Goal: Task Accomplishment & Management: Manage account settings

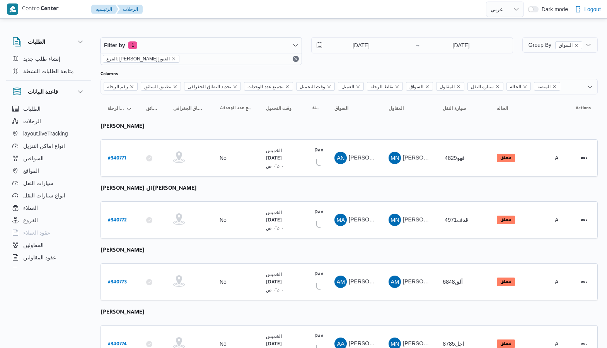
select select "ar"
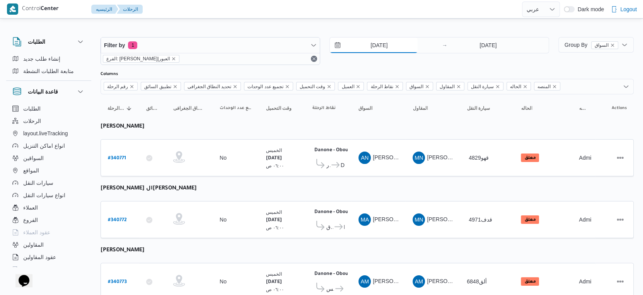
click at [383, 46] on input "2/10/2025" at bounding box center [374, 44] width 88 height 15
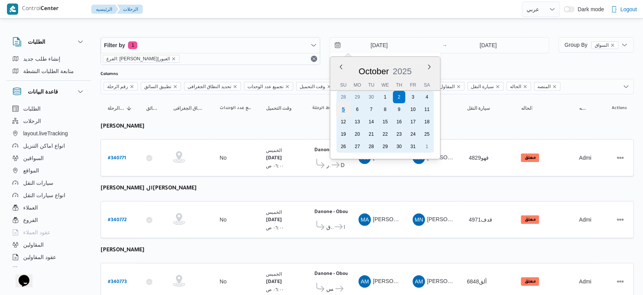
click at [344, 111] on div "5" at bounding box center [343, 109] width 15 height 15
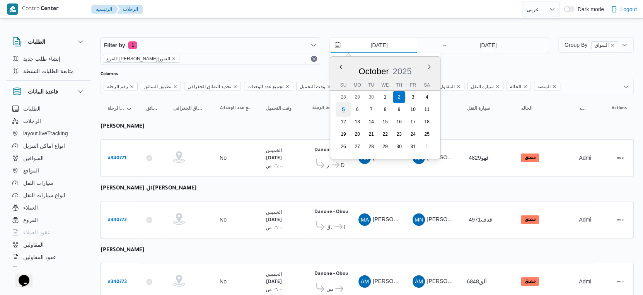
type input "[DATE]"
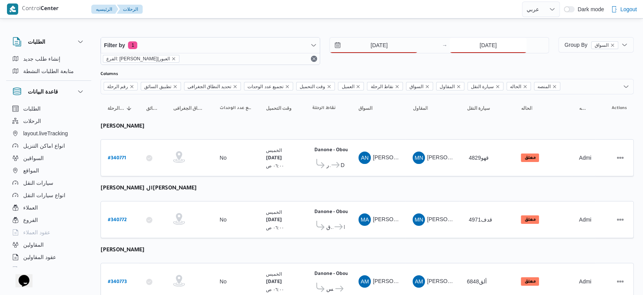
click at [484, 44] on input "2/10/2025" at bounding box center [488, 44] width 77 height 15
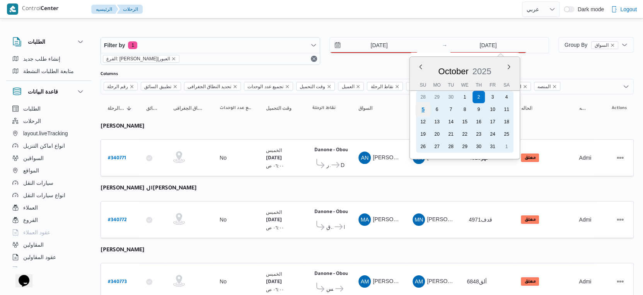
click at [428, 111] on div "5" at bounding box center [423, 109] width 15 height 15
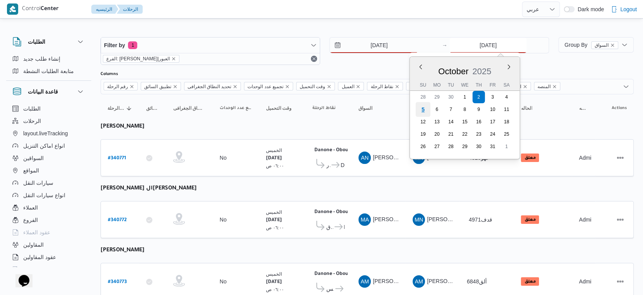
type input "[DATE]"
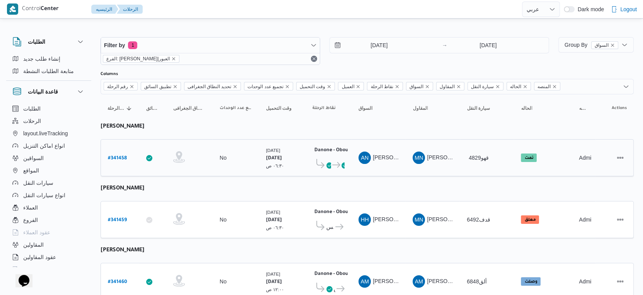
click at [385, 167] on td "السواق AN عماد نجيب عبدالظاهر جاويش" at bounding box center [378, 157] width 54 height 37
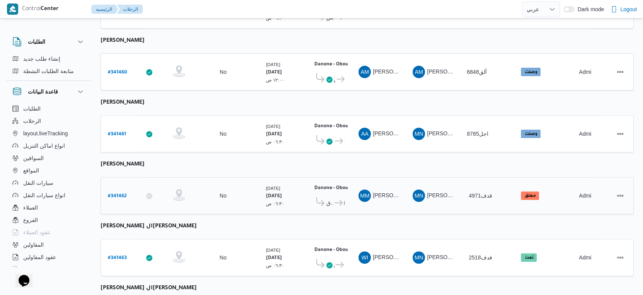
scroll to position [96, 0]
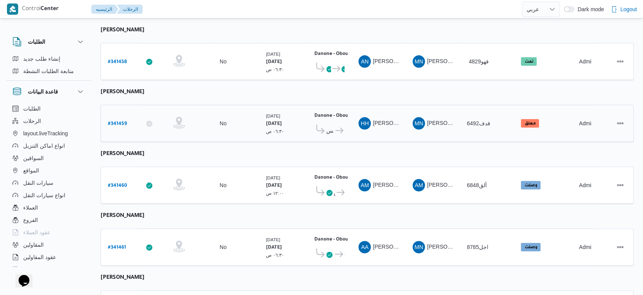
click at [120, 121] on b "# 341459" at bounding box center [117, 123] width 19 height 5
select select "ar"
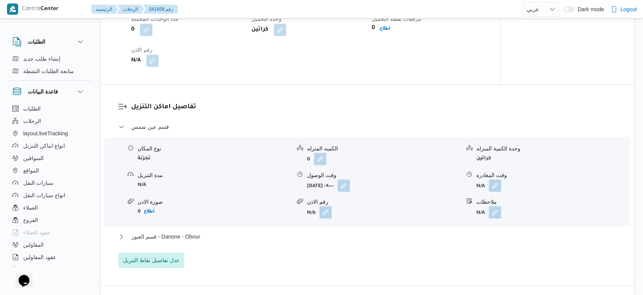
scroll to position [612, 0]
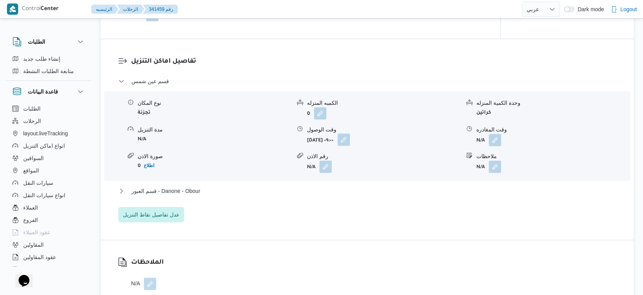
click at [350, 146] on button "button" at bounding box center [343, 139] width 12 height 12
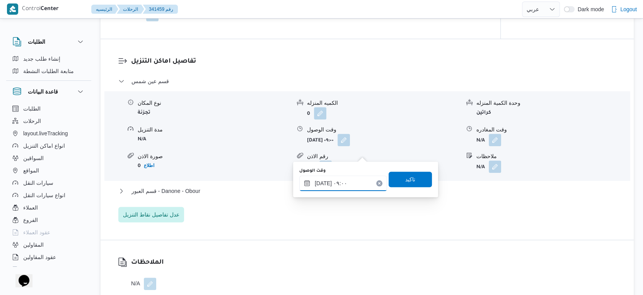
click at [348, 177] on input "٠٥/١٠/٢٠٢٥ ٠٩:٠٠" at bounding box center [343, 182] width 88 height 15
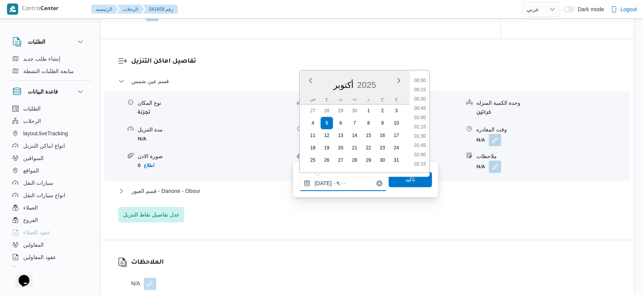
scroll to position [286, 0]
click at [424, 137] on li "09:15" at bounding box center [420, 137] width 18 height 8
type input "٠٥/١٠/٢٠٢٥ ٠٩:١٥"
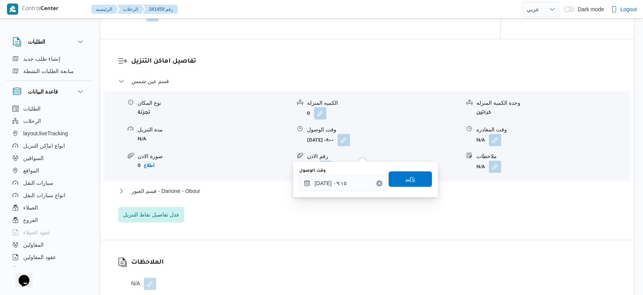
click at [414, 184] on span "تاكيد" at bounding box center [409, 178] width 43 height 15
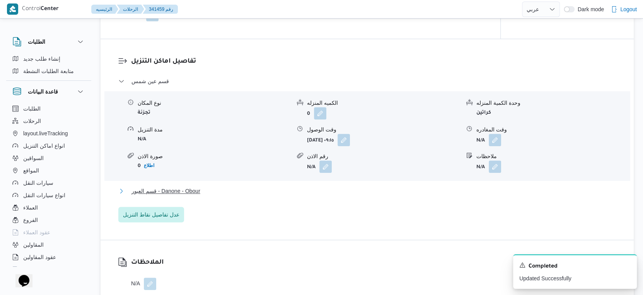
click at [188, 196] on span "قسم العبور - Danone - Obour" at bounding box center [165, 190] width 69 height 9
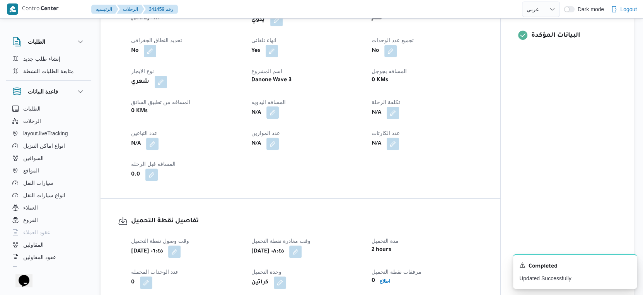
scroll to position [311, 0]
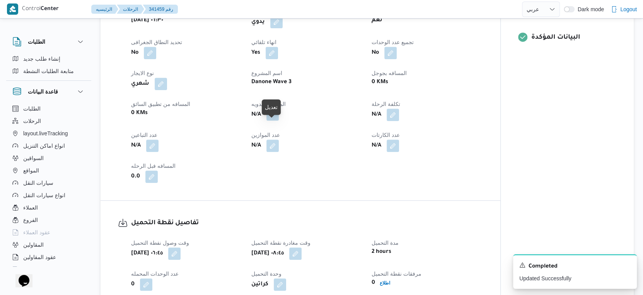
click at [274, 121] on button "button" at bounding box center [272, 114] width 12 height 12
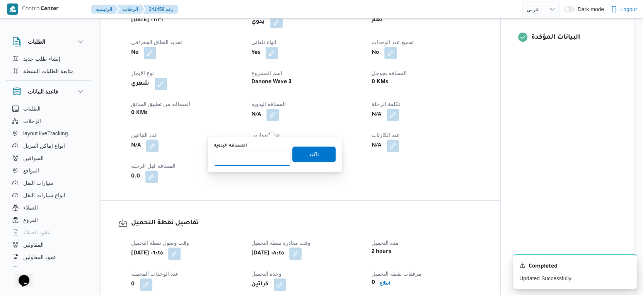
click at [254, 151] on input "المسافه اليدويه" at bounding box center [252, 157] width 77 height 15
type input "52"
click at [326, 155] on span "تاكيد" at bounding box center [313, 153] width 43 height 15
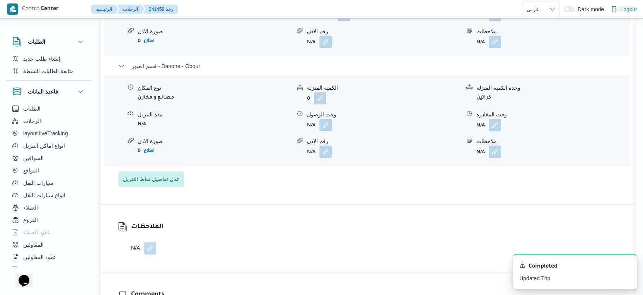
scroll to position [741, 0]
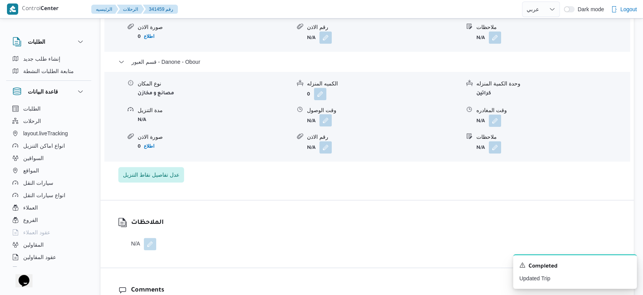
click at [324, 126] on button "button" at bounding box center [325, 120] width 12 height 12
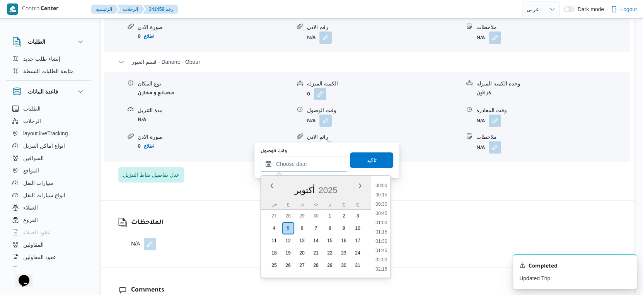
drag, startPoint x: 315, startPoint y: 159, endPoint x: 326, endPoint y: 164, distance: 12.3
click at [315, 159] on input "وقت الوصول" at bounding box center [305, 163] width 88 height 15
click at [384, 245] on li "15:15" at bounding box center [381, 245] width 18 height 8
type input "٠٥/١٠/٢٠٢٥ ١٥:١٥"
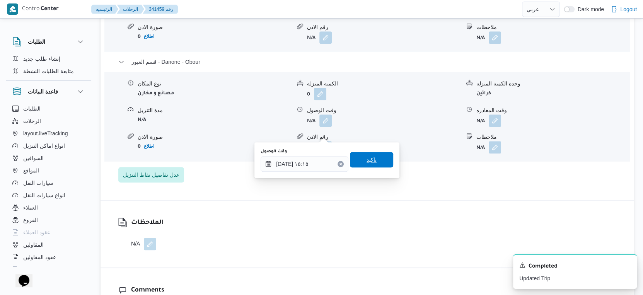
click at [378, 160] on span "تاكيد" at bounding box center [371, 159] width 43 height 15
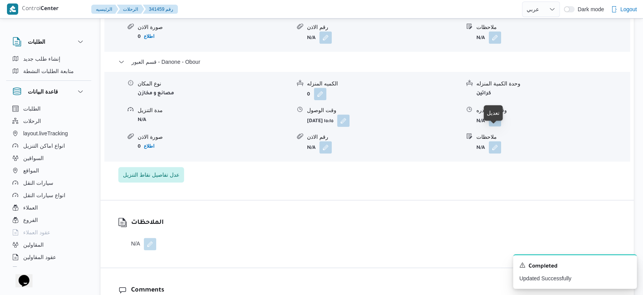
click at [493, 126] on button "button" at bounding box center [495, 120] width 12 height 12
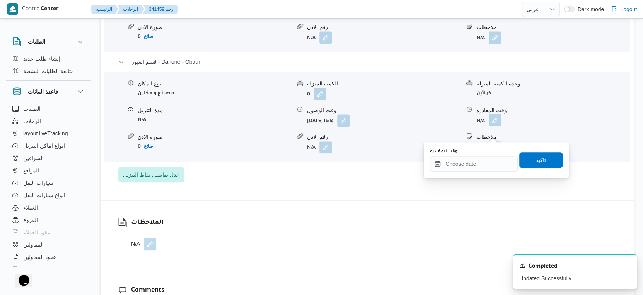
click at [485, 155] on div "وقت المغادره" at bounding box center [474, 159] width 88 height 23
drag, startPoint x: 484, startPoint y: 162, endPoint x: 492, endPoint y: 169, distance: 11.2
click at [484, 162] on input "وقت المغادره" at bounding box center [474, 163] width 88 height 15
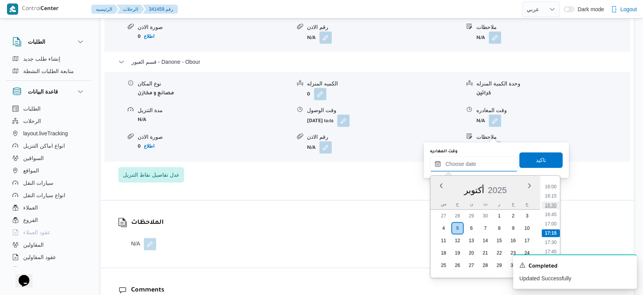
scroll to position [550, 0]
click at [552, 207] on li "15:30" at bounding box center [551, 211] width 18 height 8
type input "٠٥/١٠/٢٠٢٥ ١٥:٣٠"
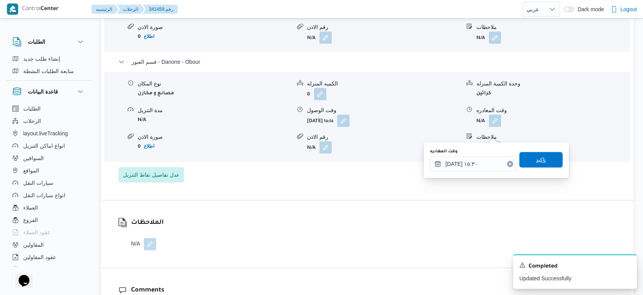
click at [539, 158] on span "تاكيد" at bounding box center [541, 159] width 10 height 9
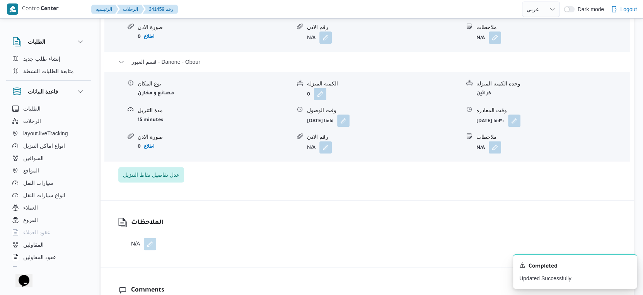
scroll to position [655, 0]
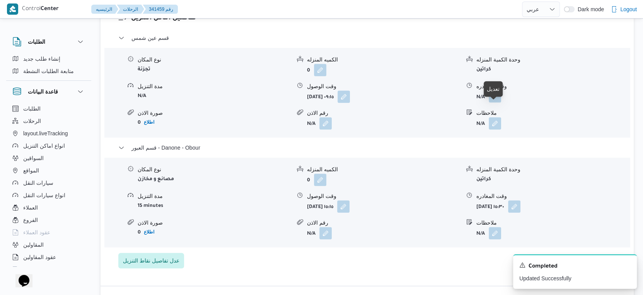
click at [493, 102] on button "button" at bounding box center [495, 96] width 12 height 12
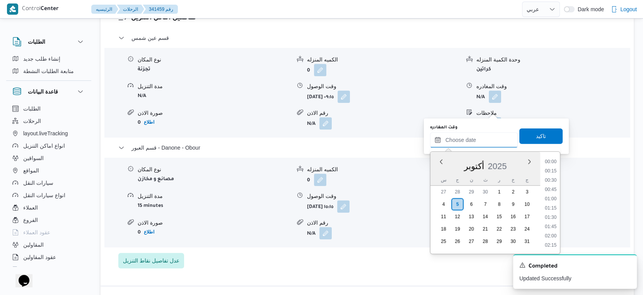
drag, startPoint x: 475, startPoint y: 135, endPoint x: 490, endPoint y: 146, distance: 18.2
click at [475, 135] on input "وقت المغادره" at bounding box center [474, 139] width 88 height 15
click at [553, 159] on li "14:45" at bounding box center [551, 159] width 18 height 8
type input "٠٥/١٠/٢٠٢٥ ١٤:٤٥"
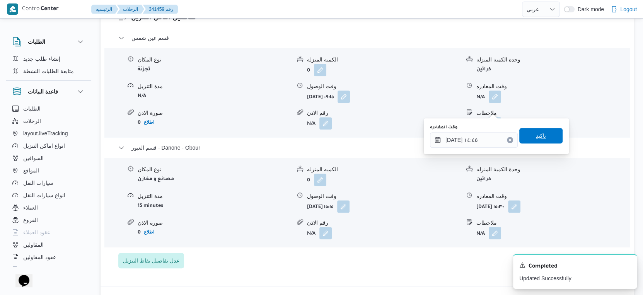
click at [545, 135] on span "تاكيد" at bounding box center [540, 135] width 43 height 15
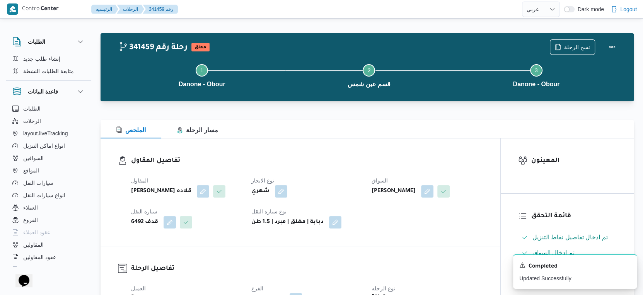
scroll to position [0, 0]
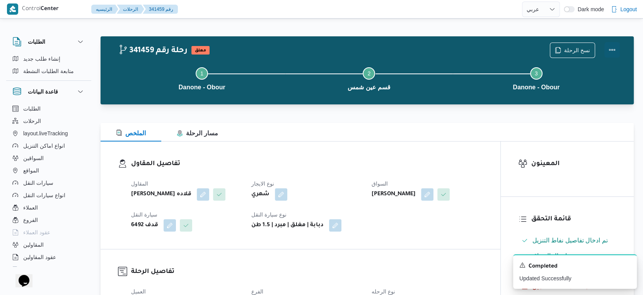
click at [606, 46] on button "Actions" at bounding box center [611, 49] width 15 height 15
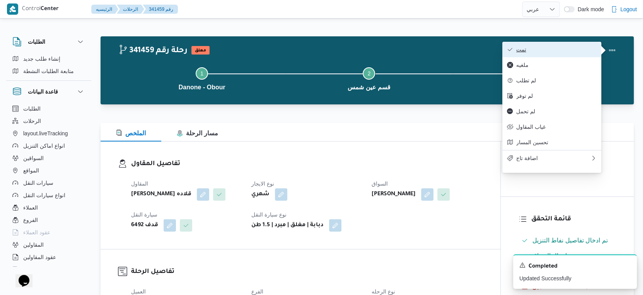
click at [552, 48] on span "تمت" at bounding box center [556, 49] width 80 height 6
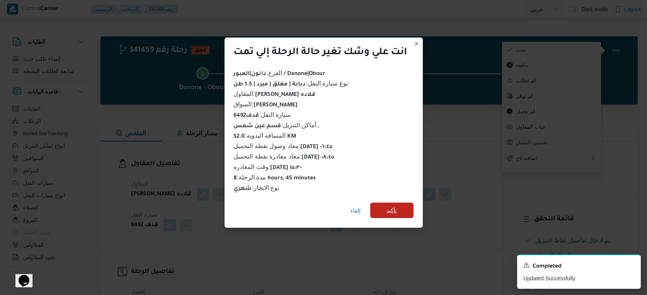
click at [386, 211] on span "تأكيد" at bounding box center [391, 210] width 43 height 15
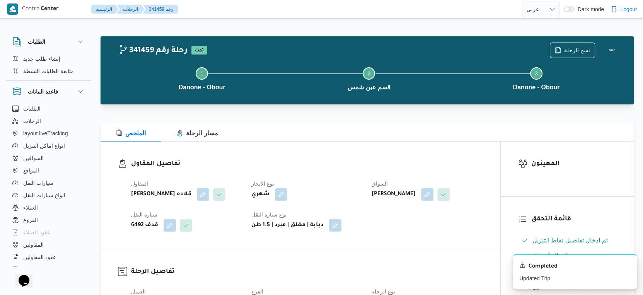
click at [383, 222] on div "المقاول مينا نجيب شفيق قلاده نوع الايجار شهري السواق هشام حسين عبدالله عبدالجوا…" at bounding box center [306, 205] width 361 height 62
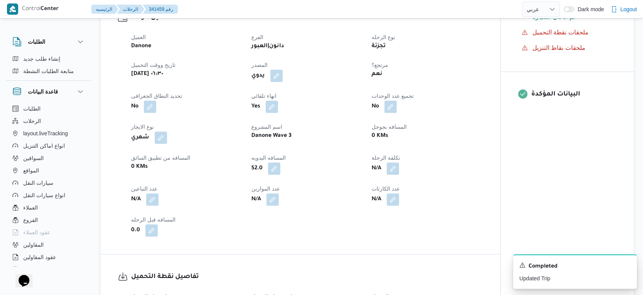
scroll to position [257, 0]
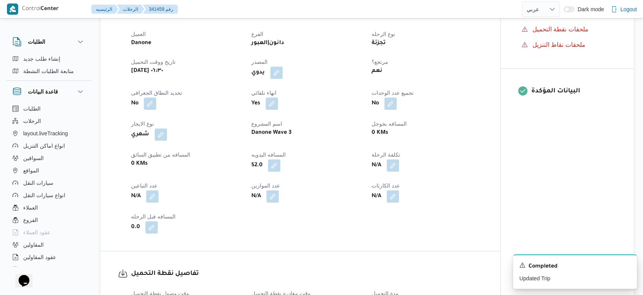
select select "ar"
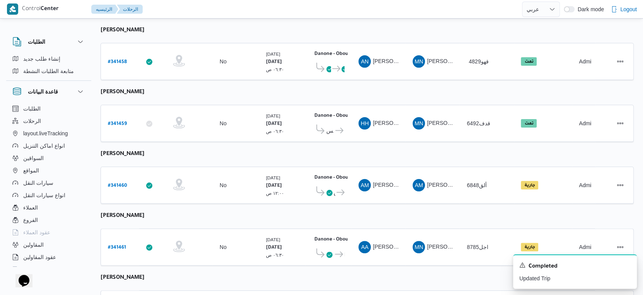
scroll to position [268, 0]
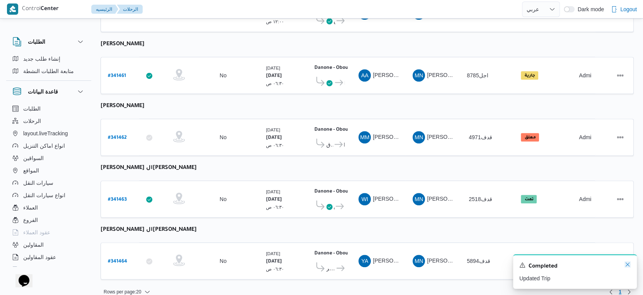
click at [606, 266] on icon "Dismiss toast" at bounding box center [627, 264] width 4 height 4
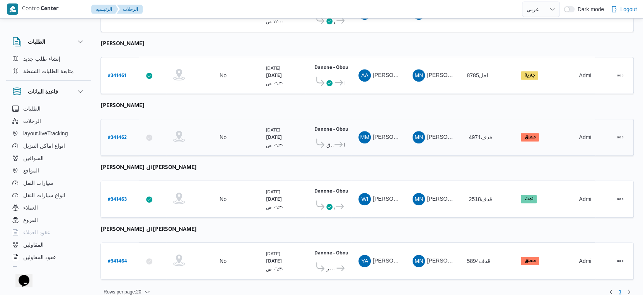
click at [119, 135] on b "# 341462" at bounding box center [117, 137] width 19 height 5
select select "ar"
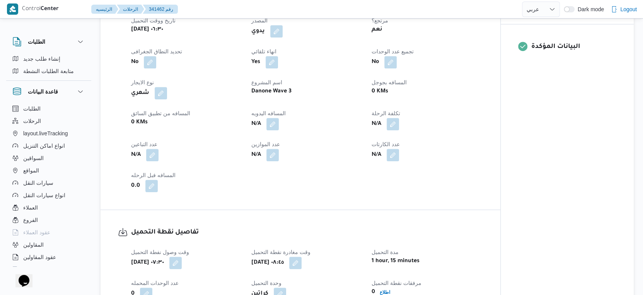
scroll to position [301, 0]
click at [271, 122] on button "button" at bounding box center [272, 125] width 12 height 12
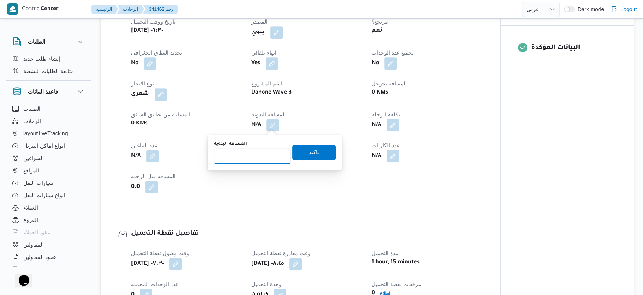
click at [254, 157] on input "المسافه اليدويه" at bounding box center [252, 155] width 77 height 15
type input "100"
click at [313, 152] on span "تاكيد" at bounding box center [313, 151] width 43 height 15
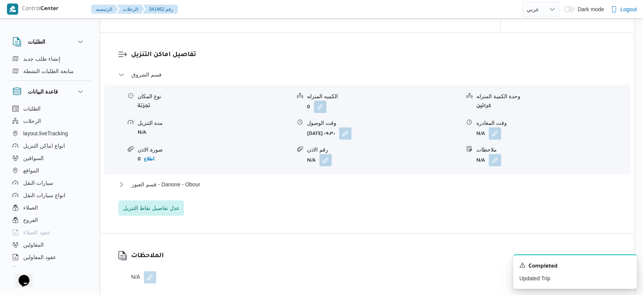
scroll to position [687, 0]
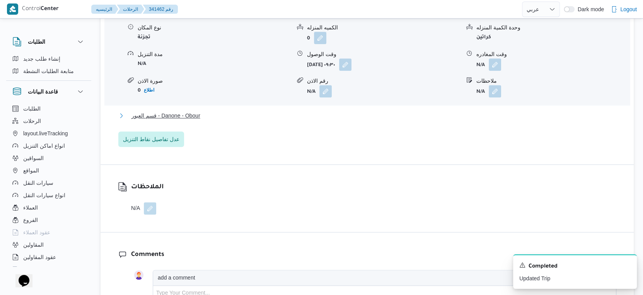
click at [200, 115] on span "قسم العبور - Danone - Obour" at bounding box center [165, 115] width 69 height 9
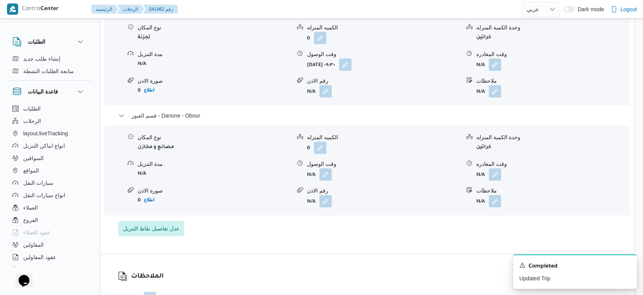
click at [315, 175] on span at bounding box center [323, 174] width 16 height 12
click at [323, 172] on button "button" at bounding box center [325, 174] width 12 height 12
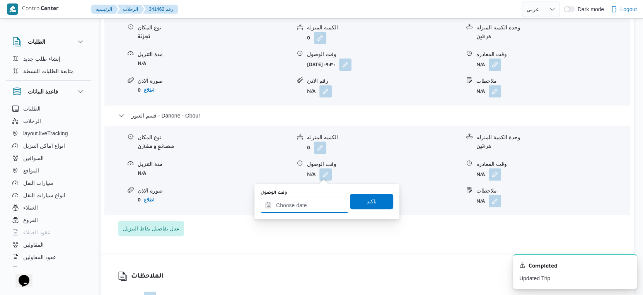
click at [311, 198] on div at bounding box center [305, 205] width 88 height 15
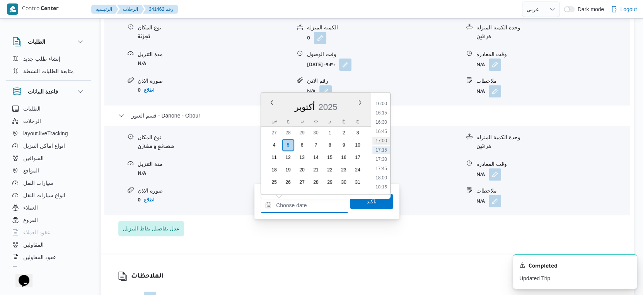
scroll to position [550, 0]
click at [385, 125] on li "15:30" at bounding box center [381, 128] width 18 height 8
type input "٠٥/١٠/٢٠٢٥ ١٥:٣٠"
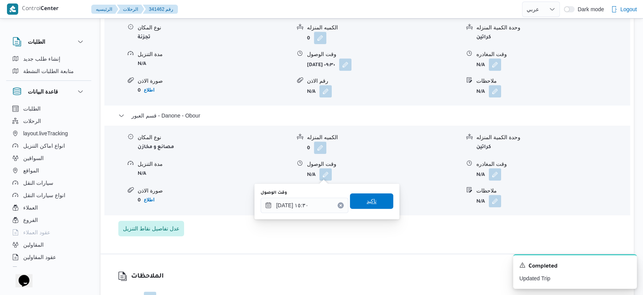
click at [378, 201] on span "تاكيد" at bounding box center [371, 200] width 43 height 15
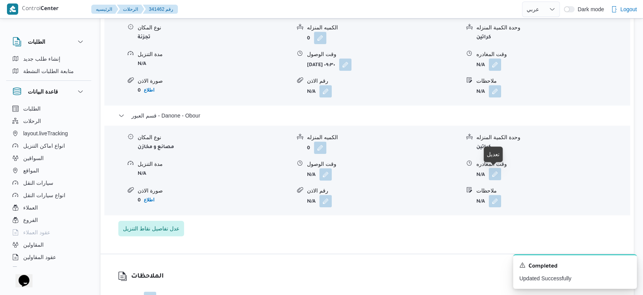
click at [496, 172] on button "button" at bounding box center [495, 174] width 12 height 12
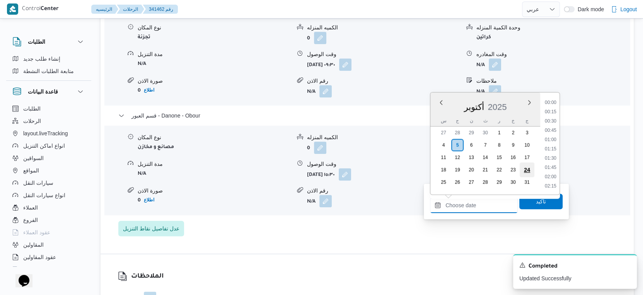
drag, startPoint x: 492, startPoint y: 205, endPoint x: 532, endPoint y: 170, distance: 53.5
click at [492, 205] on input "وقت المغادره" at bounding box center [474, 205] width 88 height 15
drag, startPoint x: 554, startPoint y: 111, endPoint x: 547, endPoint y: 129, distance: 19.5
click at [554, 110] on li "16:15" at bounding box center [551, 113] width 18 height 8
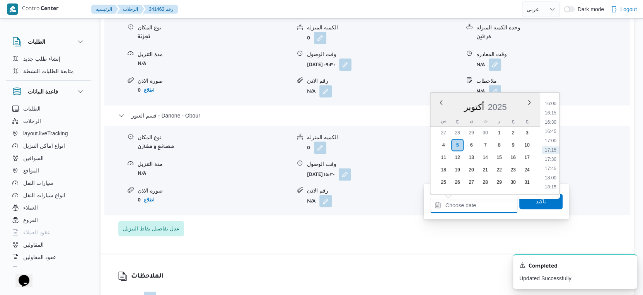
type input "٠٥/١٠/٢٠٢٥ ١٦:١٥"
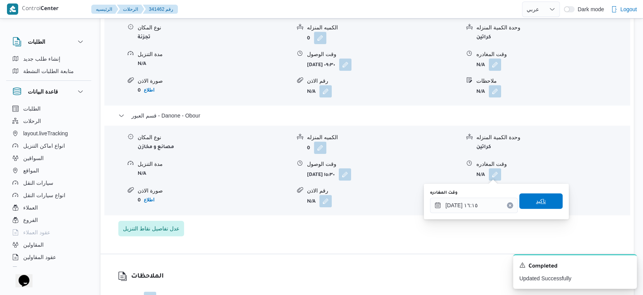
click at [537, 201] on span "تاكيد" at bounding box center [541, 200] width 10 height 9
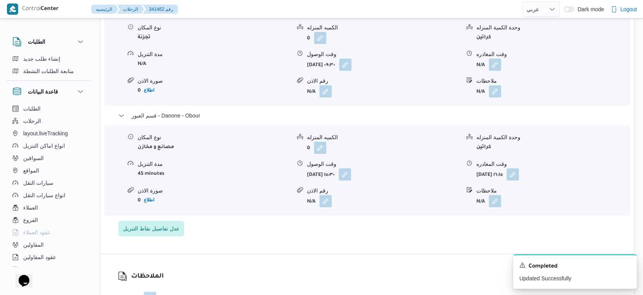
scroll to position [644, 0]
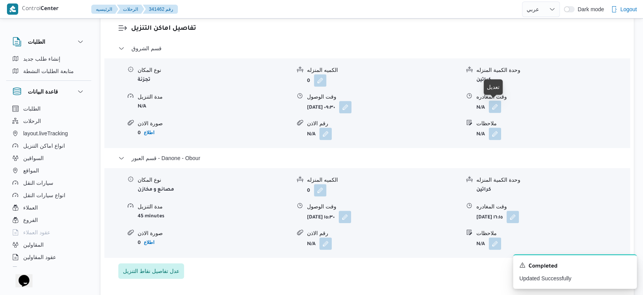
click at [496, 103] on button "button" at bounding box center [495, 107] width 12 height 12
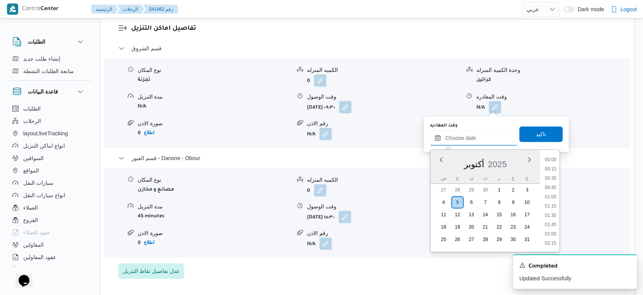
click at [481, 136] on input "وقت المغادره" at bounding box center [474, 137] width 88 height 15
drag, startPoint x: 554, startPoint y: 209, endPoint x: 553, endPoint y: 203, distance: 5.5
click at [554, 209] on li "15:00" at bounding box center [551, 210] width 18 height 8
type input "٠٥/١٠/٢٠٢٥ ١٥:٠٠"
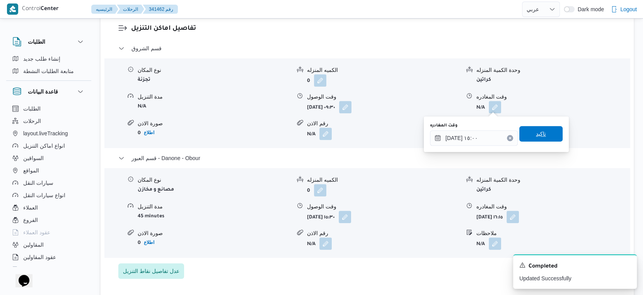
click at [542, 136] on span "تاكيد" at bounding box center [540, 133] width 43 height 15
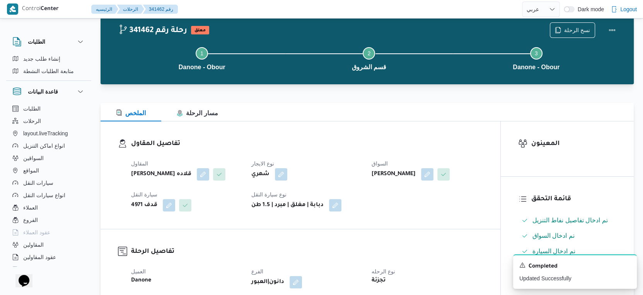
scroll to position [0, 0]
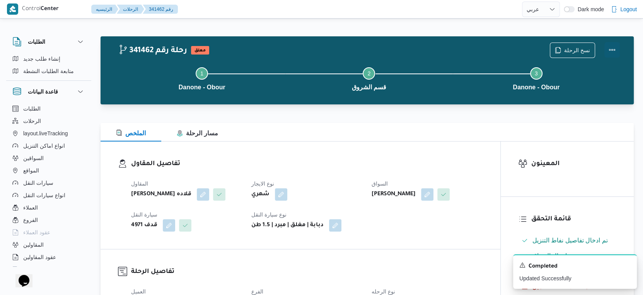
click at [606, 51] on button "Actions" at bounding box center [611, 49] width 15 height 15
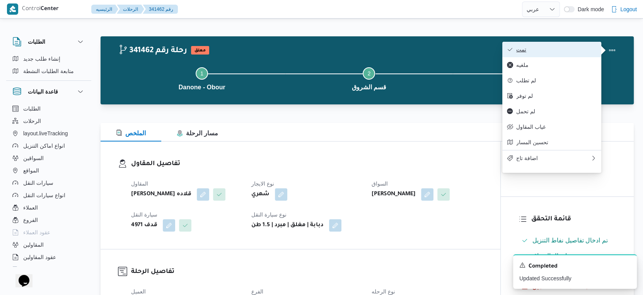
click at [562, 50] on span "تمت" at bounding box center [556, 49] width 80 height 6
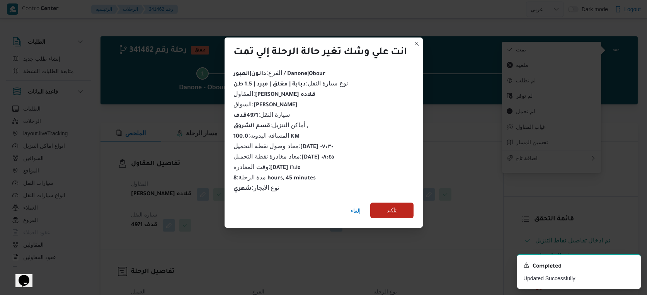
click at [402, 210] on span "تأكيد" at bounding box center [391, 210] width 43 height 15
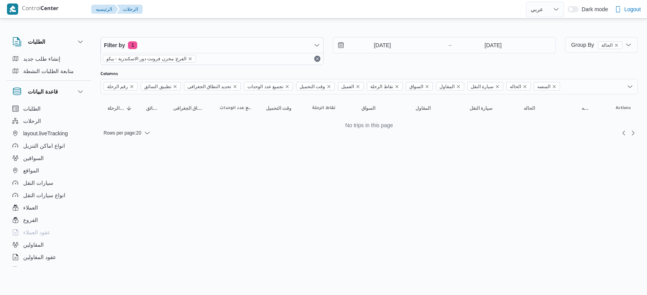
select select "ar"
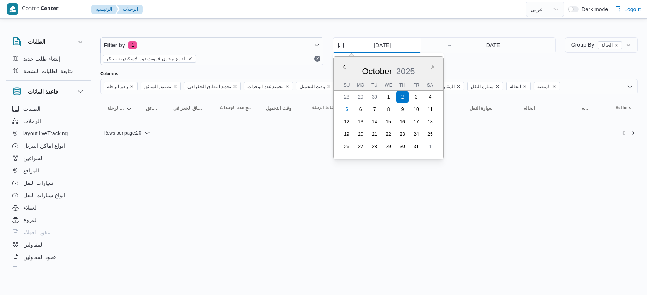
click at [399, 52] on div "2/10/2025 Previous Month Next month October 2025 October 2025 Su Mo Tu We Th Fr…" at bounding box center [388, 44] width 111 height 15
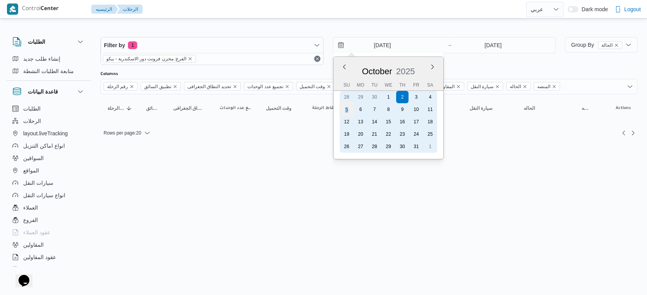
click at [348, 109] on div "5" at bounding box center [346, 109] width 15 height 15
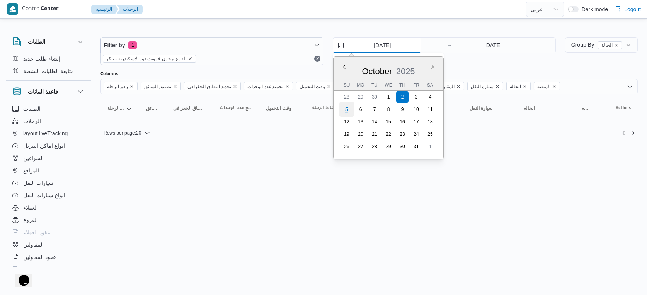
type input "5/10/2025"
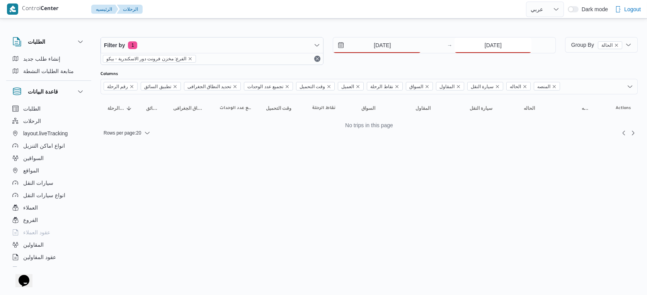
click at [489, 49] on input "[DATE]" at bounding box center [493, 44] width 77 height 15
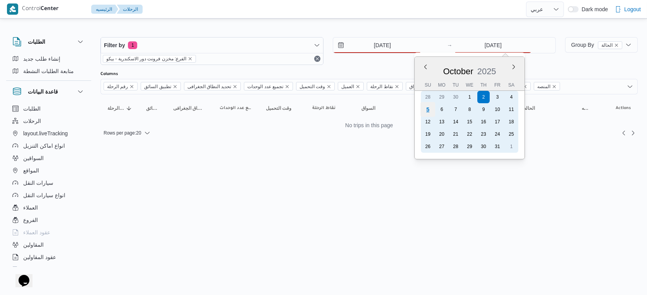
click at [433, 111] on div "5" at bounding box center [428, 109] width 15 height 15
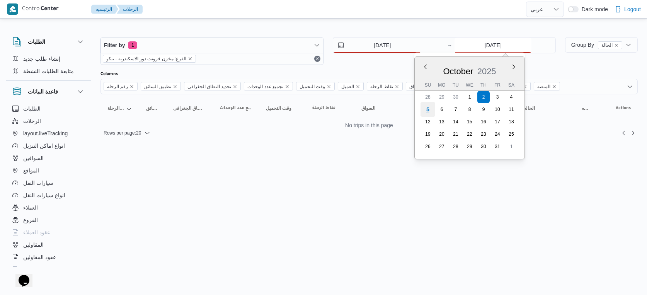
type input "[DATE]"
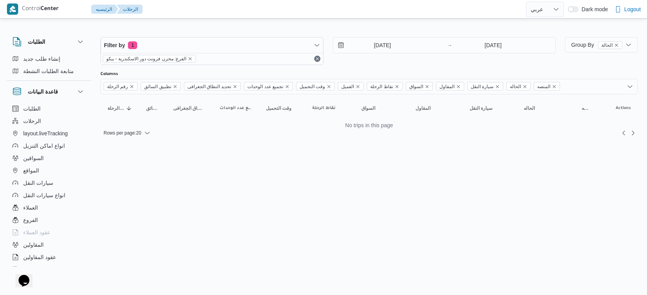
click at [396, 166] on html "Control Center الرئيسيه الرحلات English عربي Dark mode Logout الطلبات إنشاء طلب…" at bounding box center [323, 147] width 647 height 295
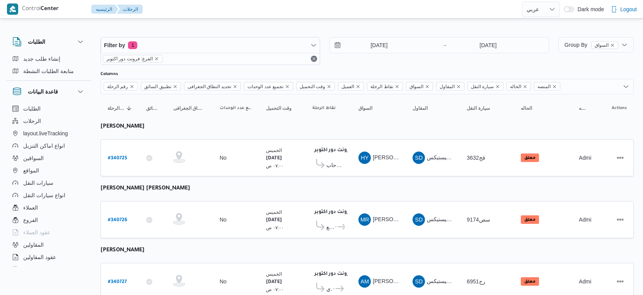
select select "ar"
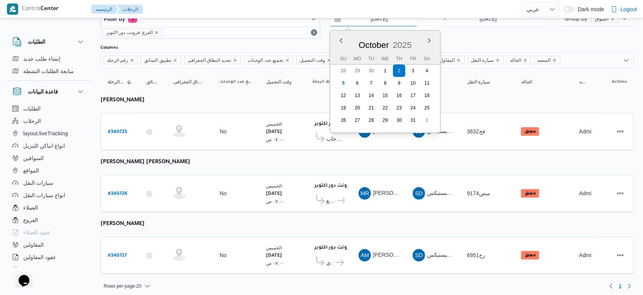
click at [381, 19] on input "[DATE]" at bounding box center [374, 18] width 88 height 15
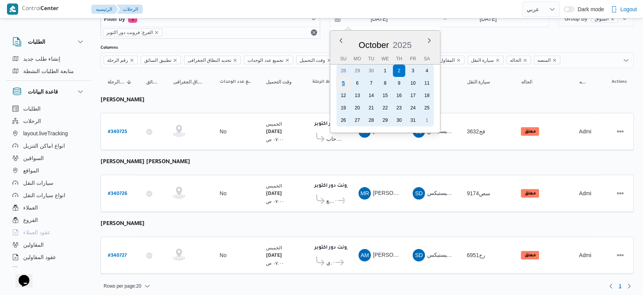
click at [344, 82] on div "5" at bounding box center [343, 83] width 15 height 15
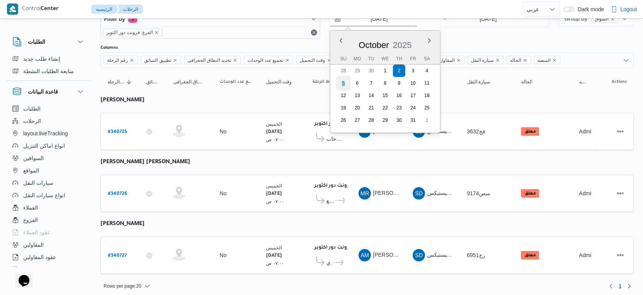
type input "5/10/2025"
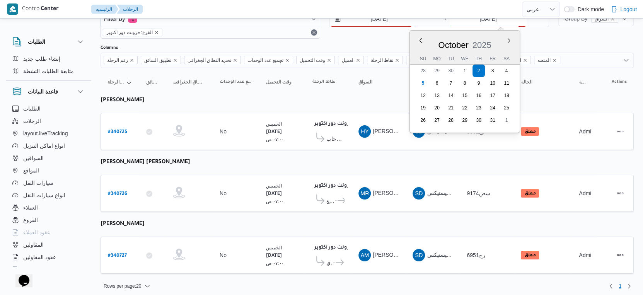
click at [477, 20] on input "[DATE]" at bounding box center [488, 18] width 77 height 15
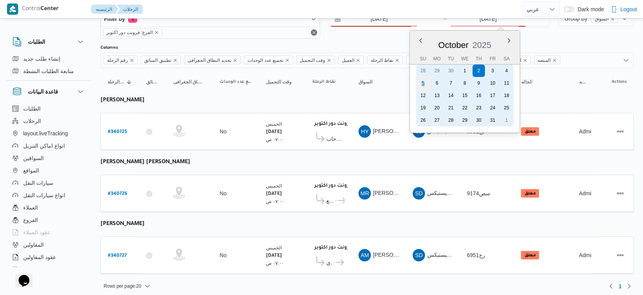
click at [425, 81] on div "5" at bounding box center [423, 83] width 15 height 15
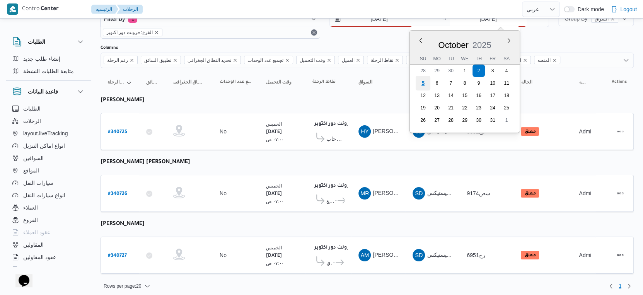
type input "5/10/2025"
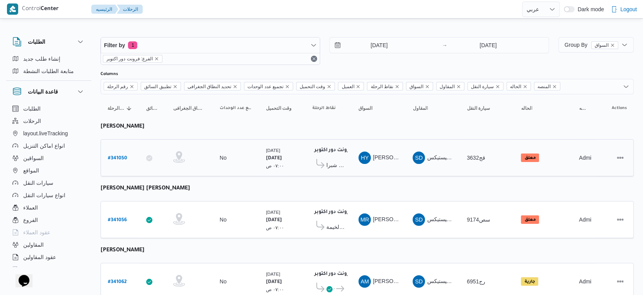
click at [346, 166] on div "فرونت دور اكتوبر ١٠:٤٨ م كارفور شيكولانى - شبرا" at bounding box center [328, 157] width 38 height 32
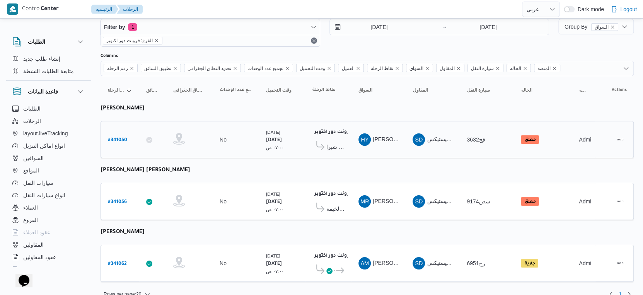
scroll to position [26, 0]
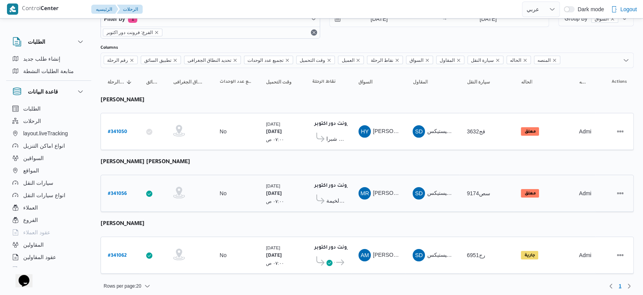
click at [108, 192] on b "# 341056" at bounding box center [117, 193] width 19 height 5
select select "ar"
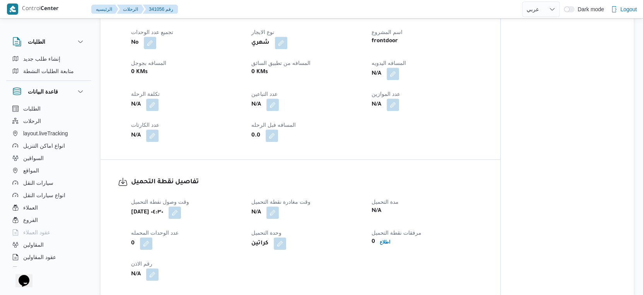
scroll to position [215, 0]
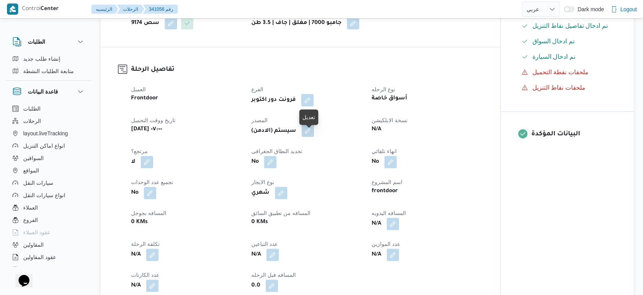
click at [309, 137] on button "button" at bounding box center [308, 130] width 12 height 12
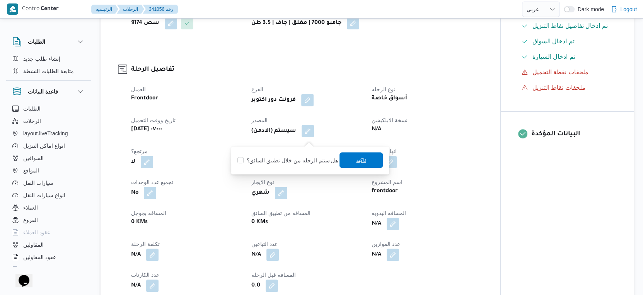
click at [356, 156] on span "تاكيد" at bounding box center [361, 159] width 10 height 9
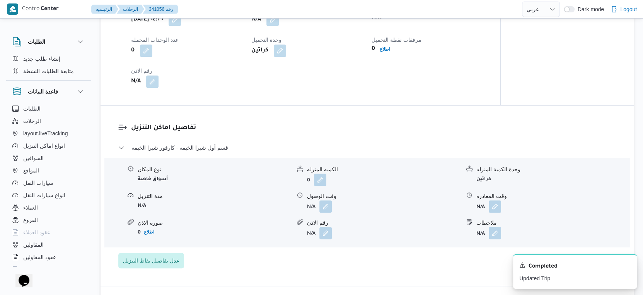
scroll to position [558, 0]
select select "ar"
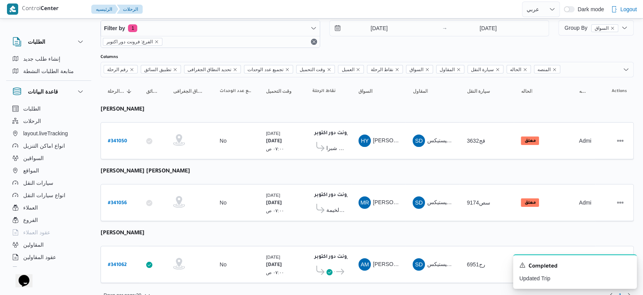
scroll to position [26, 0]
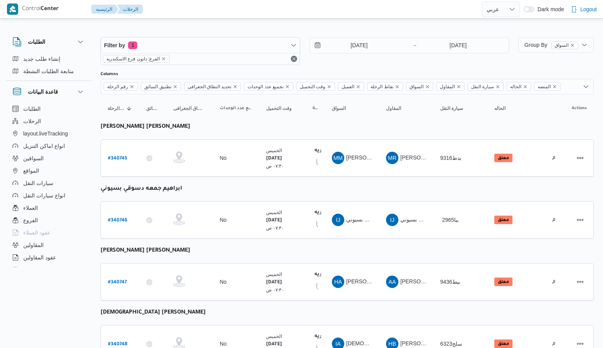
select select "ar"
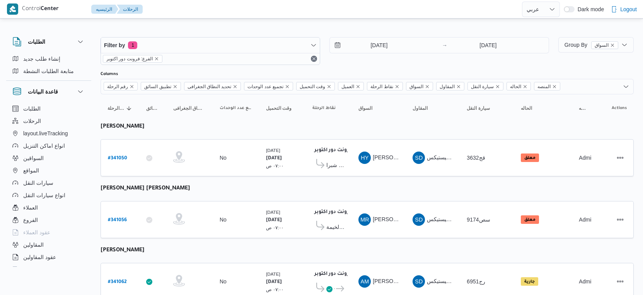
select select "ar"
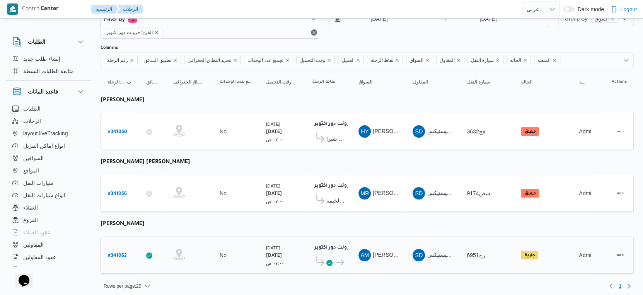
click at [340, 258] on span "كارفور بلطيم - كفر الشيخ" at bounding box center [340, 262] width 10 height 9
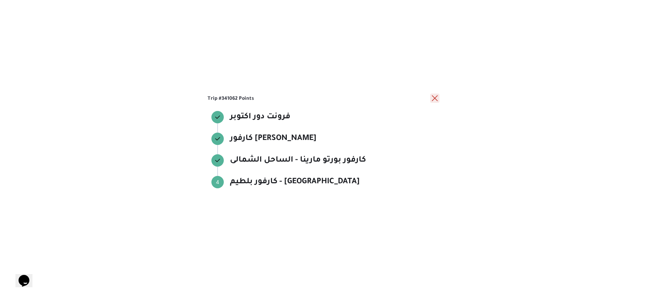
click at [436, 98] on button "close" at bounding box center [434, 98] width 9 height 9
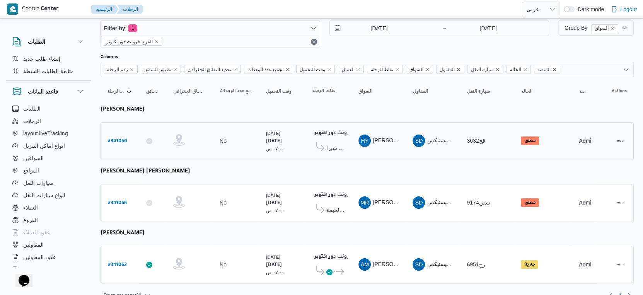
scroll to position [26, 0]
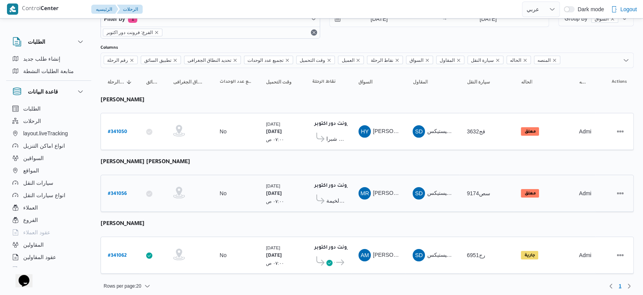
click at [344, 199] on div "فرونت دور اكتوبر ١٠:٤٨ م كارفور شبرا الخيمة" at bounding box center [328, 193] width 38 height 32
click at [340, 197] on span "كارفور شبرا الخيمة" at bounding box center [335, 200] width 18 height 9
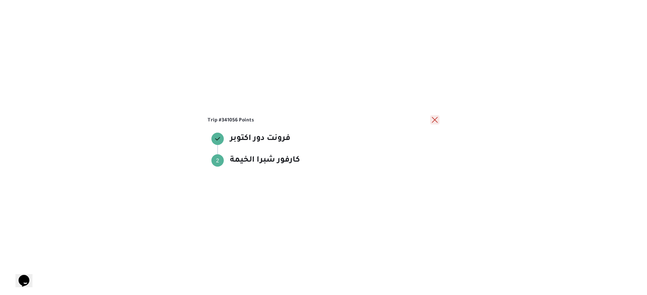
click at [435, 120] on button "close" at bounding box center [434, 119] width 9 height 9
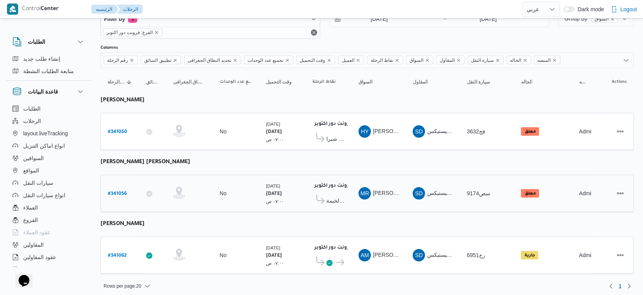
click at [120, 191] on b "# 341056" at bounding box center [117, 193] width 19 height 5
select select "ar"
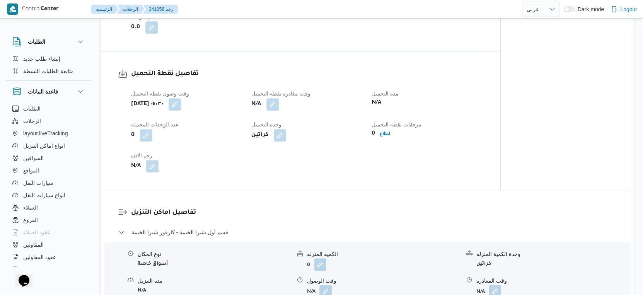
scroll to position [472, 0]
click at [308, 170] on div "وقت وصول نفطة التحميل أحد ٥ أكتوبر ٢٠٢٥ ٠٤:٣٠ وقت مغادرة نقطة التحميل N/A مدة ا…" at bounding box center [306, 131] width 361 height 93
click at [272, 111] on button "button" at bounding box center [272, 104] width 12 height 12
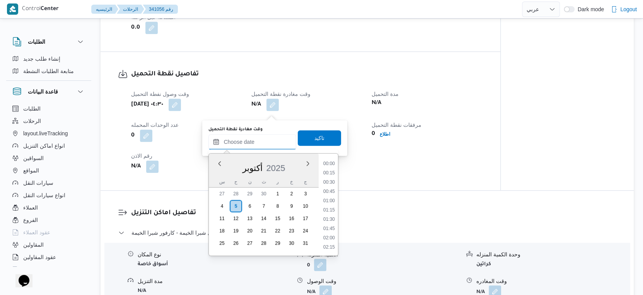
drag, startPoint x: 258, startPoint y: 143, endPoint x: 275, endPoint y: 148, distance: 18.3
click at [258, 143] on input "وقت مغادرة نقطة التحميل" at bounding box center [252, 141] width 88 height 15
drag, startPoint x: 331, startPoint y: 206, endPoint x: 332, endPoint y: 196, distance: 10.1
click at [330, 206] on li "15:45" at bounding box center [329, 208] width 18 height 8
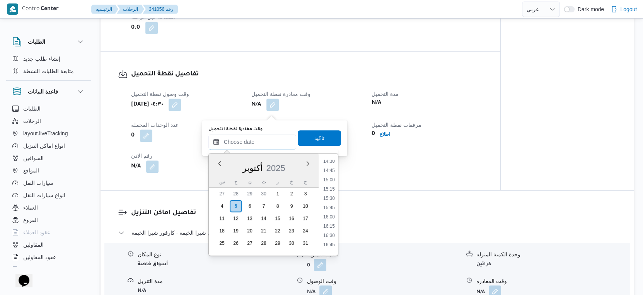
type input "٠٥/١٠/٢٠٢٥ ١٥:٤٥"
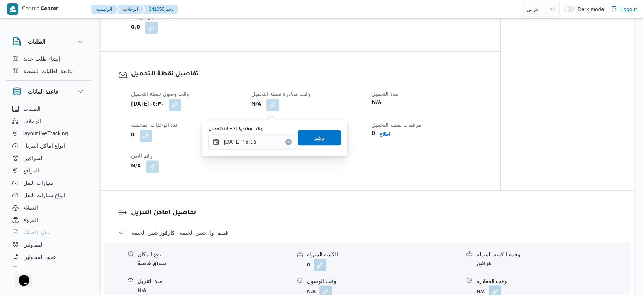
click at [322, 138] on span "تاكيد" at bounding box center [319, 137] width 43 height 15
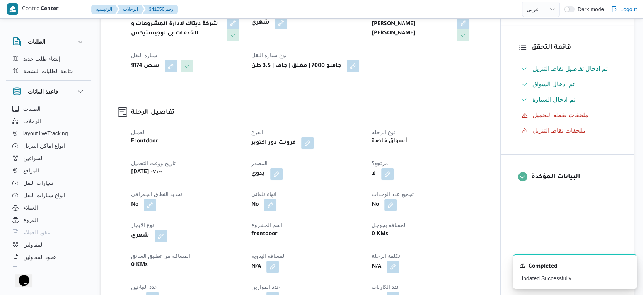
scroll to position [0, 0]
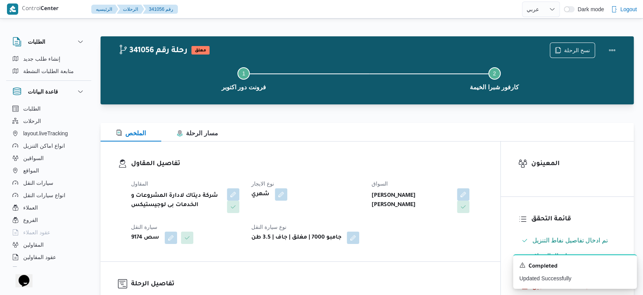
click at [398, 235] on div "المقاول شركة ديتاك لادارة المشروعات و الخدمات بى لوجيستيكس نوع الايجار شهري الس…" at bounding box center [306, 211] width 361 height 74
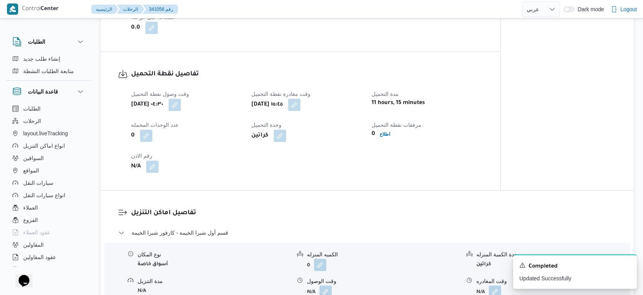
scroll to position [558, 0]
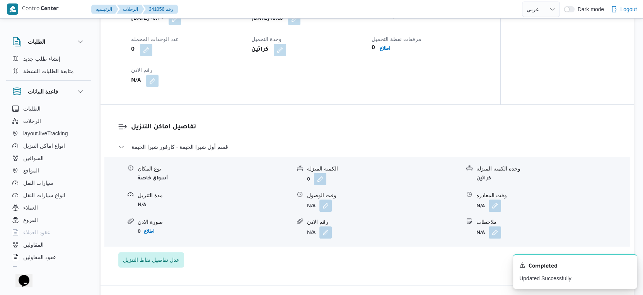
select select "ar"
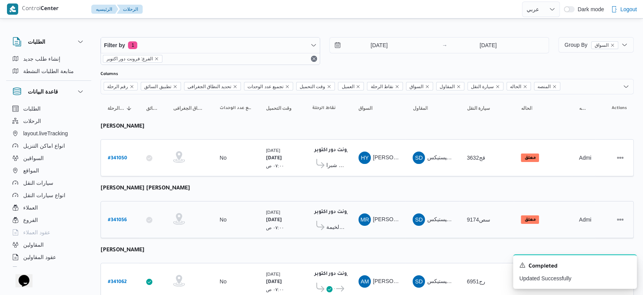
click at [123, 218] on b "# 341056" at bounding box center [117, 220] width 19 height 5
select select "ar"
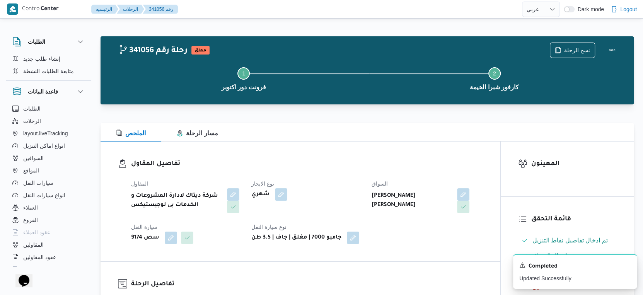
select select "ar"
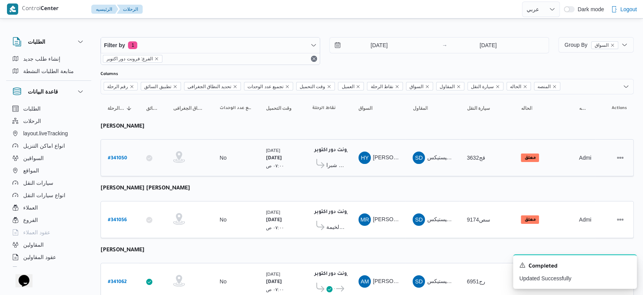
click at [122, 156] on b "# 341050" at bounding box center [117, 158] width 19 height 5
select select "ar"
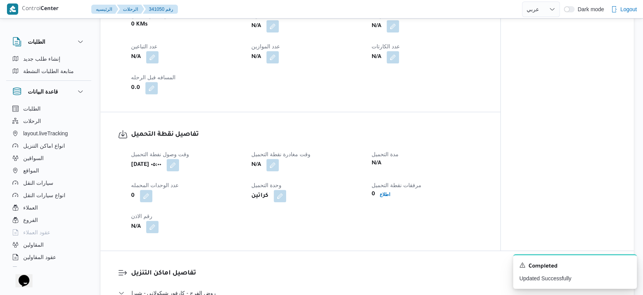
scroll to position [472, 0]
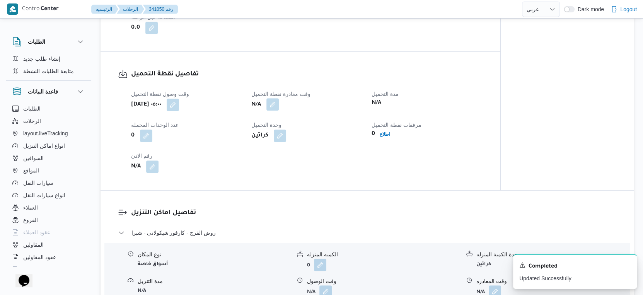
click at [275, 110] on button "button" at bounding box center [272, 104] width 12 height 12
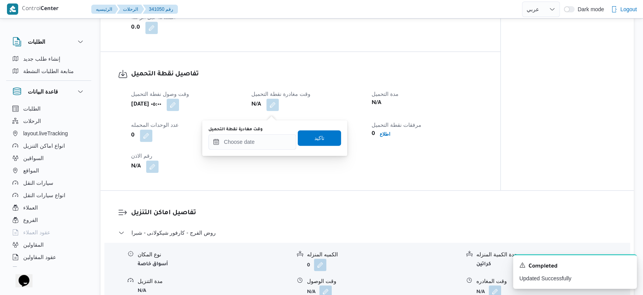
click at [265, 133] on div "وقت مغادرة نقطة التحميل" at bounding box center [252, 137] width 88 height 23
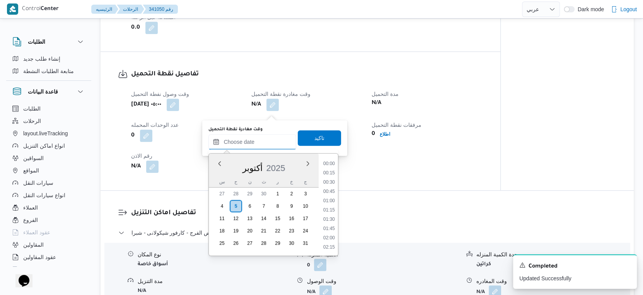
click at [271, 145] on input "وقت مغادرة نقطة التحميل" at bounding box center [252, 141] width 88 height 15
click at [329, 167] on li "15:45" at bounding box center [329, 165] width 18 height 8
type input "٠٥/١٠/٢٠٢٥ ١٥:٤٥"
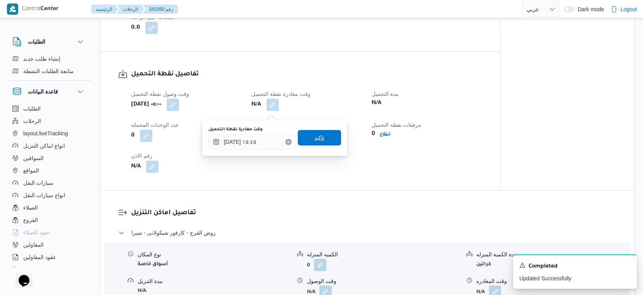
click at [324, 133] on span "تاكيد" at bounding box center [319, 137] width 43 height 15
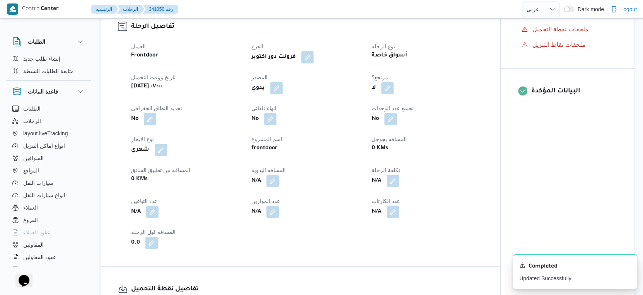
scroll to position [0, 0]
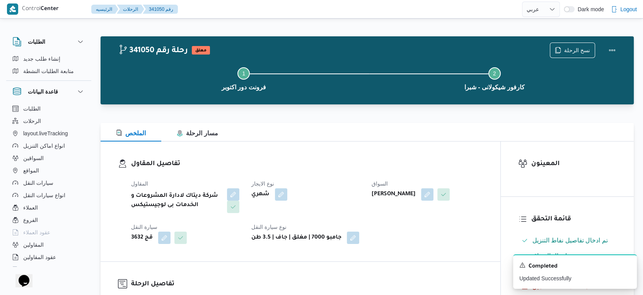
select select "ar"
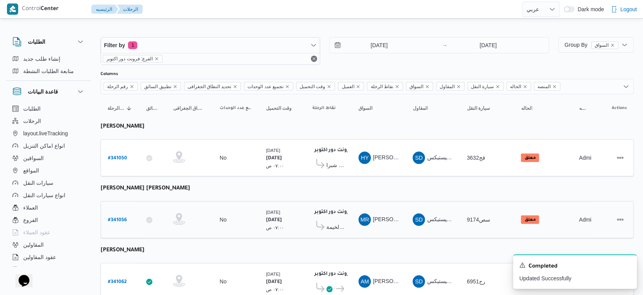
click at [120, 218] on b "# 341056" at bounding box center [117, 220] width 19 height 5
select select "ar"
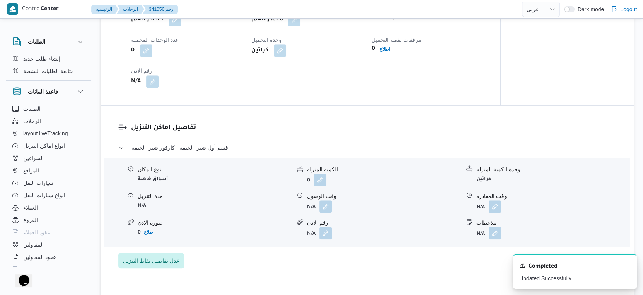
scroll to position [558, 0]
click at [492, 206] on button "button" at bounding box center [495, 205] width 12 height 12
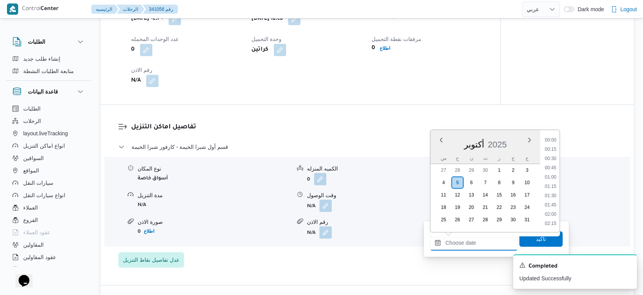
click at [482, 243] on input "وقت المغادره" at bounding box center [474, 242] width 88 height 15
click at [555, 186] on li "17:00" at bounding box center [551, 188] width 18 height 8
type input "٠٥/١٠/٢٠٢٥ ١٧:٠٠"
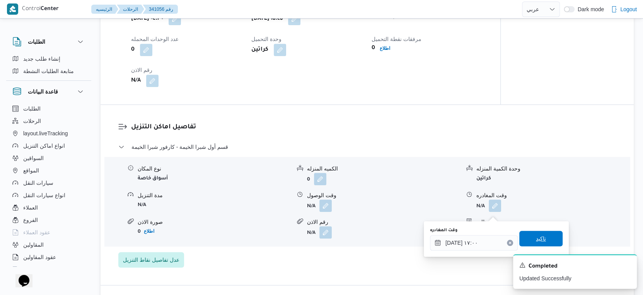
click at [545, 240] on span "تاكيد" at bounding box center [540, 238] width 43 height 15
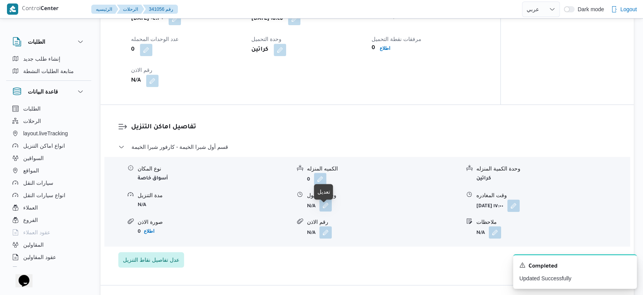
click at [327, 211] on button "button" at bounding box center [325, 205] width 12 height 12
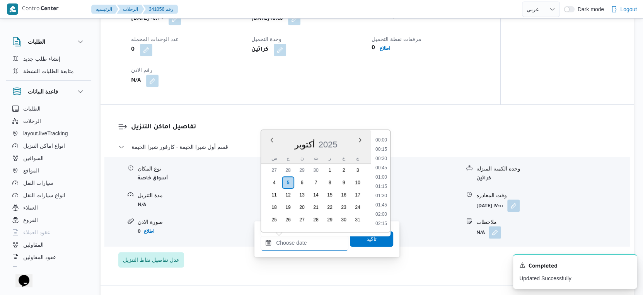
drag, startPoint x: 307, startPoint y: 240, endPoint x: 323, endPoint y: 235, distance: 17.6
click at [307, 240] on input "وقت الوصول" at bounding box center [305, 242] width 88 height 15
click at [383, 158] on li "16:15" at bounding box center [381, 160] width 18 height 8
type input "٠٥/١٠/٢٠٢٥ ١٦:١٥"
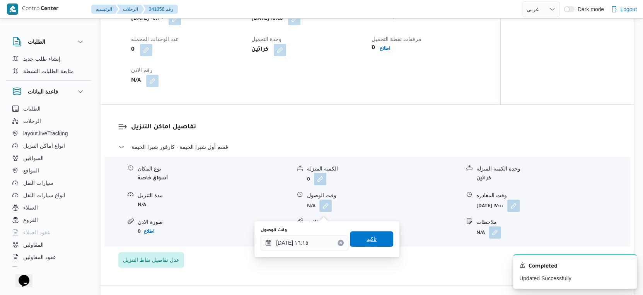
click at [370, 232] on span "تاكيد" at bounding box center [371, 238] width 43 height 15
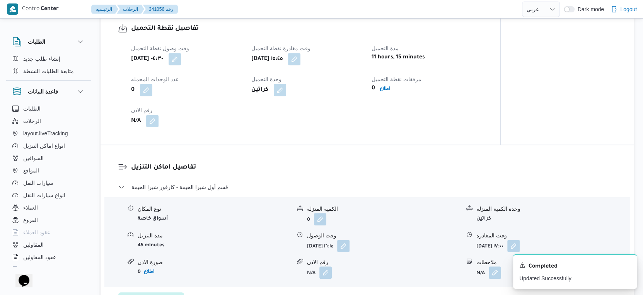
scroll to position [429, 0]
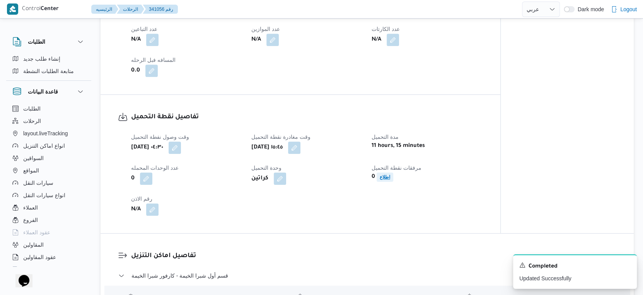
click at [382, 180] on b "اطلاع" at bounding box center [385, 176] width 10 height 5
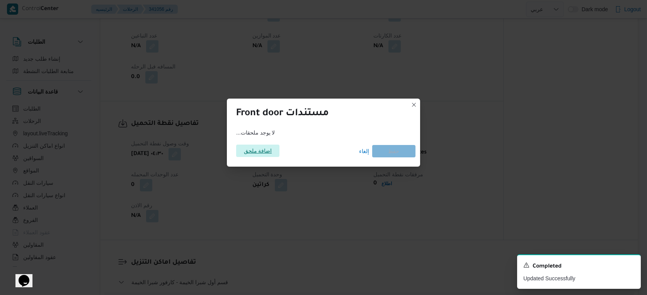
click at [246, 155] on span "اضافة ملحق" at bounding box center [258, 151] width 28 height 12
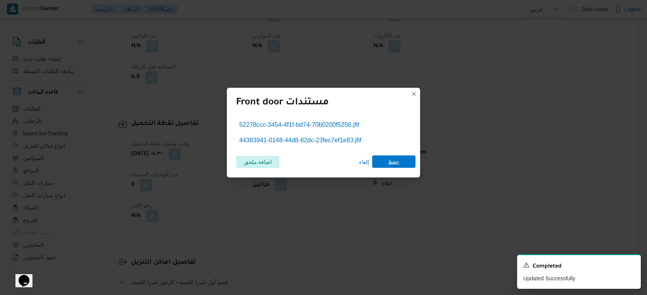
click at [390, 164] on span "حفظ" at bounding box center [393, 161] width 11 height 12
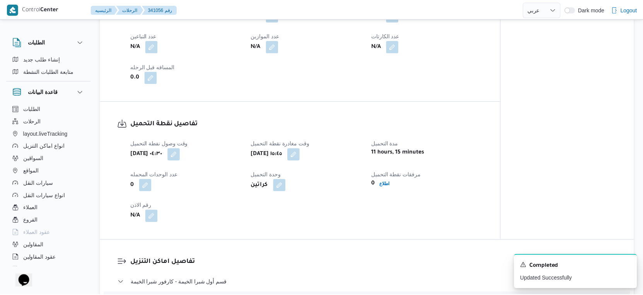
scroll to position [429, 0]
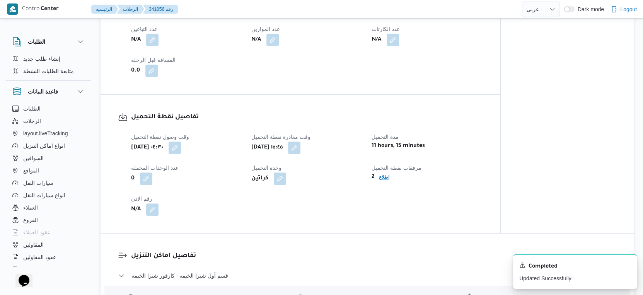
click at [381, 180] on b "اطلاع" at bounding box center [384, 176] width 10 height 5
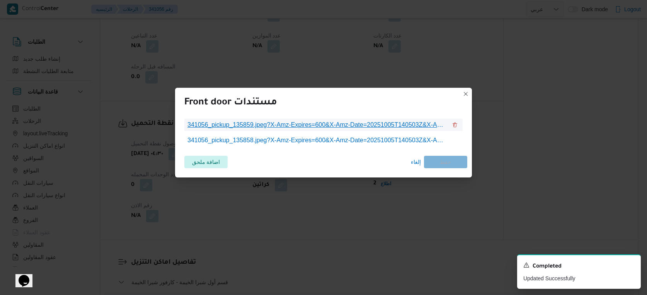
click at [331, 128] on span "341056_pickup_135859.jpeg?X-Amz-Expires=600&X-Amz-Date=20251005T140503Z&X-Amz-A…" at bounding box center [317, 124] width 260 height 9
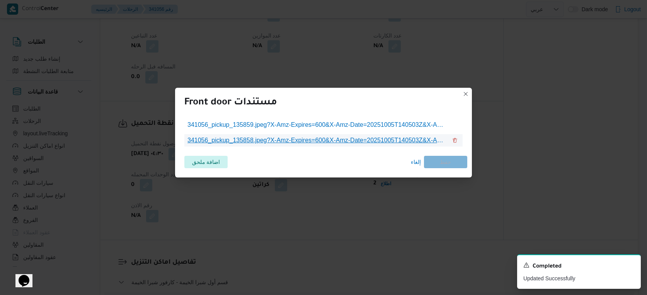
click at [346, 142] on span "341056_pickup_135858.jpeg?X-Amz-Expires=600&X-Amz-Date=20251005T140503Z&X-Amz-A…" at bounding box center [317, 140] width 260 height 9
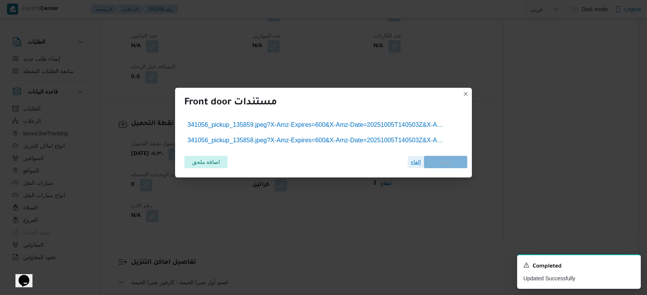
click at [414, 165] on span "إلغاء" at bounding box center [416, 161] width 10 height 9
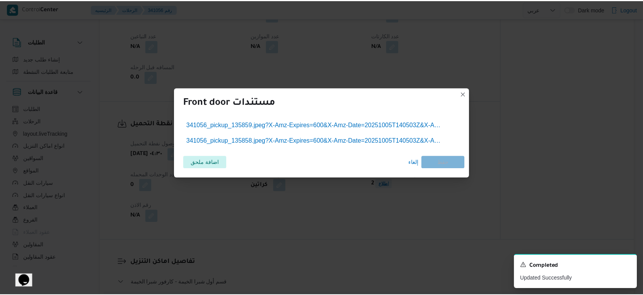
scroll to position [429, 0]
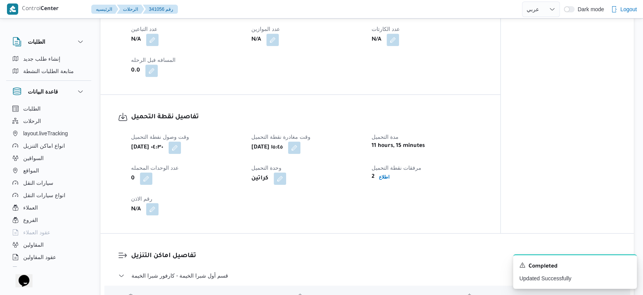
click at [150, 215] on button "button" at bounding box center [152, 209] width 12 height 12
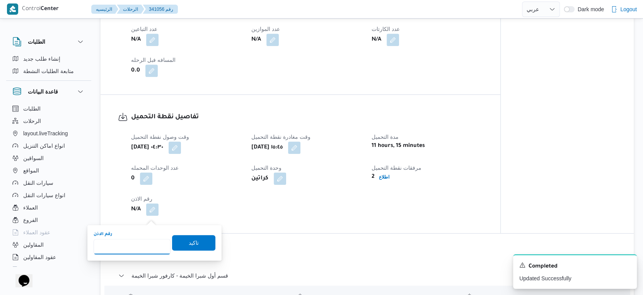
click at [133, 243] on input "رقم الاذن" at bounding box center [132, 246] width 77 height 15
type input "9661"
click at [189, 243] on span "تاكيد" at bounding box center [194, 242] width 10 height 9
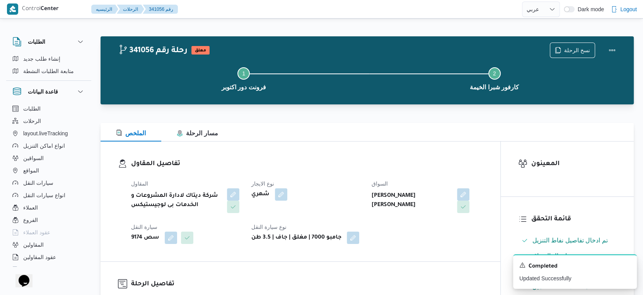
scroll to position [257, 0]
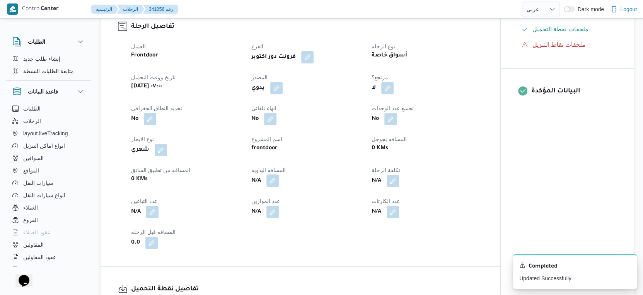
click at [273, 185] on button "button" at bounding box center [272, 180] width 12 height 12
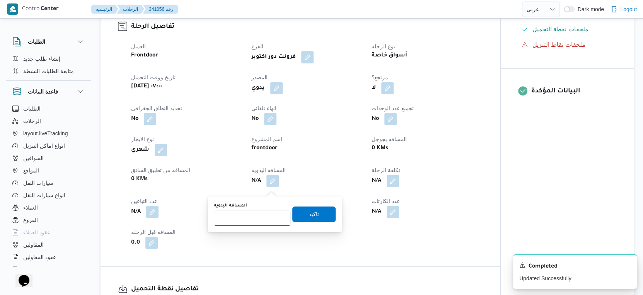
click at [248, 222] on input "المسافه اليدويه" at bounding box center [252, 217] width 77 height 15
type input "133"
click at [309, 215] on span "تاكيد" at bounding box center [314, 213] width 10 height 9
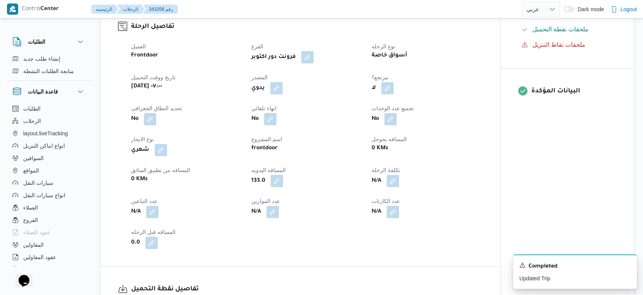
scroll to position [0, 0]
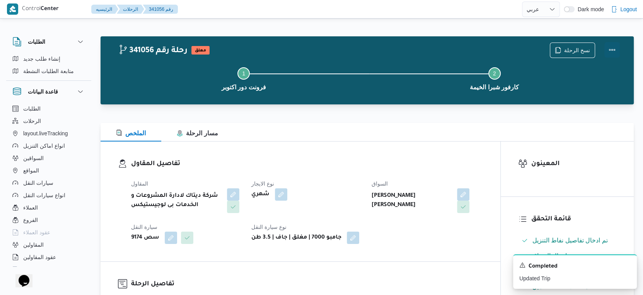
click at [612, 49] on button "Actions" at bounding box center [611, 49] width 15 height 15
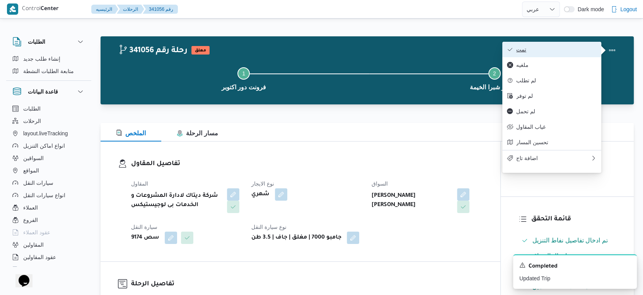
click at [550, 50] on span "تمت" at bounding box center [556, 49] width 80 height 6
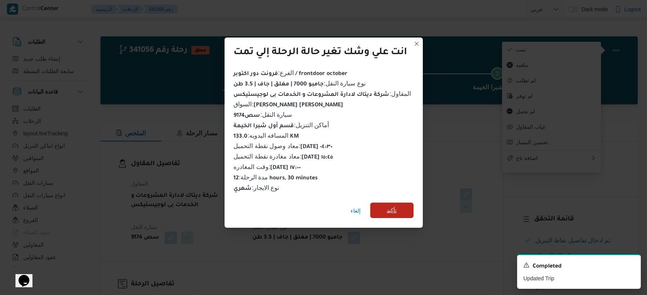
click at [397, 210] on span "تأكيد" at bounding box center [392, 210] width 10 height 9
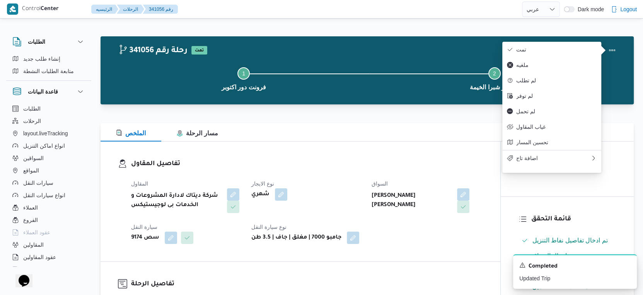
click at [397, 210] on div "السواق محمد رضا منصور ابراهيم" at bounding box center [426, 196] width 111 height 34
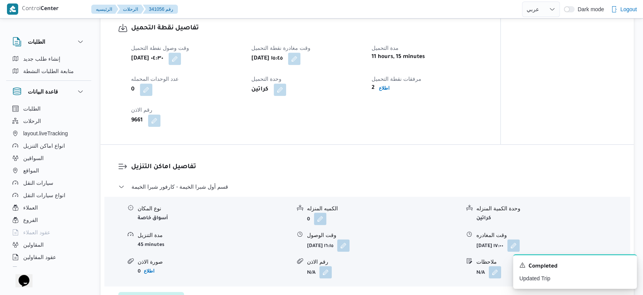
scroll to position [644, 0]
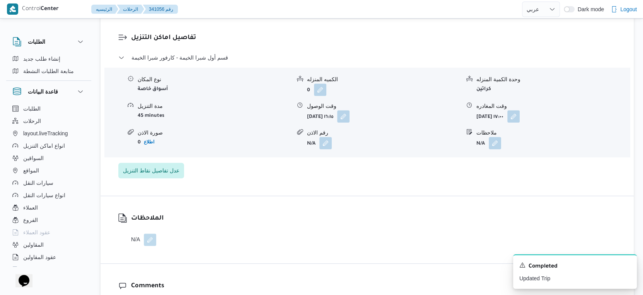
select select "ar"
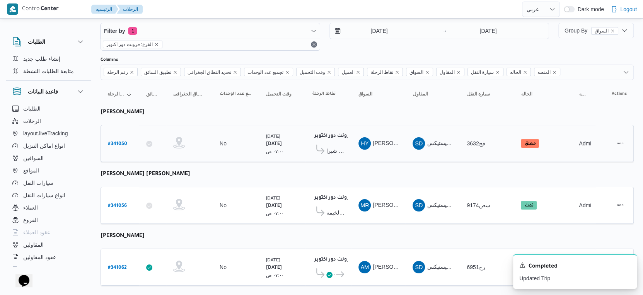
scroll to position [26, 0]
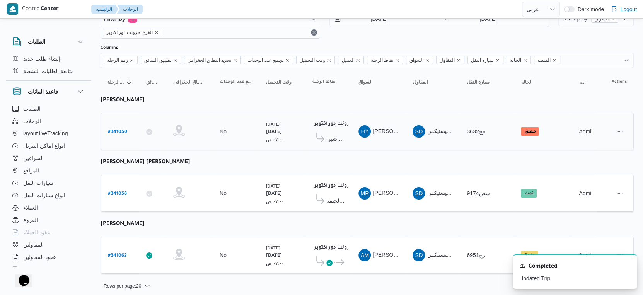
click at [116, 129] on b "# 341050" at bounding box center [117, 131] width 19 height 5
select select "ar"
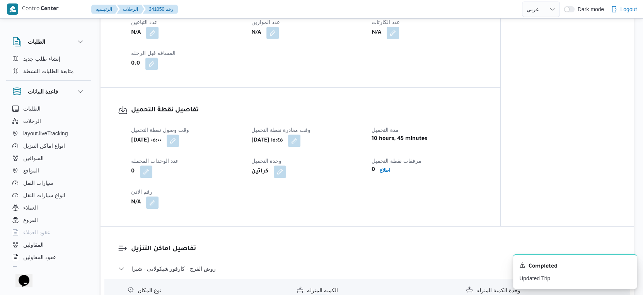
scroll to position [343, 0]
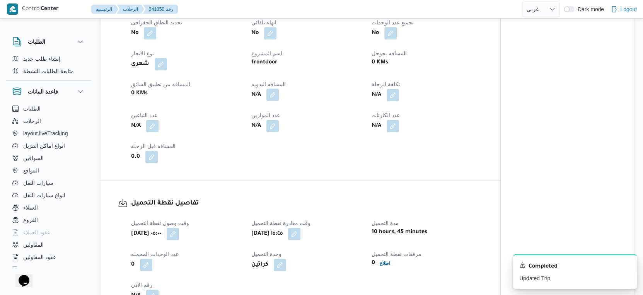
click at [274, 101] on button "button" at bounding box center [272, 95] width 12 height 12
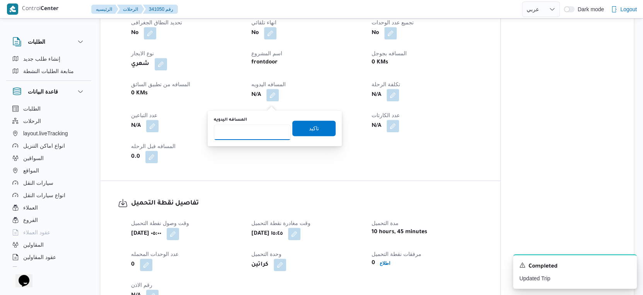
click at [247, 135] on input "المسافه اليدويه" at bounding box center [252, 131] width 77 height 15
type input "118"
click at [309, 126] on span "تاكيد" at bounding box center [314, 127] width 10 height 9
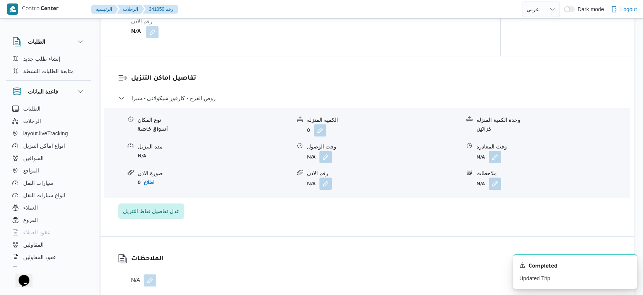
scroll to position [558, 0]
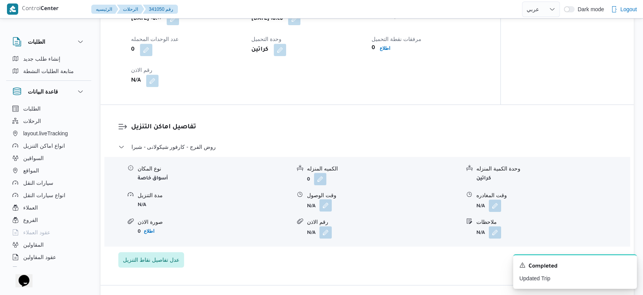
click at [326, 211] on button "button" at bounding box center [325, 205] width 12 height 12
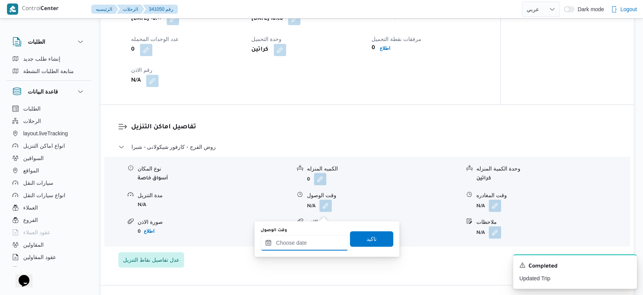
click at [315, 239] on input "وقت الوصول" at bounding box center [305, 242] width 88 height 15
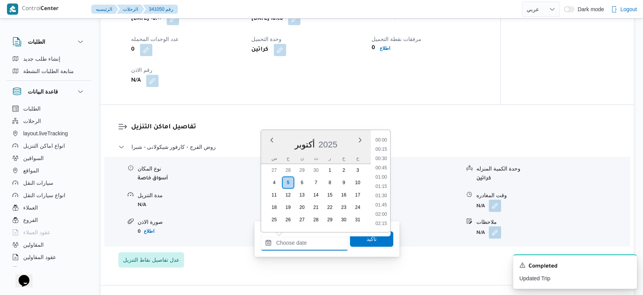
scroll to position [583, 0]
drag, startPoint x: 384, startPoint y: 170, endPoint x: 382, endPoint y: 200, distance: 29.9
click at [384, 170] on li "16:30" at bounding box center [381, 169] width 18 height 8
type input "٠٥/١٠/٢٠٢٥ ١٦:٣٠"
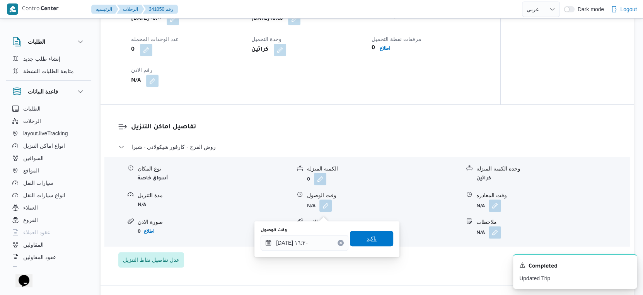
click at [371, 240] on span "تاكيد" at bounding box center [371, 238] width 43 height 15
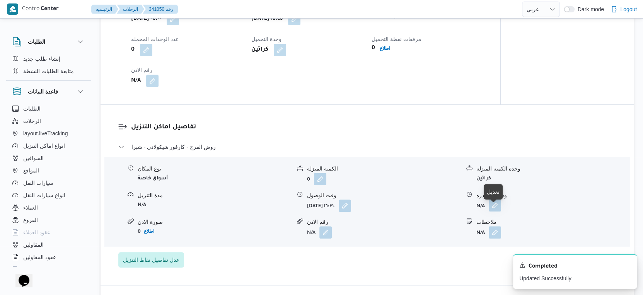
click at [494, 208] on button "button" at bounding box center [495, 205] width 12 height 12
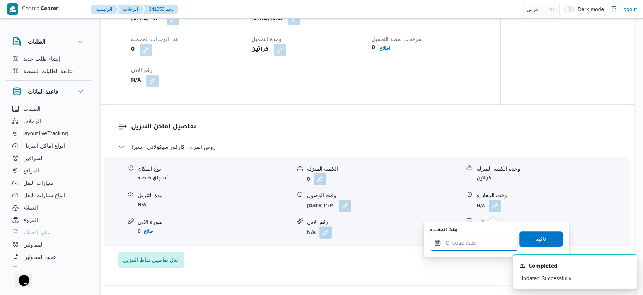
click at [489, 240] on input "وقت المغادره" at bounding box center [474, 242] width 88 height 15
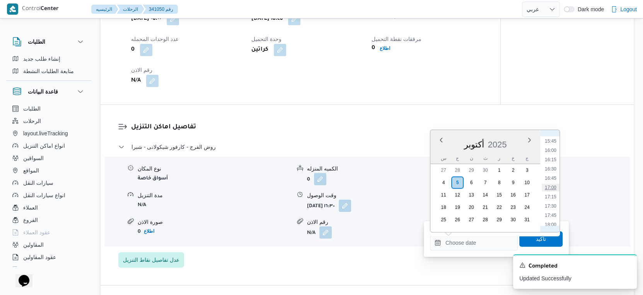
click at [551, 186] on li "17:00" at bounding box center [551, 188] width 18 height 8
type input "٠٥/١٠/٢٠٢٥ ١٧:٠٠"
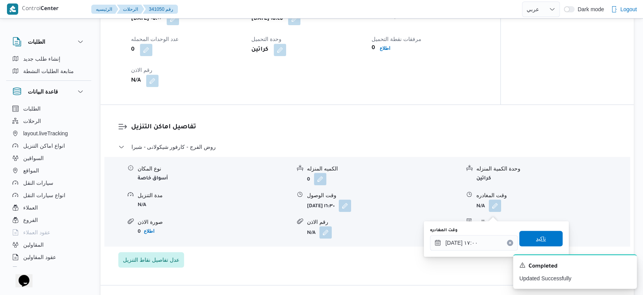
click at [544, 235] on span "تاكيد" at bounding box center [540, 238] width 43 height 15
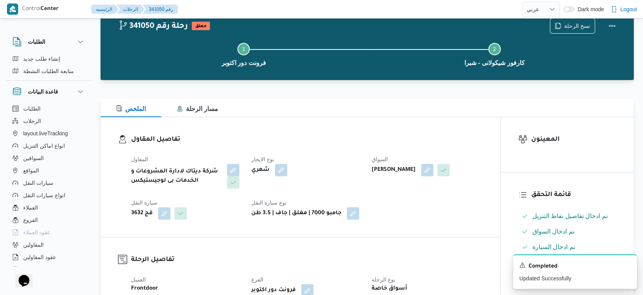
scroll to position [0, 0]
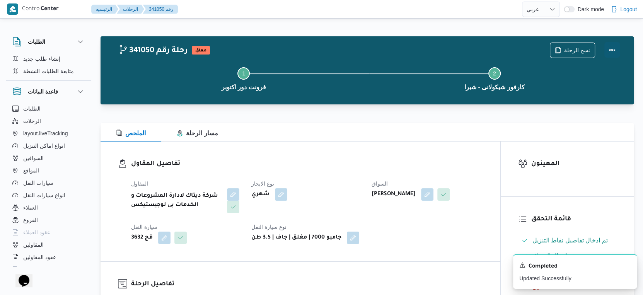
click at [616, 49] on button "Actions" at bounding box center [611, 49] width 15 height 15
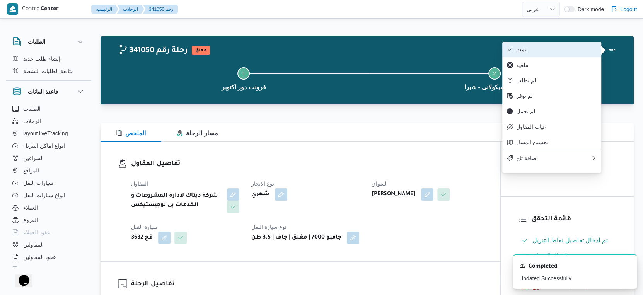
click at [553, 48] on span "تمت" at bounding box center [556, 49] width 80 height 6
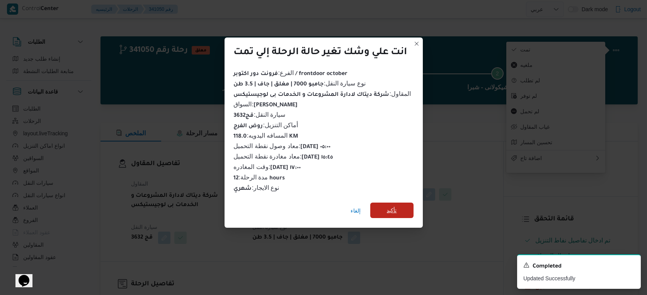
click at [399, 204] on span "تأكيد" at bounding box center [391, 210] width 43 height 15
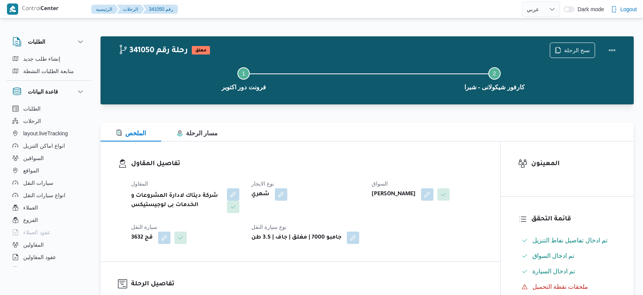
select select "ar"
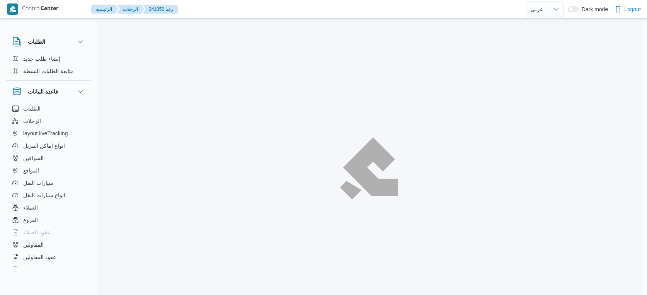
select select "ar"
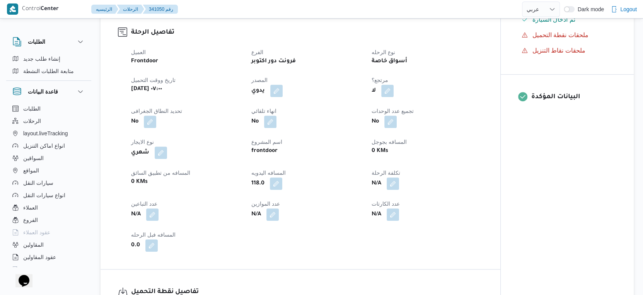
scroll to position [257, 0]
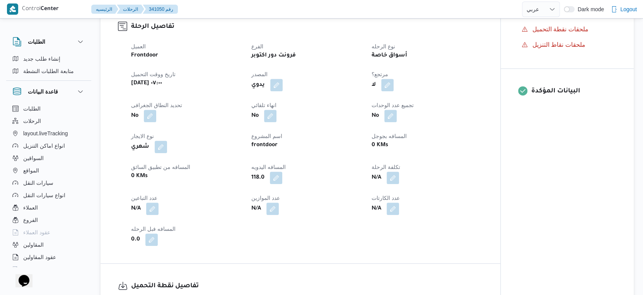
select select "ar"
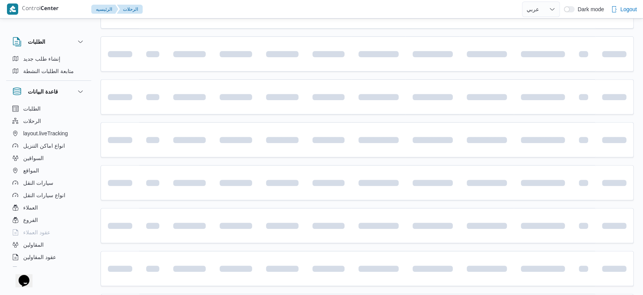
scroll to position [26, 0]
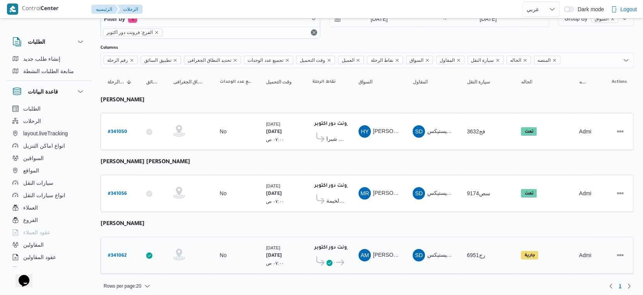
click at [119, 253] on b "# 341062" at bounding box center [117, 255] width 19 height 5
select select "ar"
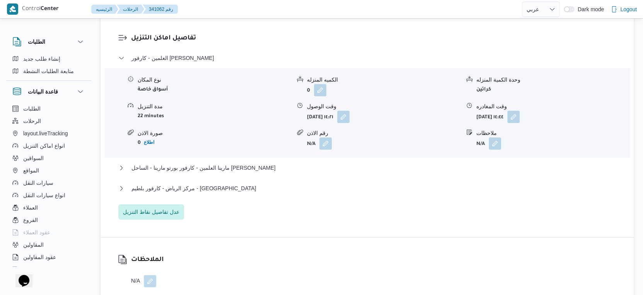
scroll to position [644, 0]
click at [224, 192] on button "مركز الرياض - كارفور بلطيم - كفر الشيخ" at bounding box center [367, 187] width 498 height 9
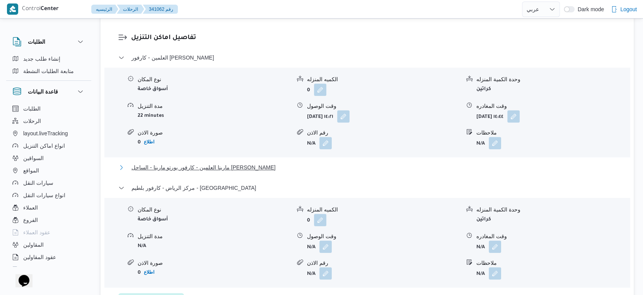
click at [239, 172] on span "مارينا العلمين - كارفور بورتو مارينا - الساحل الشمالى" at bounding box center [203, 167] width 144 height 9
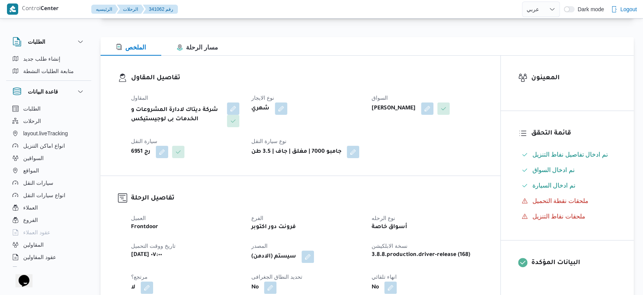
scroll to position [0, 0]
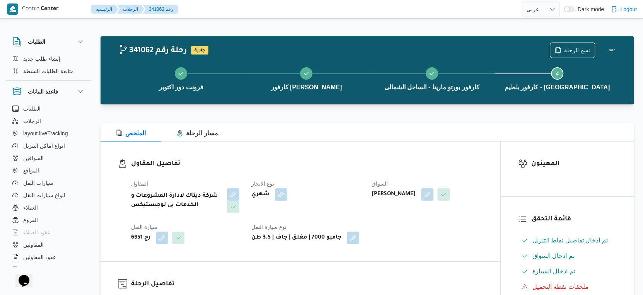
select select "ar"
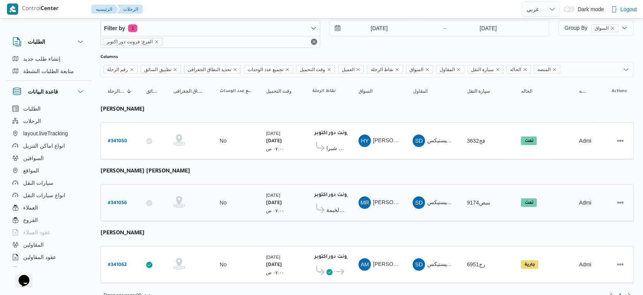
scroll to position [26, 0]
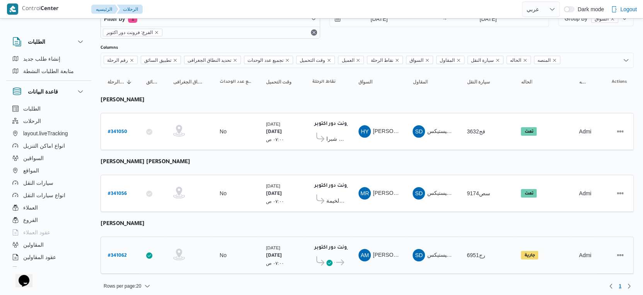
click at [118, 253] on b "# 341062" at bounding box center [117, 255] width 19 height 5
select select "ar"
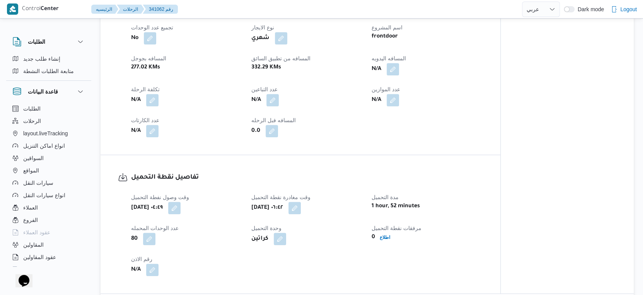
scroll to position [515, 0]
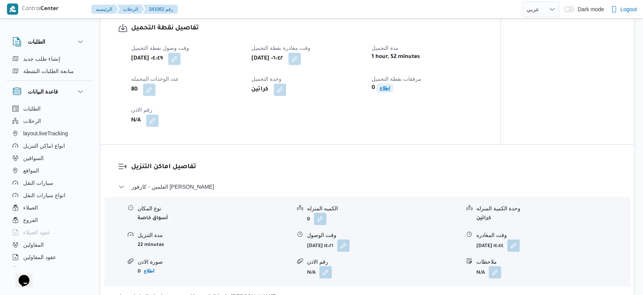
click at [383, 91] on b "اطلاع" at bounding box center [385, 87] width 10 height 5
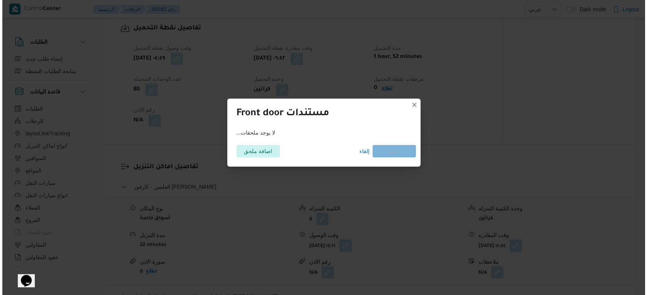
scroll to position [509, 0]
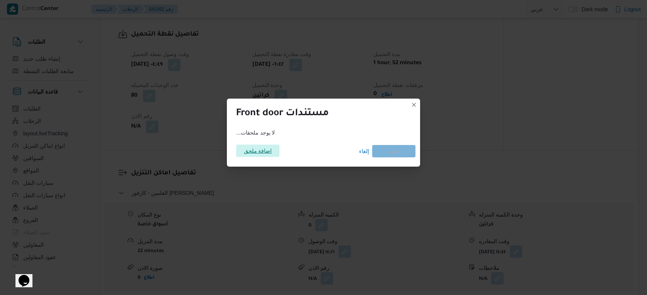
click at [259, 149] on span "اضافة ملحق" at bounding box center [258, 151] width 28 height 12
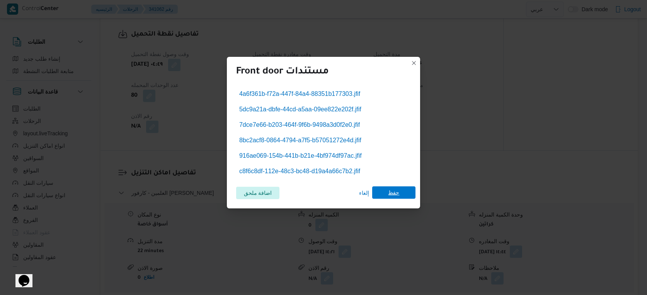
click at [397, 195] on span "حفظ" at bounding box center [393, 192] width 11 height 12
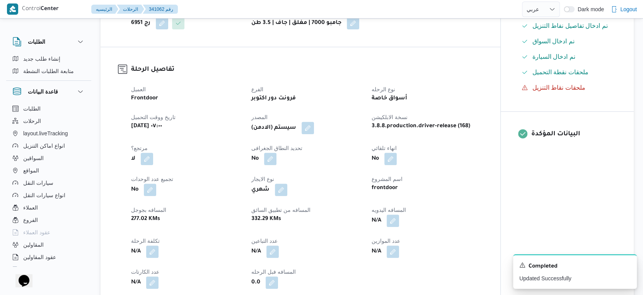
scroll to position [0, 0]
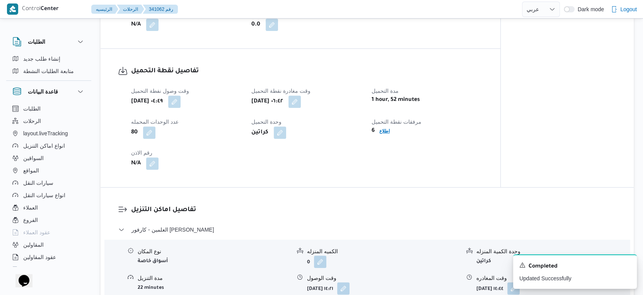
click at [383, 134] on b "اطلاع" at bounding box center [384, 130] width 10 height 5
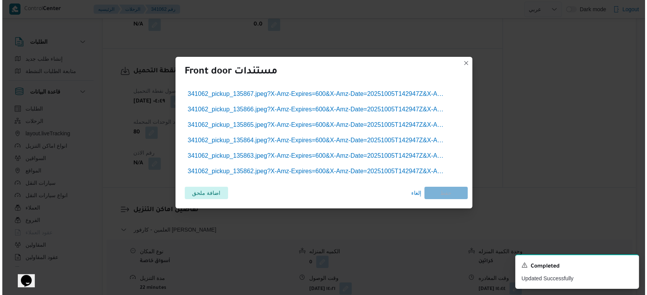
scroll to position [466, 0]
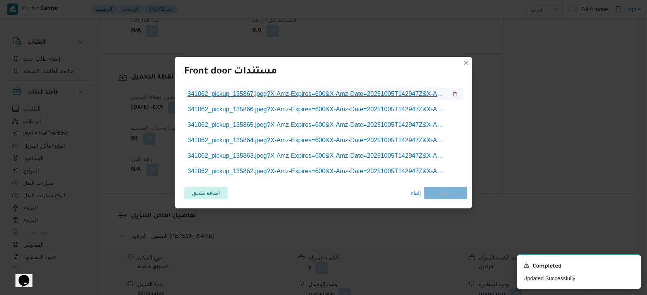
click at [323, 98] on span "341062_pickup_135867.jpeg?X-Amz-Expires=600&X-Amz-Date=20251005T142947Z&X-Amz-A…" at bounding box center [317, 93] width 260 height 9
click at [346, 94] on span "341062_pickup_135867.jpeg?X-Amz-Expires=600&X-Amz-Date=20251005T142947Z&X-Amz-A…" at bounding box center [317, 93] width 260 height 9
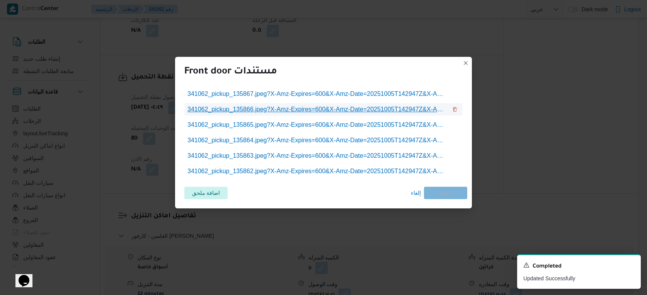
click at [351, 109] on span "341062_pickup_135866.jpeg?X-Amz-Expires=600&X-Amz-Date=20251005T142947Z&X-Amz-A…" at bounding box center [317, 109] width 260 height 9
click at [413, 191] on span "إلغاء" at bounding box center [416, 192] width 10 height 9
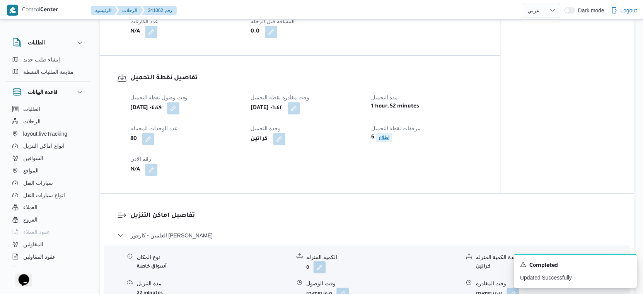
scroll to position [472, 0]
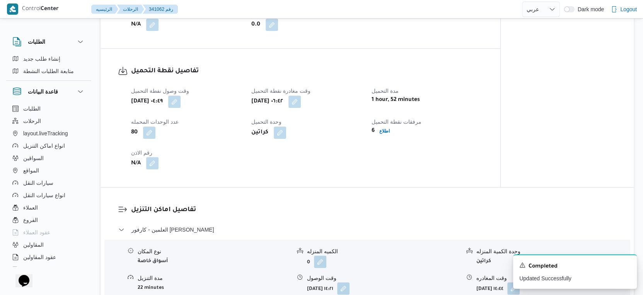
click at [154, 167] on button "button" at bounding box center [152, 163] width 12 height 12
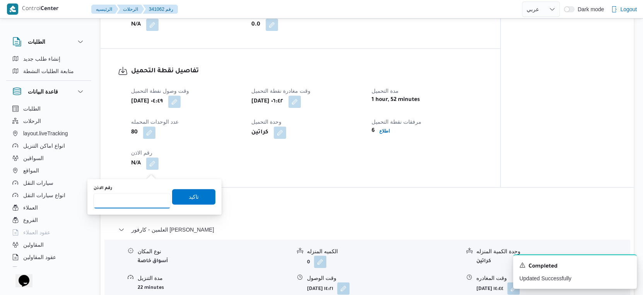
click at [136, 196] on input "رقم الاذن" at bounding box center [132, 200] width 77 height 15
click at [102, 199] on input "9859" at bounding box center [132, 200] width 77 height 15
click at [105, 200] on input "9859" at bounding box center [132, 200] width 77 height 15
click at [107, 199] on input "9559" at bounding box center [132, 200] width 77 height 15
type input "9589"
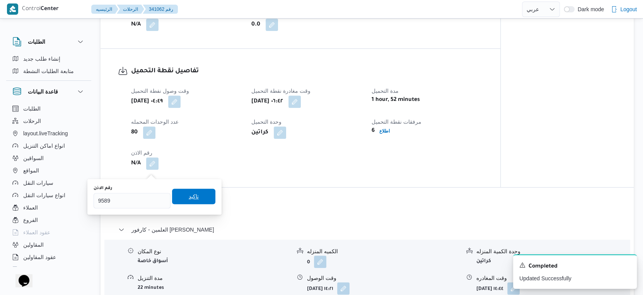
click at [192, 196] on span "تاكيد" at bounding box center [193, 196] width 43 height 15
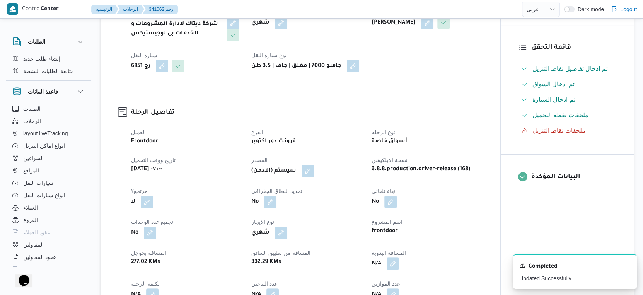
scroll to position [0, 0]
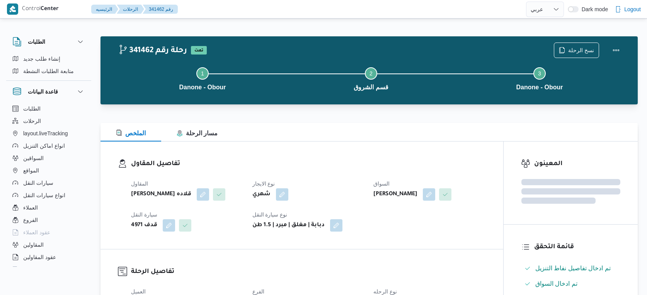
select select "ar"
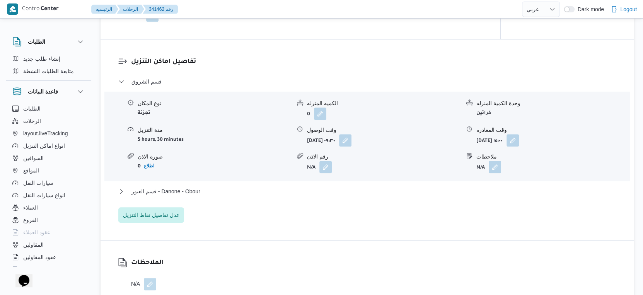
scroll to position [644, 0]
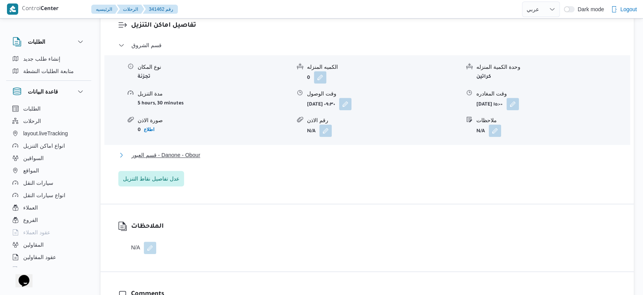
click at [202, 155] on button "قسم العبور - Danone - Obour" at bounding box center [367, 154] width 498 height 9
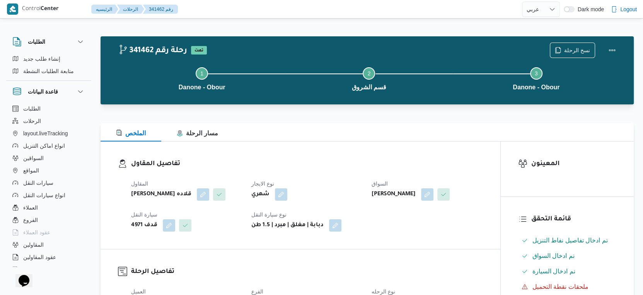
scroll to position [257, 0]
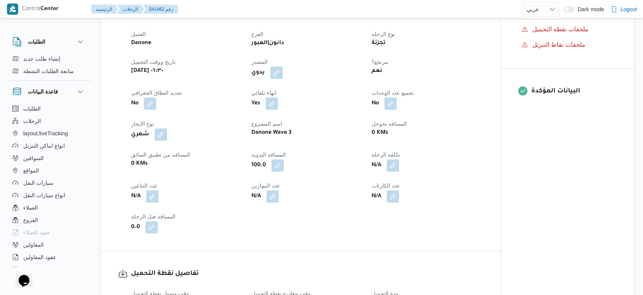
select select "ar"
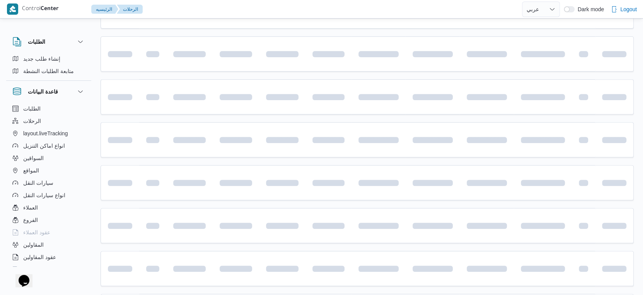
scroll to position [268, 0]
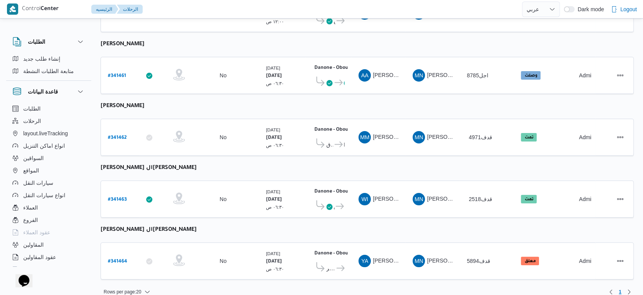
select select "ar"
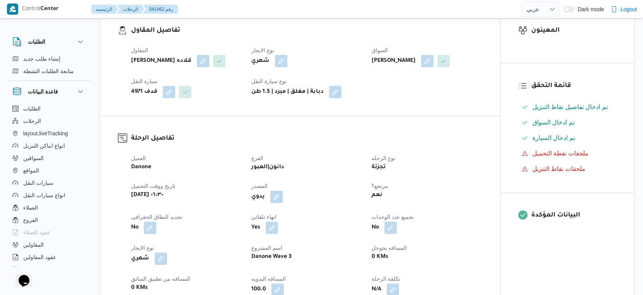
scroll to position [257, 0]
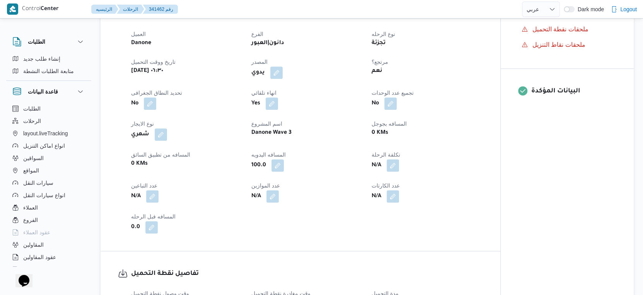
select select "ar"
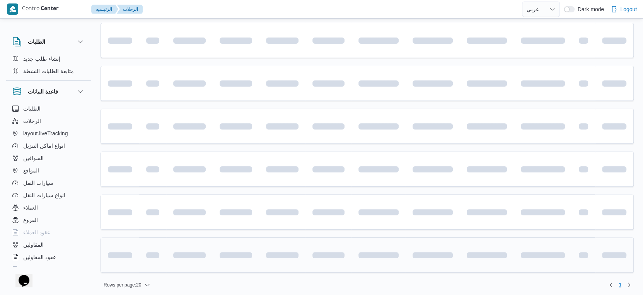
scroll to position [257, 0]
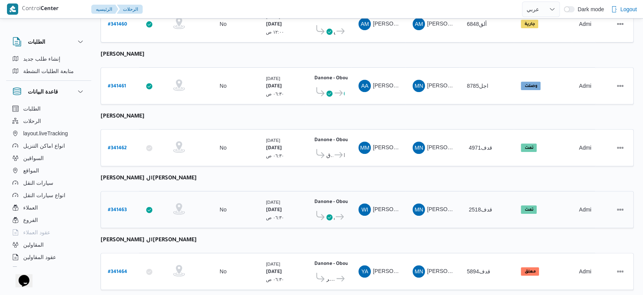
click at [124, 208] on b "# 341463" at bounding box center [117, 210] width 19 height 5
select select "ar"
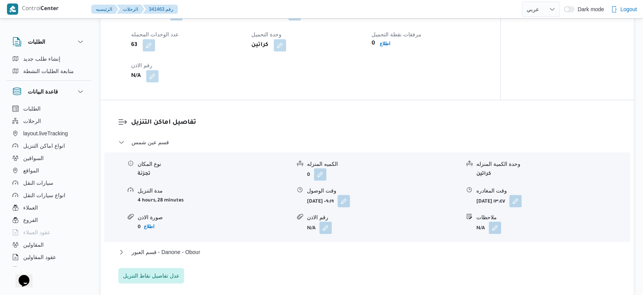
scroll to position [601, 0]
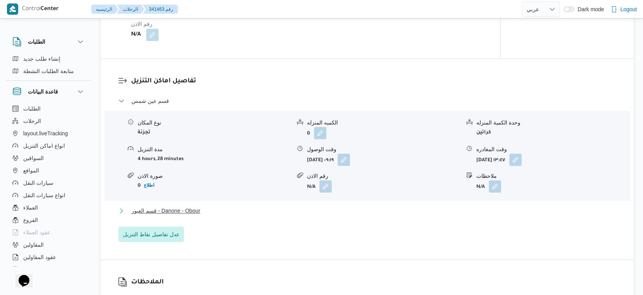
click at [200, 212] on span "قسم العبور - Danone - Obour" at bounding box center [165, 210] width 69 height 9
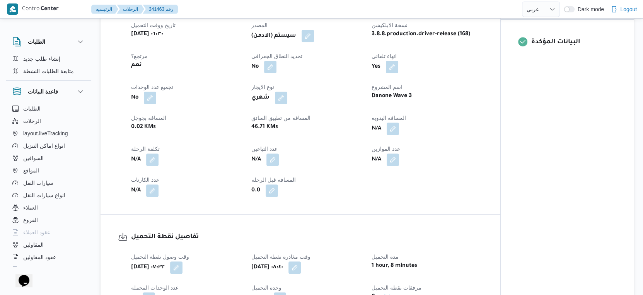
scroll to position [301, 0]
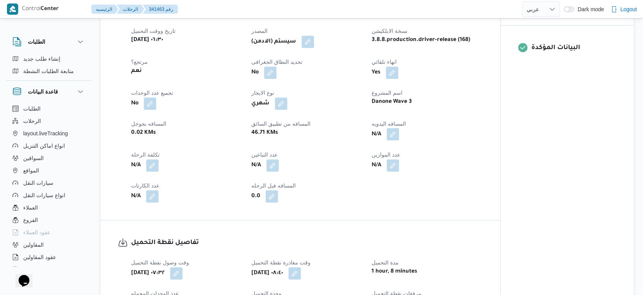
click at [392, 133] on button "button" at bounding box center [393, 134] width 12 height 12
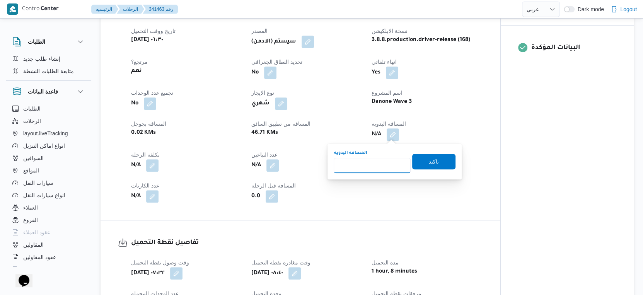
click at [369, 158] on input "المسافه اليدويه" at bounding box center [372, 165] width 77 height 15
type input "46"
click at [433, 158] on span "تاكيد" at bounding box center [433, 160] width 43 height 15
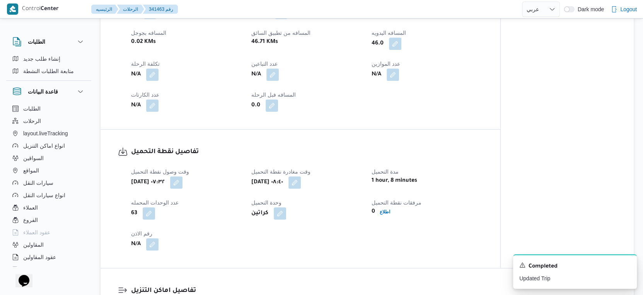
scroll to position [387, 0]
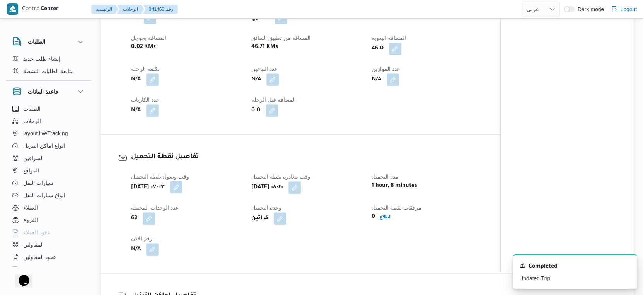
click at [182, 186] on button "button" at bounding box center [176, 187] width 12 height 12
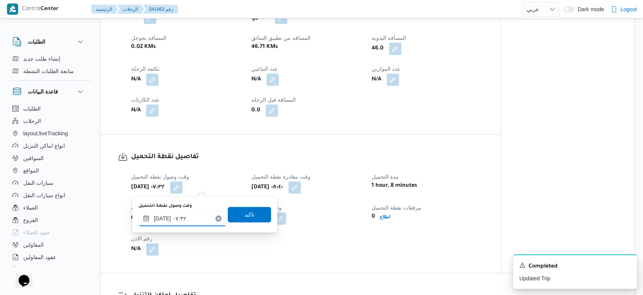
click at [163, 217] on input "[DATE] ٠٧:٣٢" at bounding box center [182, 218] width 88 height 15
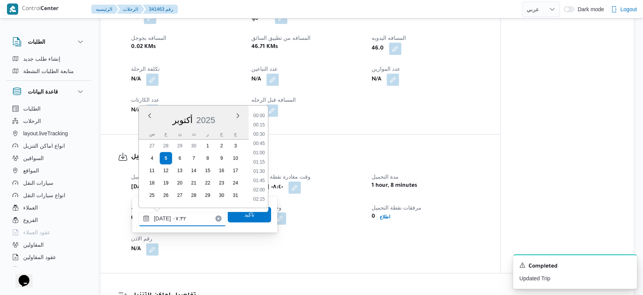
click at [163, 217] on input "[DATE] ٠٧:٣٢" at bounding box center [182, 218] width 88 height 15
type input "[DATE] ٠٧:١٢"
click at [244, 214] on span "تاكيد" at bounding box center [249, 214] width 10 height 9
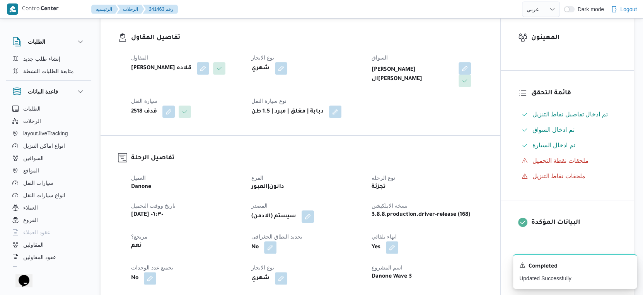
scroll to position [215, 0]
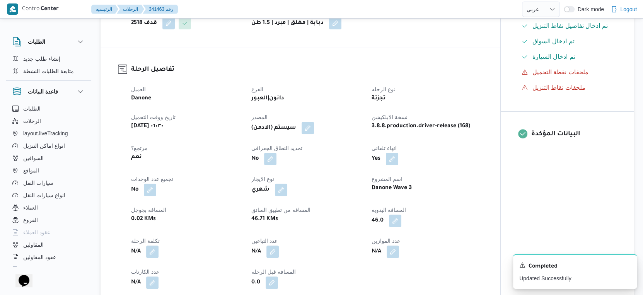
select select "ar"
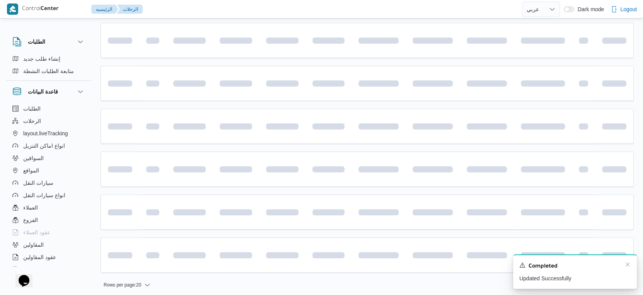
scroll to position [215, 0]
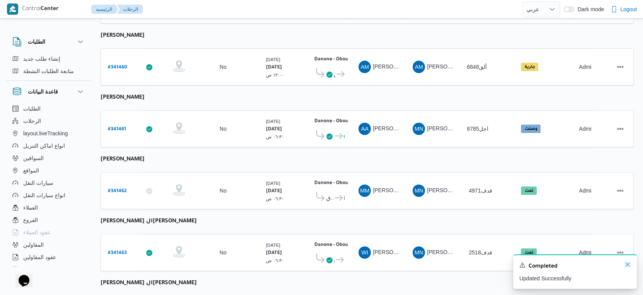
click at [626, 263] on icon "Dismiss toast" at bounding box center [627, 264] width 6 height 6
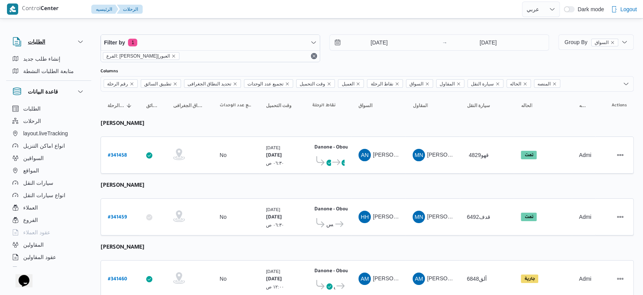
scroll to position [0, 0]
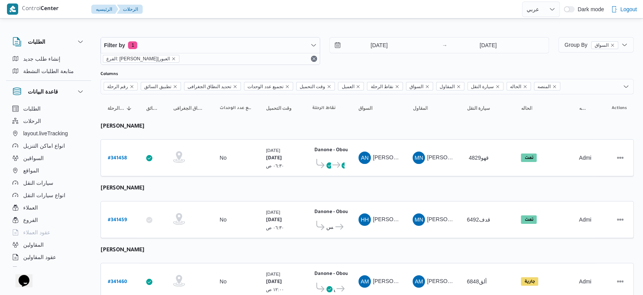
scroll to position [21, 0]
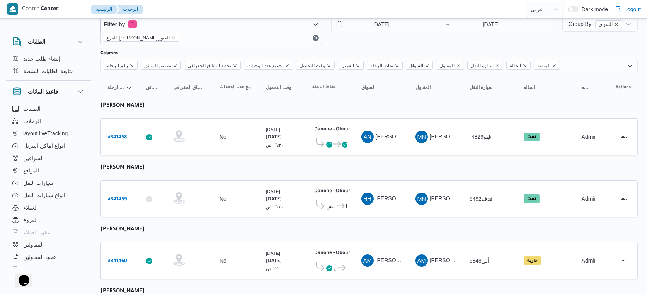
select select "ar"
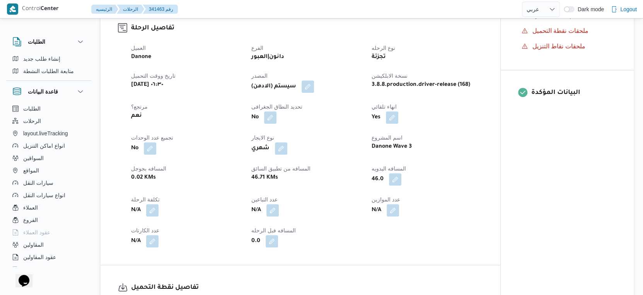
scroll to position [257, 0]
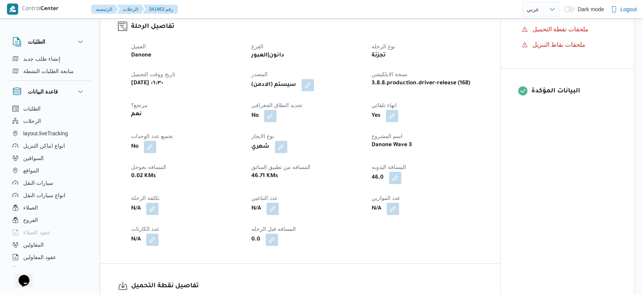
select select "ar"
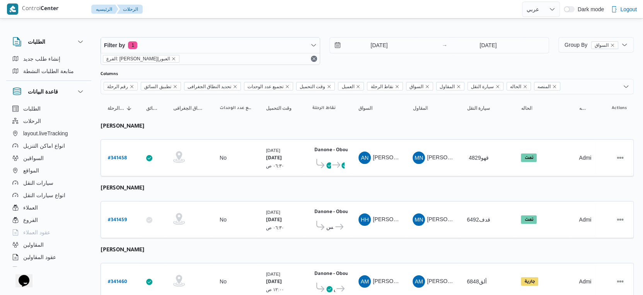
select select "ar"
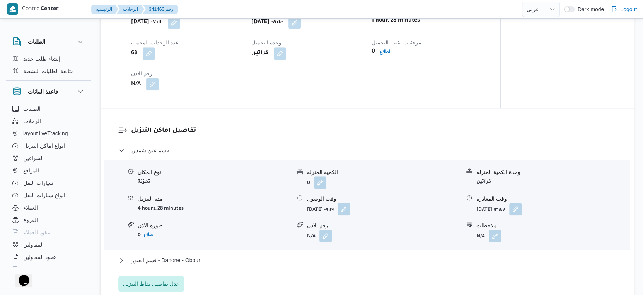
scroll to position [622, 0]
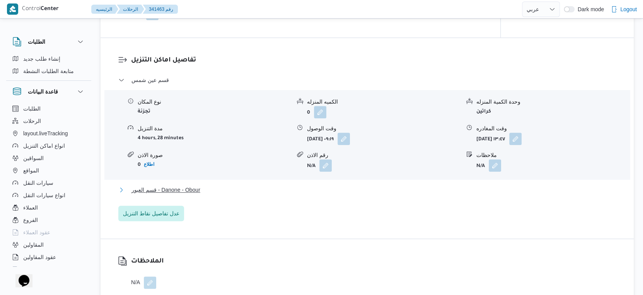
click at [199, 191] on span "قسم العبور - Danone - Obour" at bounding box center [165, 189] width 69 height 9
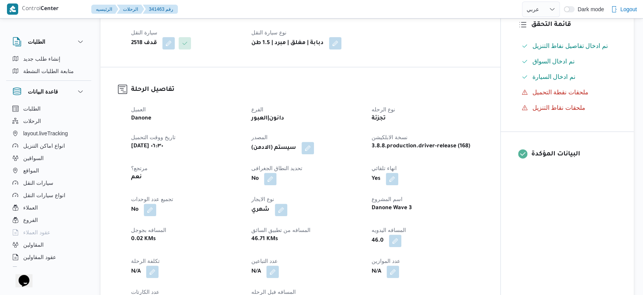
scroll to position [192, 0]
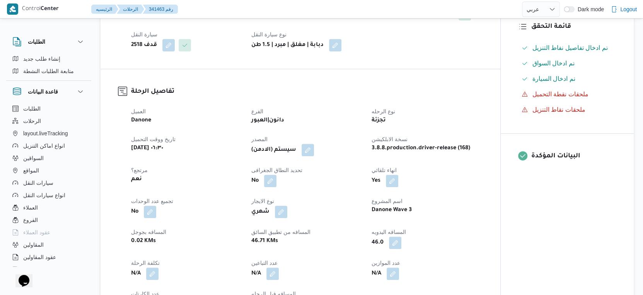
select select "ar"
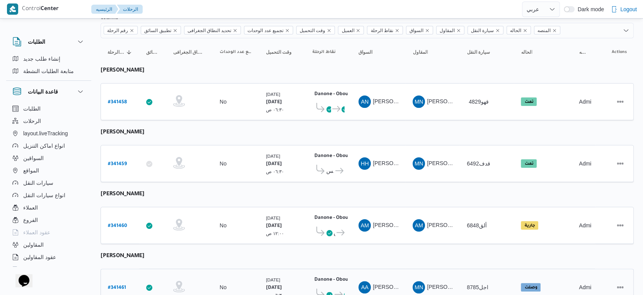
scroll to position [10, 0]
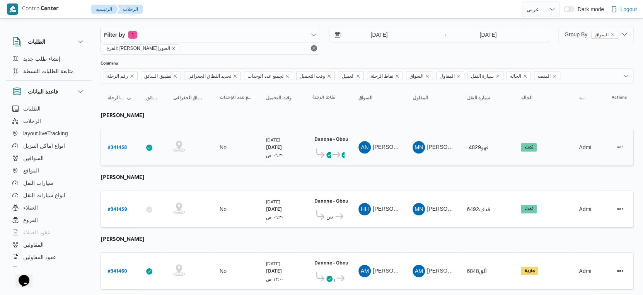
click at [118, 145] on b "# 341458" at bounding box center [117, 147] width 19 height 5
select select "ar"
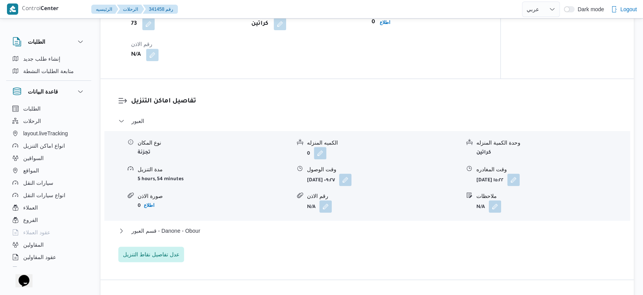
scroll to position [697, 0]
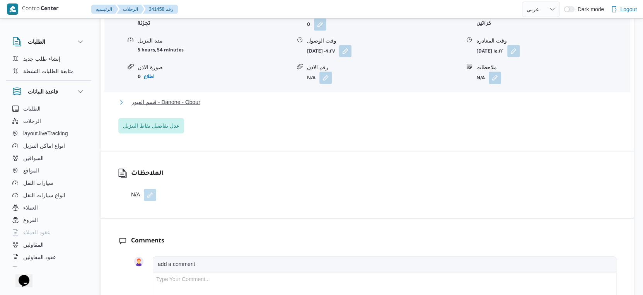
click at [198, 107] on span "قسم العبور - Danone - Obour" at bounding box center [165, 101] width 69 height 9
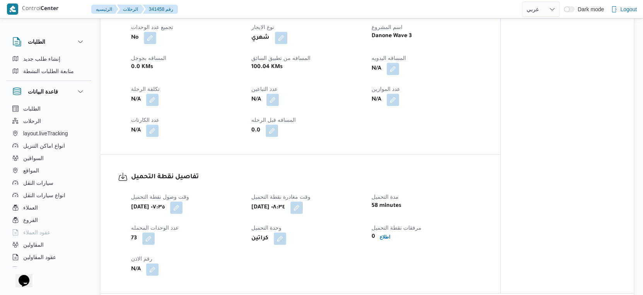
scroll to position [354, 0]
click at [397, 75] on button "button" at bounding box center [393, 69] width 12 height 12
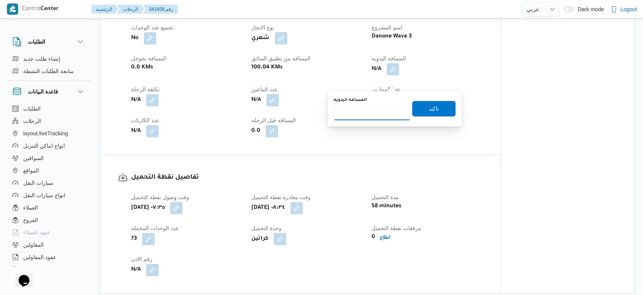
click at [371, 109] on input "المسافه اليدويه" at bounding box center [372, 112] width 77 height 15
type input "51"
click at [443, 108] on span "تاكيد" at bounding box center [433, 108] width 43 height 15
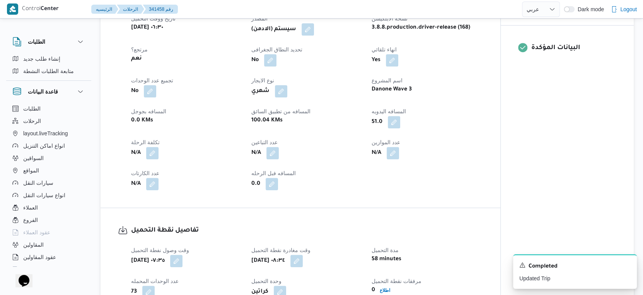
scroll to position [172, 0]
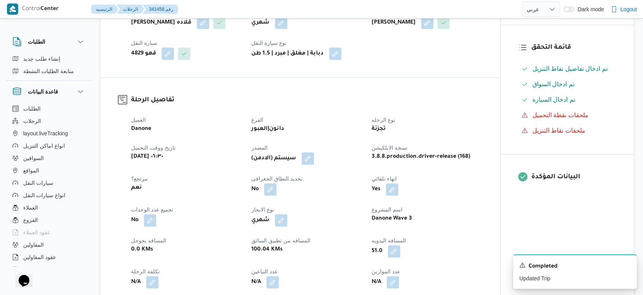
select select "ar"
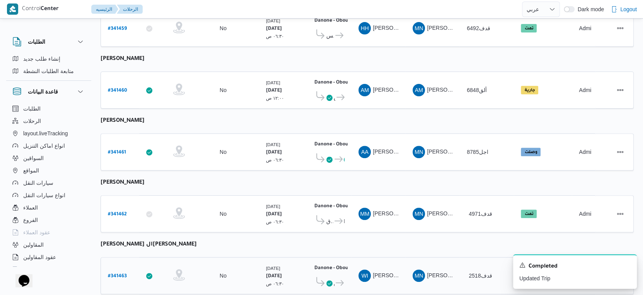
scroll to position [225, 0]
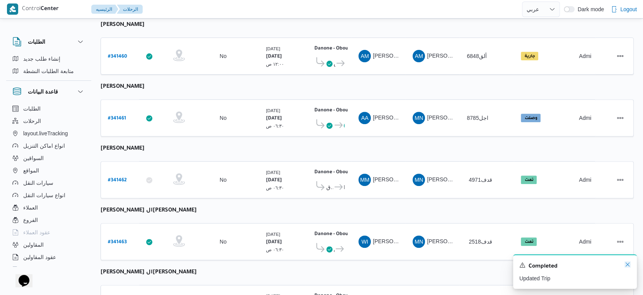
click at [626, 264] on icon "Dismiss toast" at bounding box center [627, 264] width 6 height 6
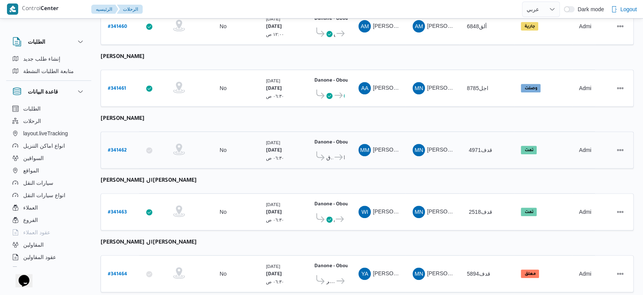
scroll to position [268, 0]
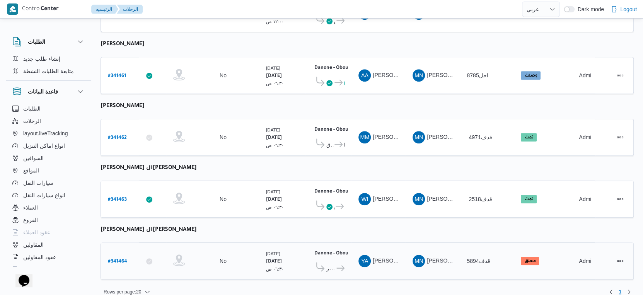
click at [116, 259] on b "# 341464" at bounding box center [117, 261] width 19 height 5
select select "ar"
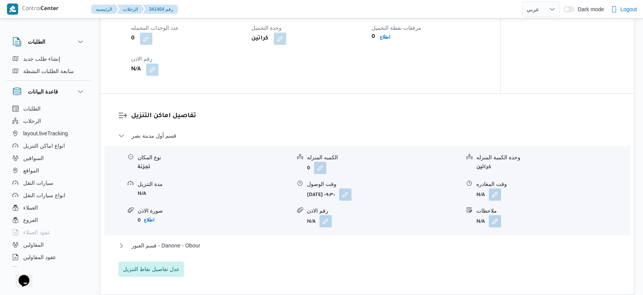
scroll to position [687, 0]
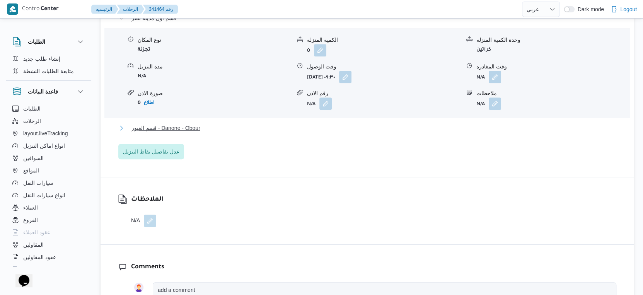
click at [199, 125] on span "قسم العبور - Danone - Obour" at bounding box center [165, 127] width 69 height 9
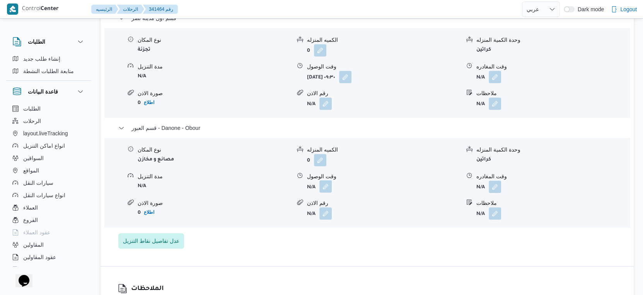
click at [324, 186] on button "button" at bounding box center [325, 186] width 12 height 12
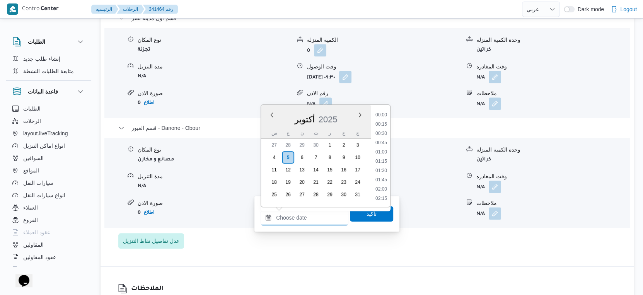
click at [318, 210] on input "وقت الوصول" at bounding box center [305, 217] width 88 height 15
click at [382, 142] on li "16:45" at bounding box center [381, 144] width 18 height 8
type input "٠٥/١٠/٢٠٢٥ ١٦:٤٥"
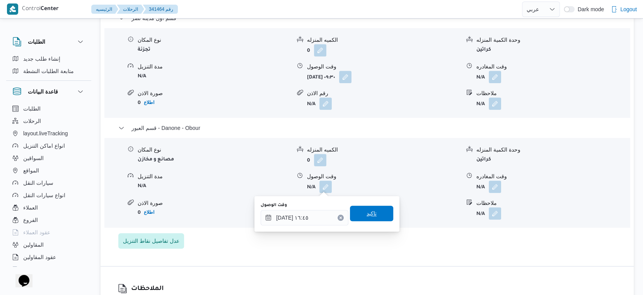
click at [377, 220] on span "تاكيد" at bounding box center [371, 213] width 43 height 15
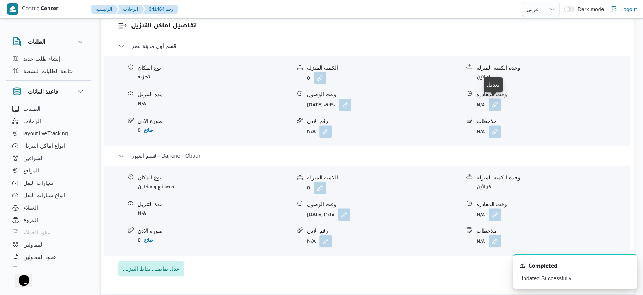
scroll to position [644, 0]
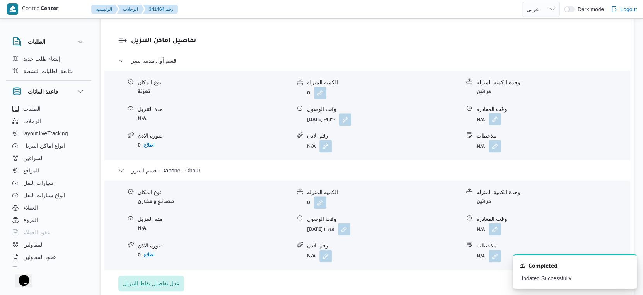
click at [495, 120] on button "button" at bounding box center [495, 119] width 12 height 12
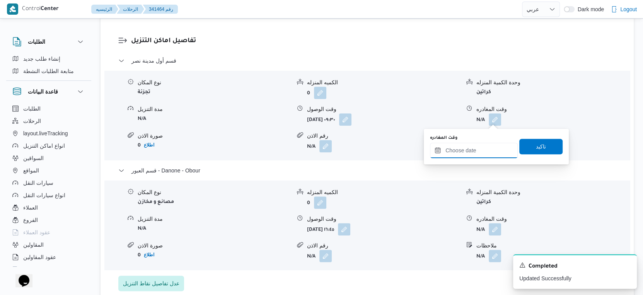
click at [478, 151] on input "وقت المغادره" at bounding box center [474, 150] width 88 height 15
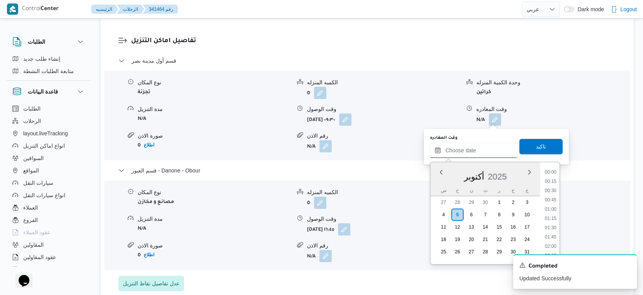
scroll to position [593, 0]
click at [553, 173] on li "16:00" at bounding box center [551, 173] width 18 height 8
type input "٠٥/١٠/٢٠٢٥ ١٦:٠٠"
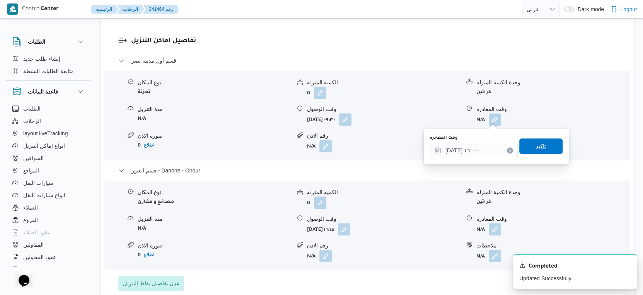
click at [545, 145] on span "تاكيد" at bounding box center [540, 145] width 43 height 15
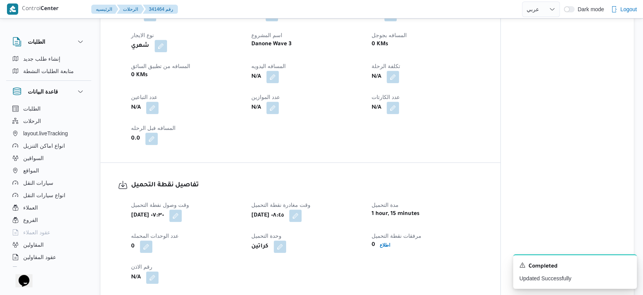
scroll to position [257, 0]
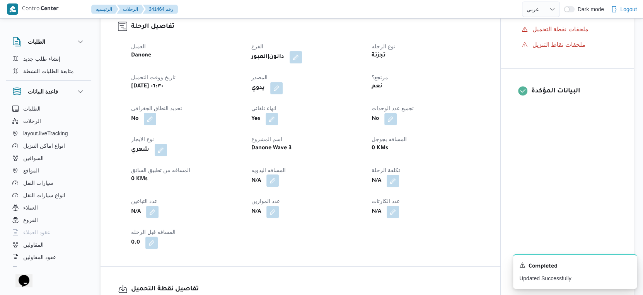
click at [275, 179] on button "button" at bounding box center [272, 180] width 12 height 12
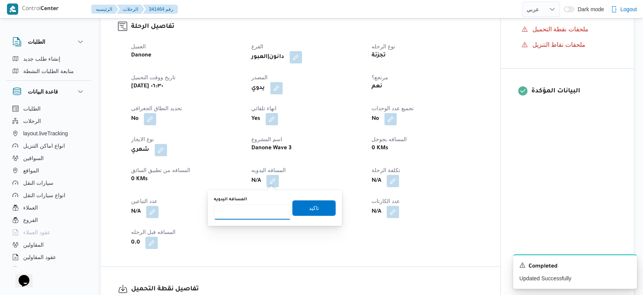
click at [260, 208] on input "المسافه اليدويه" at bounding box center [252, 211] width 77 height 15
type input "79"
click at [317, 208] on span "تاكيد" at bounding box center [313, 207] width 43 height 15
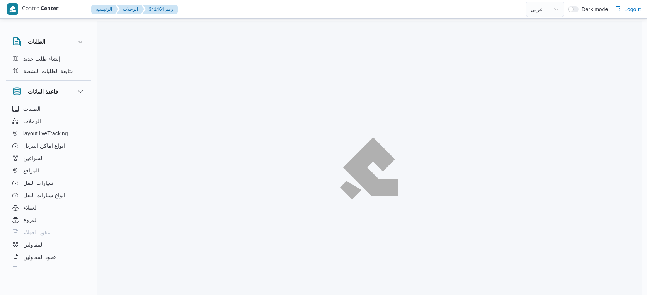
select select "ar"
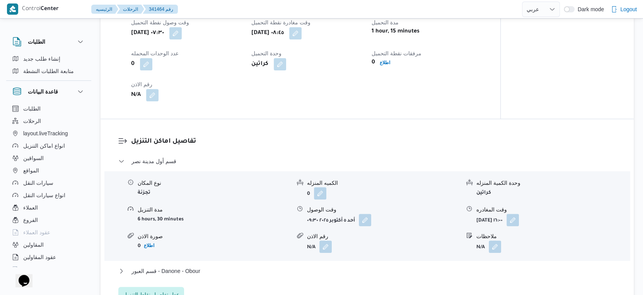
scroll to position [622, 0]
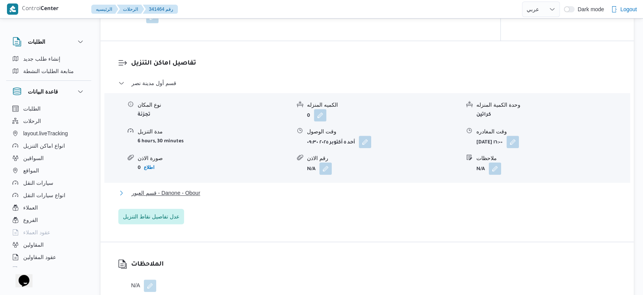
click at [209, 191] on button "قسم العبور - Danone - Obour" at bounding box center [367, 192] width 498 height 9
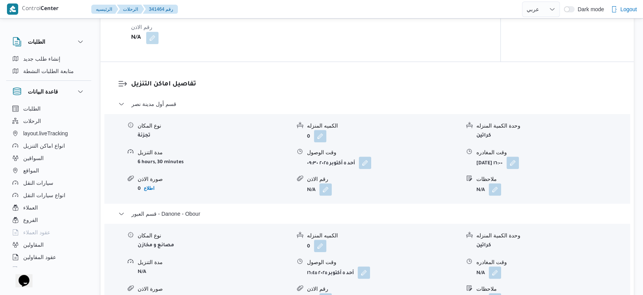
scroll to position [687, 0]
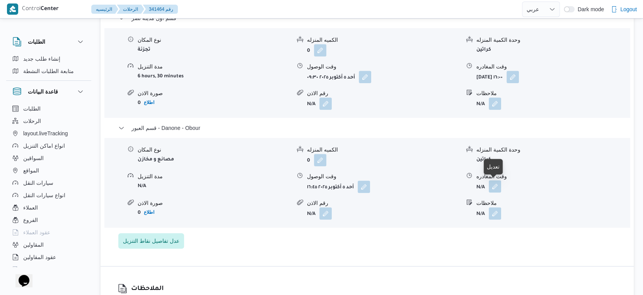
click at [494, 185] on button "button" at bounding box center [495, 186] width 12 height 12
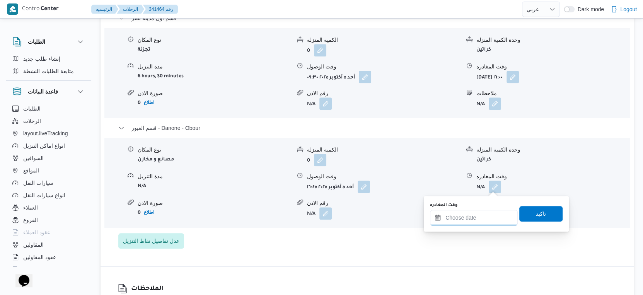
click at [485, 222] on input "وقت المغادره" at bounding box center [474, 217] width 88 height 15
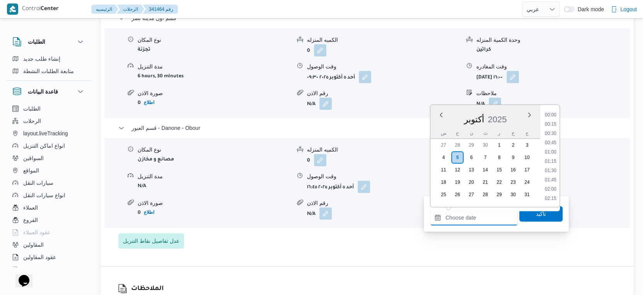
scroll to position [593, 0]
drag, startPoint x: 552, startPoint y: 163, endPoint x: 550, endPoint y: 183, distance: 20.6
click at [552, 163] on li "17:15" at bounding box center [551, 162] width 18 height 8
type input "٠٥/١٠/٢٠٢٥ ١٧:١٥"
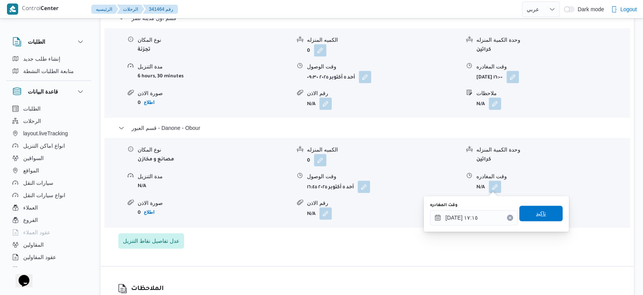
click at [545, 214] on span "تاكيد" at bounding box center [540, 213] width 43 height 15
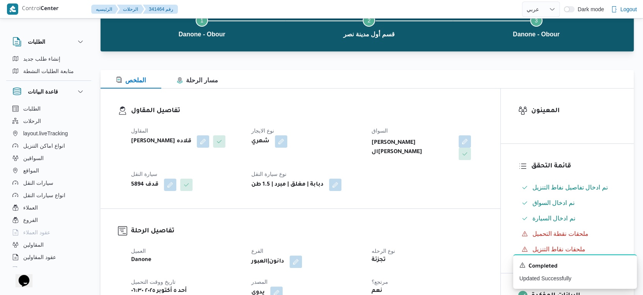
scroll to position [0, 0]
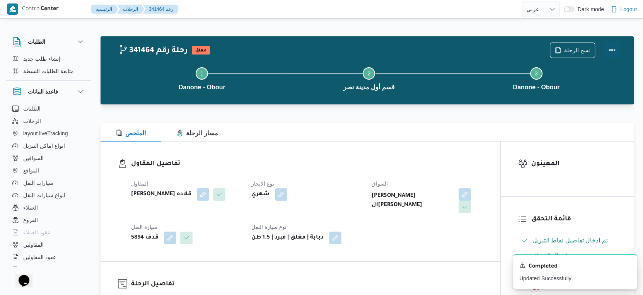
click at [612, 49] on button "Actions" at bounding box center [611, 49] width 15 height 15
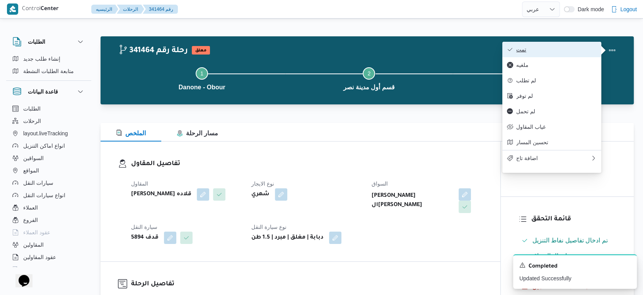
click at [572, 51] on span "تمت" at bounding box center [556, 49] width 80 height 6
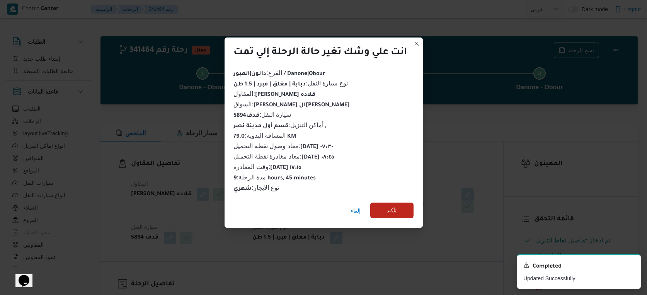
click at [401, 207] on span "تأكيد" at bounding box center [391, 210] width 43 height 15
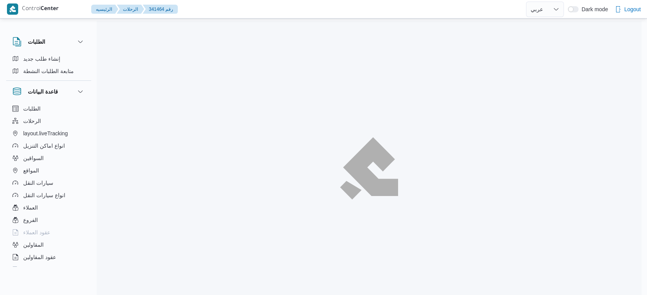
select select "ar"
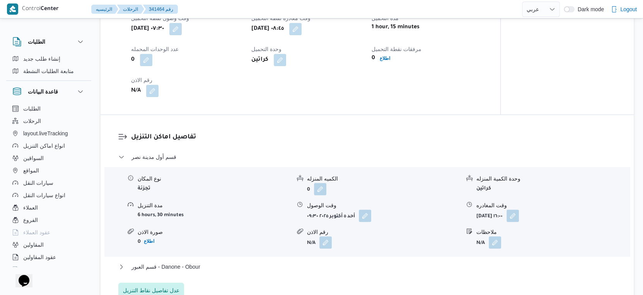
scroll to position [601, 0]
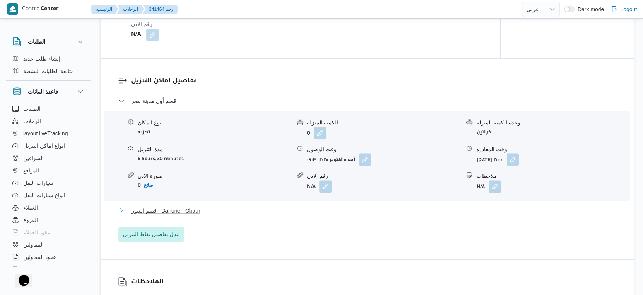
click at [191, 210] on span "قسم العبور - Danone - Obour" at bounding box center [165, 210] width 69 height 9
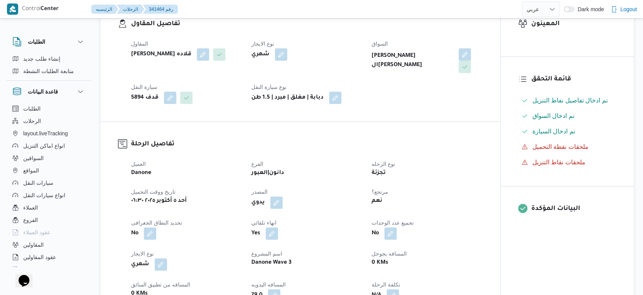
scroll to position [257, 0]
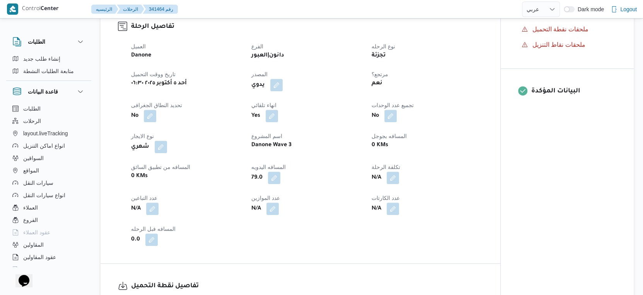
select select "ar"
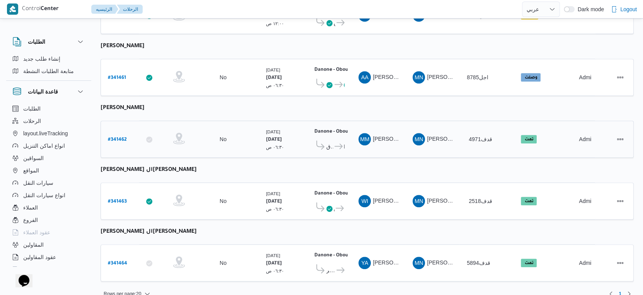
scroll to position [268, 0]
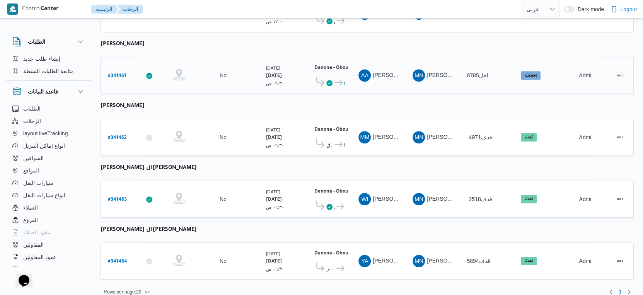
click at [120, 73] on b "# 341461" at bounding box center [117, 75] width 18 height 5
select select "ar"
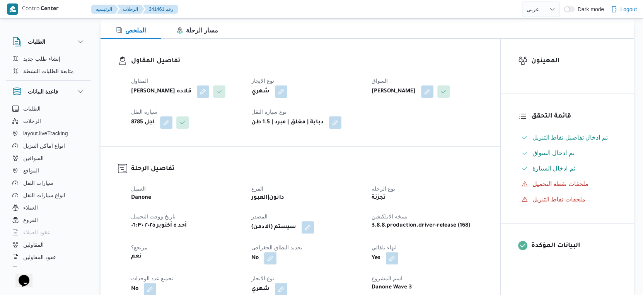
scroll to position [257, 0]
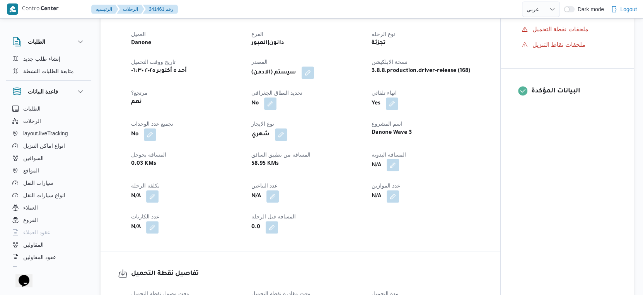
click at [393, 163] on button "button" at bounding box center [393, 165] width 12 height 12
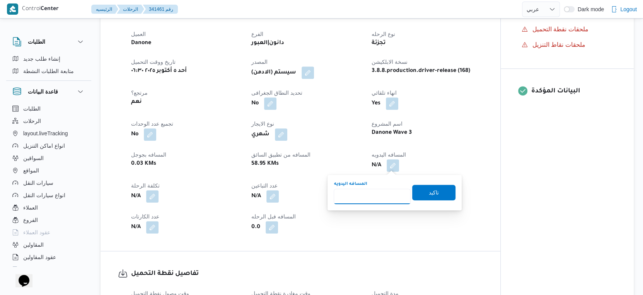
click at [378, 196] on input "المسافه اليدويه" at bounding box center [372, 196] width 77 height 15
type input "65"
click at [431, 189] on span "تاكيد" at bounding box center [434, 191] width 10 height 9
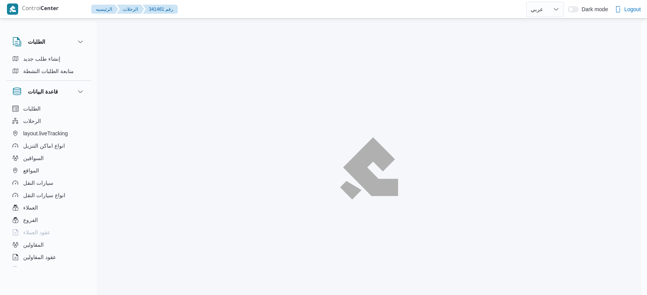
select select "ar"
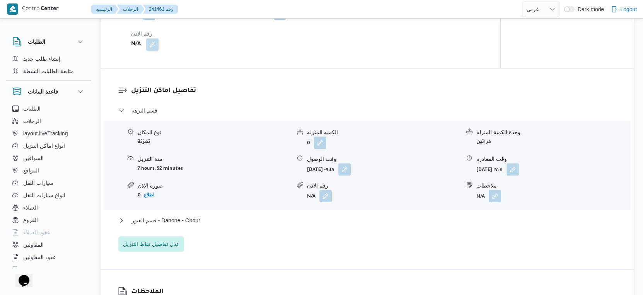
scroll to position [708, 0]
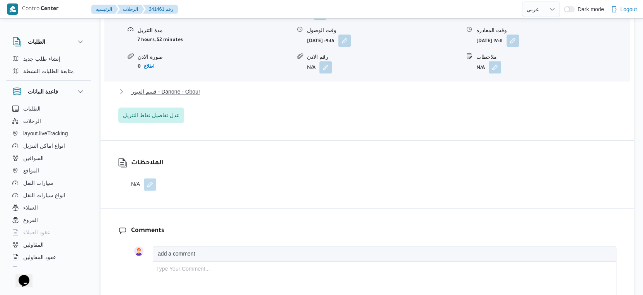
click at [207, 92] on button "قسم العبور - Danone - Obour" at bounding box center [367, 91] width 498 height 9
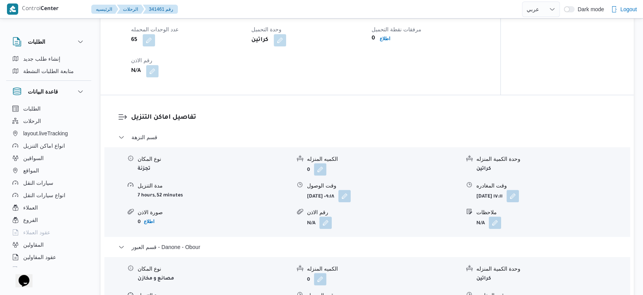
scroll to position [622, 0]
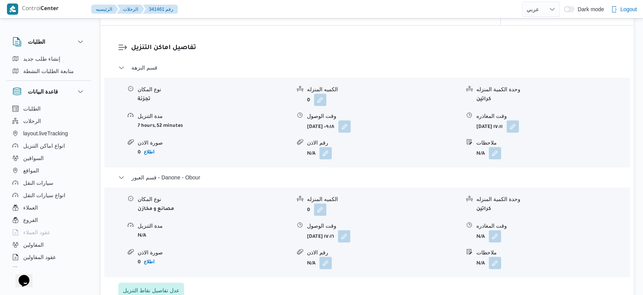
select select "ar"
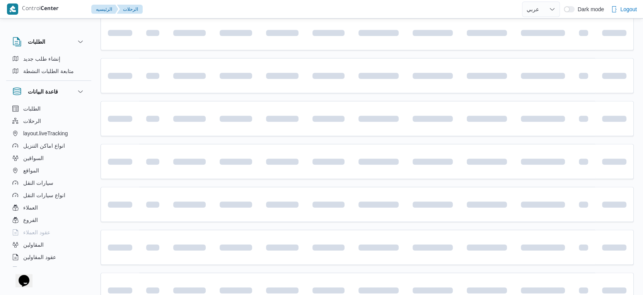
scroll to position [268, 0]
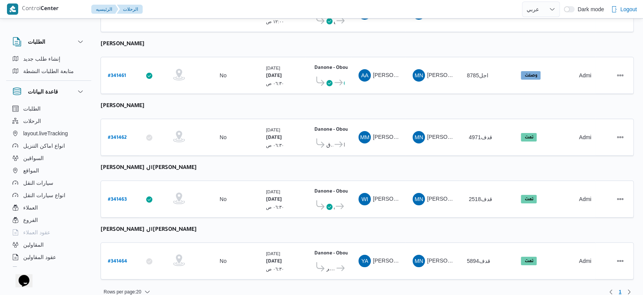
select select "ar"
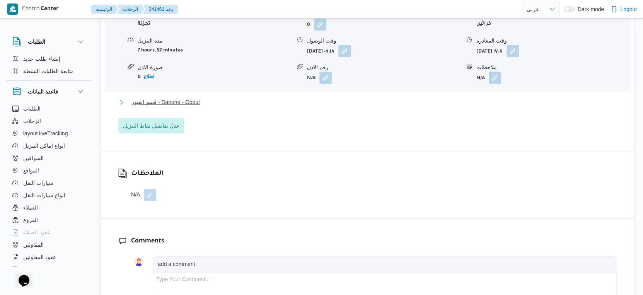
click at [197, 101] on span "قسم العبور - Danone - Obour" at bounding box center [165, 101] width 69 height 9
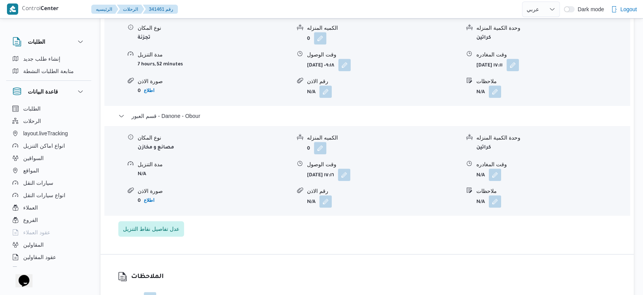
scroll to position [697, 0]
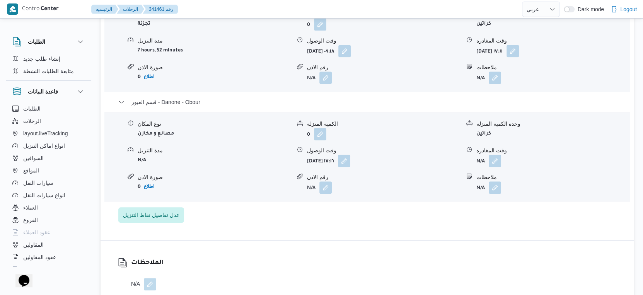
select select "ar"
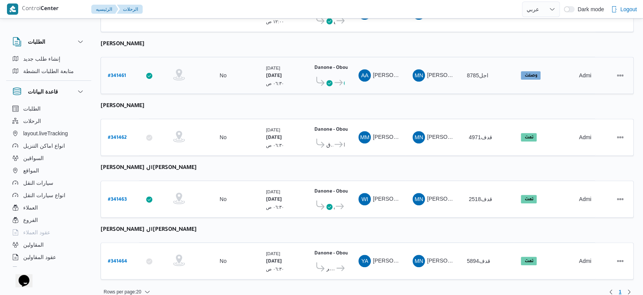
scroll to position [182, 0]
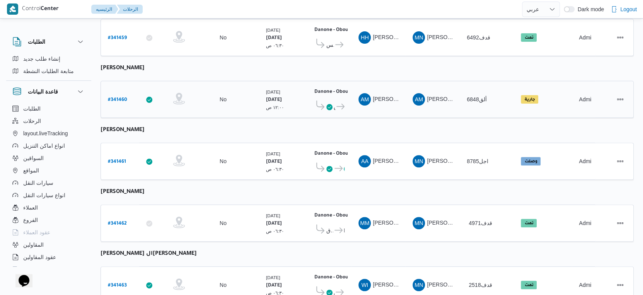
click at [118, 97] on b "# 341460" at bounding box center [117, 99] width 19 height 5
select select "ar"
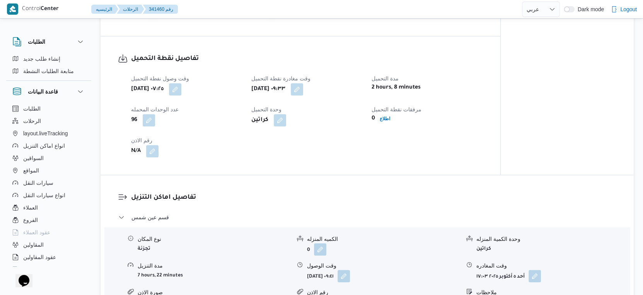
scroll to position [558, 0]
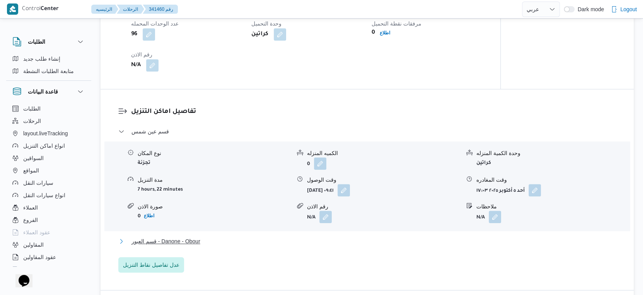
click at [200, 240] on span "قسم العبور - Danone - Obour" at bounding box center [165, 241] width 69 height 9
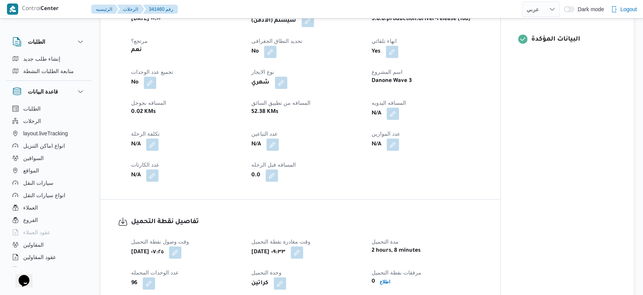
scroll to position [215, 0]
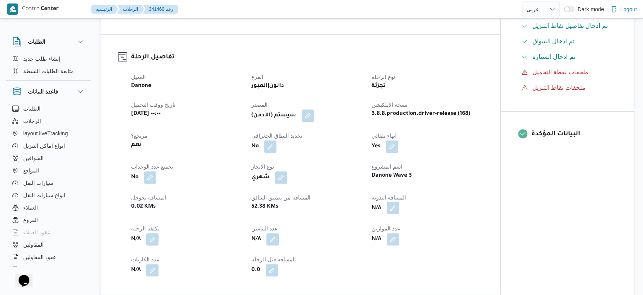
click at [390, 205] on button "button" at bounding box center [393, 208] width 12 height 12
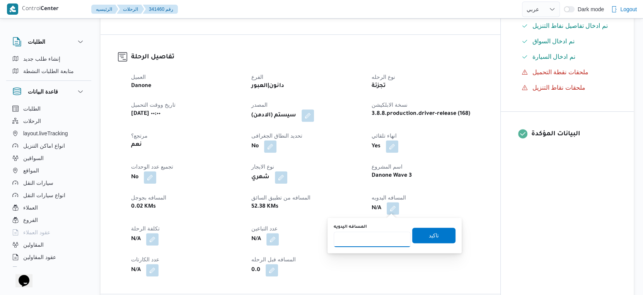
click at [371, 240] on input "المسافه اليدويه" at bounding box center [372, 239] width 77 height 15
type input "52"
click at [421, 233] on span "تاكيد" at bounding box center [433, 234] width 43 height 15
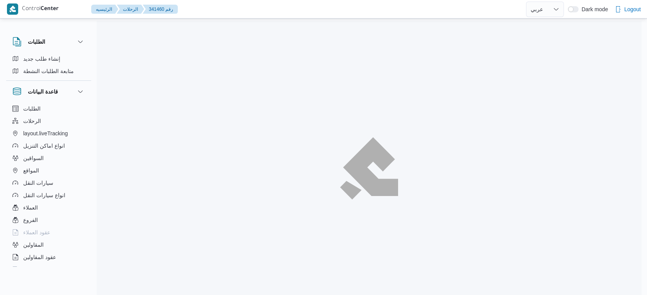
select select "ar"
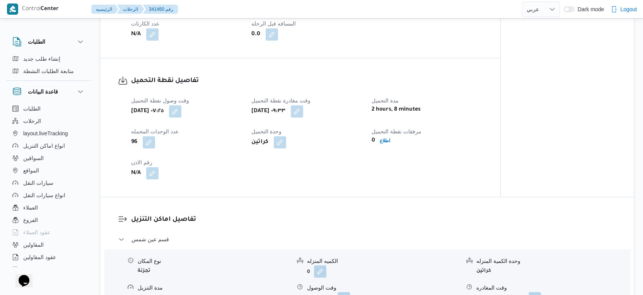
scroll to position [665, 0]
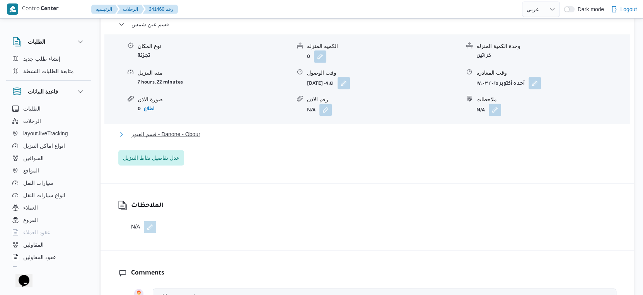
click at [200, 137] on span "قسم العبور - Danone - Obour" at bounding box center [165, 133] width 69 height 9
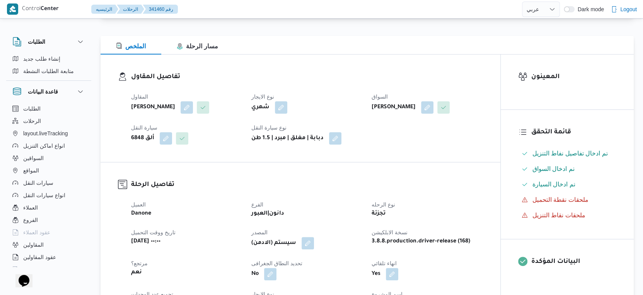
scroll to position [236, 0]
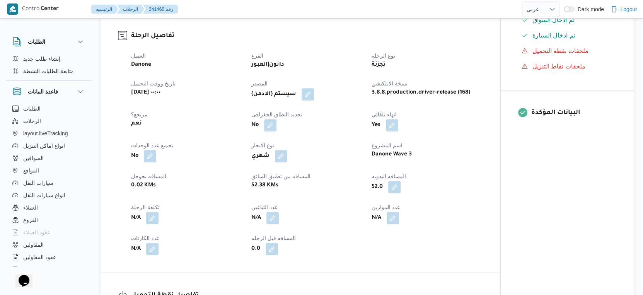
select select "ar"
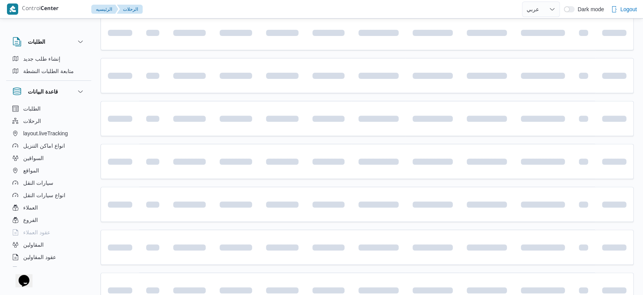
scroll to position [182, 0]
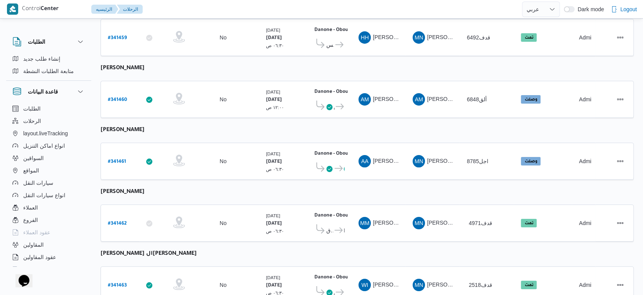
select select "ar"
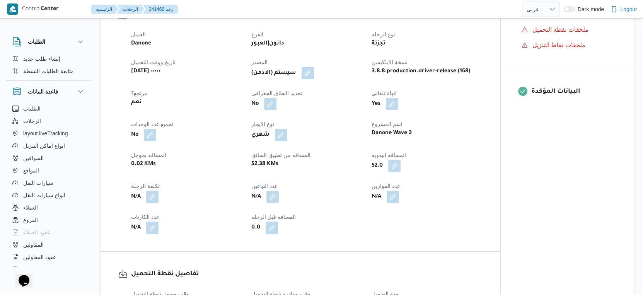
scroll to position [268, 0]
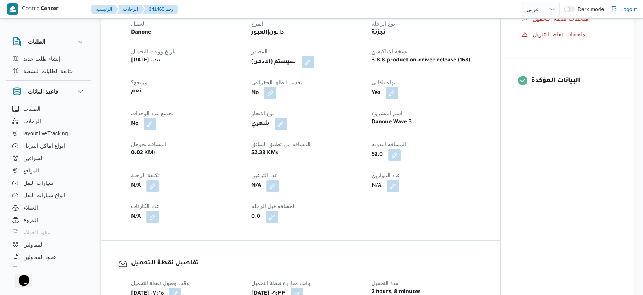
select select "ar"
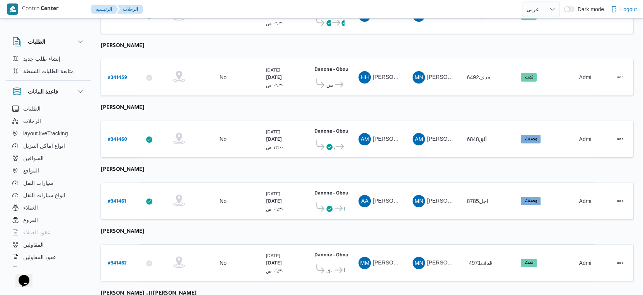
scroll to position [268, 0]
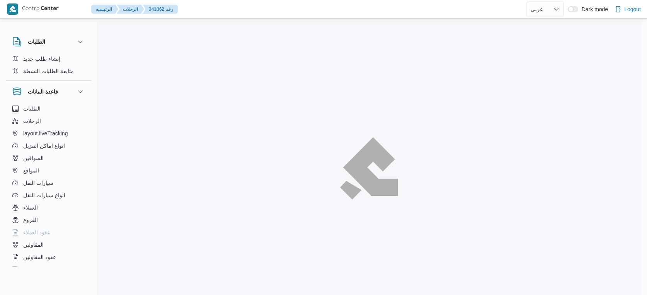
select select "ar"
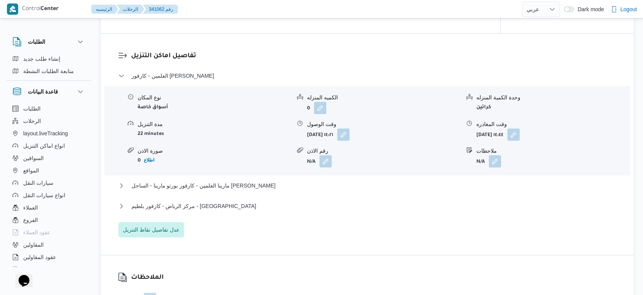
scroll to position [644, 0]
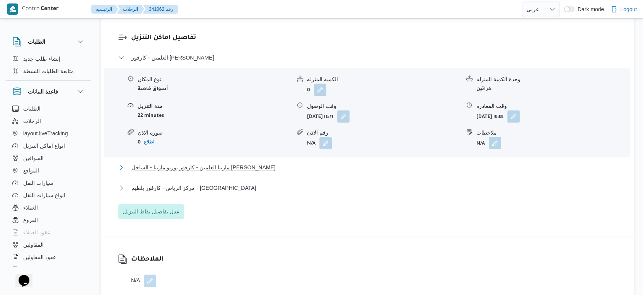
click at [228, 172] on span "مارينا العلمين - كارفور بورتو مارينا - الساحل [PERSON_NAME]" at bounding box center [203, 167] width 144 height 9
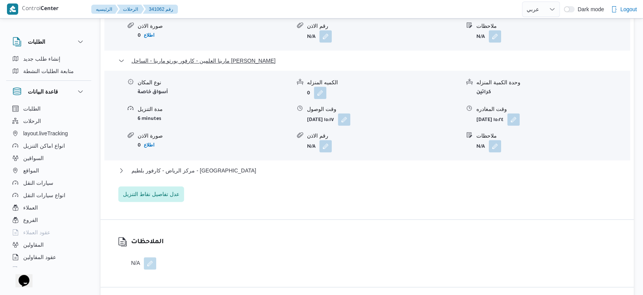
scroll to position [773, 0]
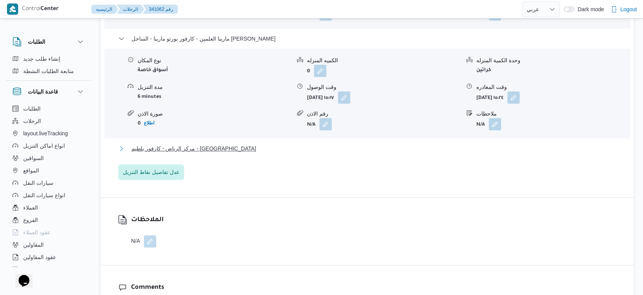
click at [225, 153] on button "مركز الرياض - كارفور بلطيم - [GEOGRAPHIC_DATA]" at bounding box center [367, 148] width 498 height 9
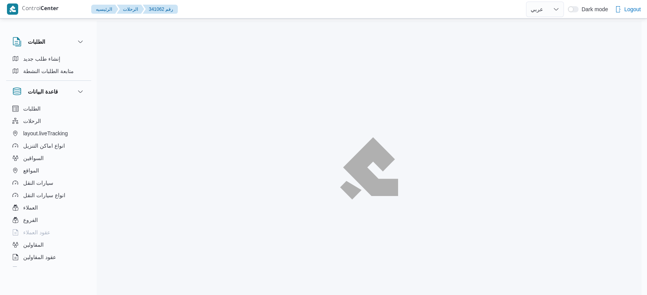
select select "ar"
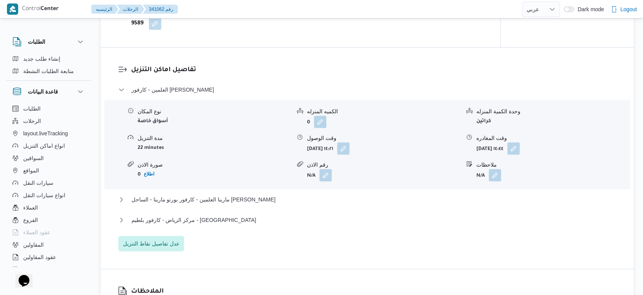
scroll to position [622, 0]
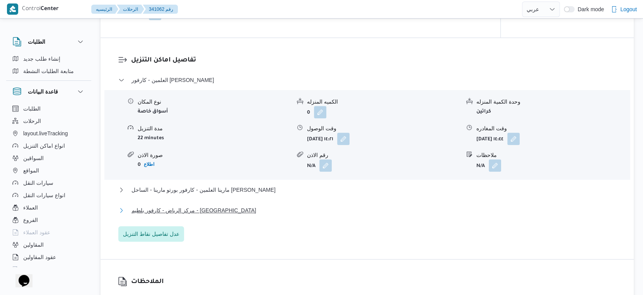
click at [194, 215] on span "مركز الرياض - كارفور بلطيم - كفر الشيخ" at bounding box center [193, 210] width 124 height 9
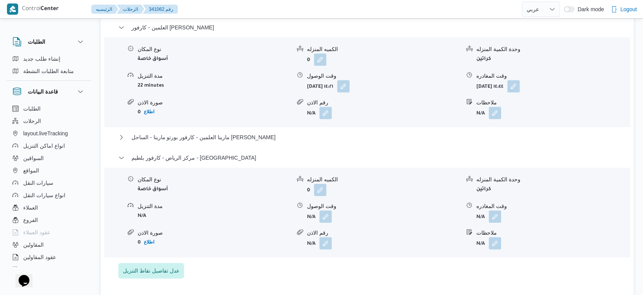
scroll to position [665, 0]
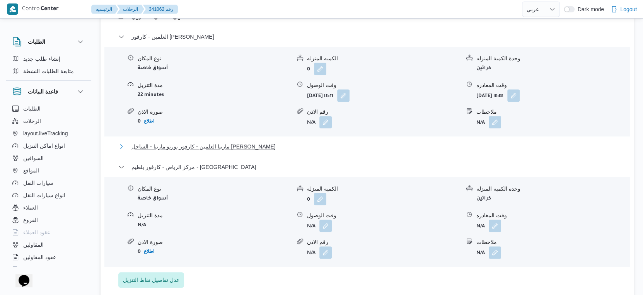
click at [243, 151] on span "مارينا العلمين - كارفور بورتو مارينا - الساحل الشمالى" at bounding box center [203, 146] width 144 height 9
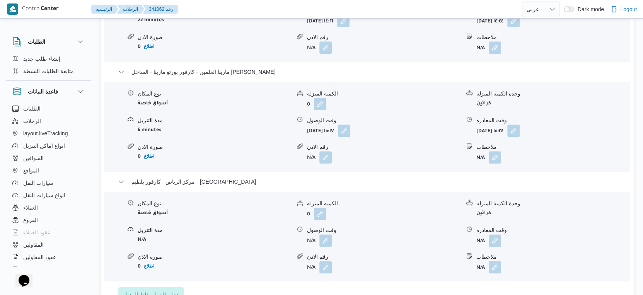
scroll to position [751, 0]
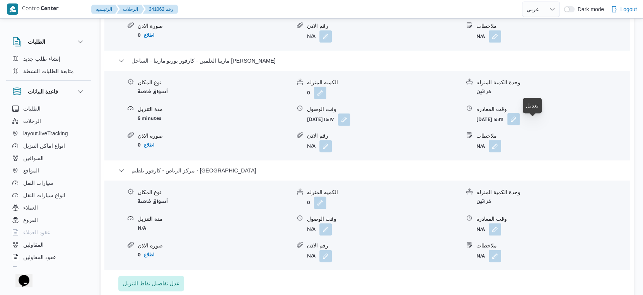
click at [520, 125] on button "button" at bounding box center [513, 119] width 12 height 12
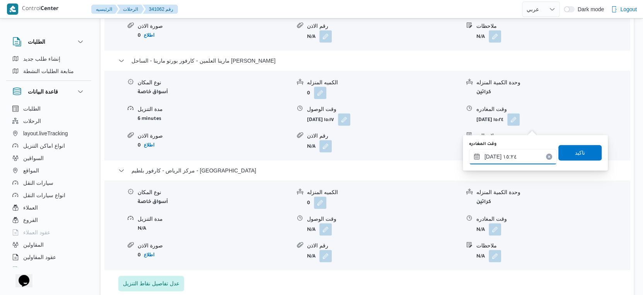
click at [510, 155] on input "٠٥/١٠/٢٠٢٥ ١٥:٢٤" at bounding box center [513, 156] width 88 height 15
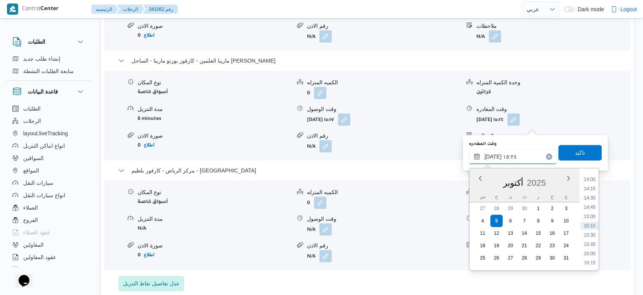
scroll to position [561, 0]
click at [593, 228] on li "16:30" at bounding box center [590, 229] width 18 height 8
type input "٠٥/١٠/٢٠٢٥ ١٦:٣٠"
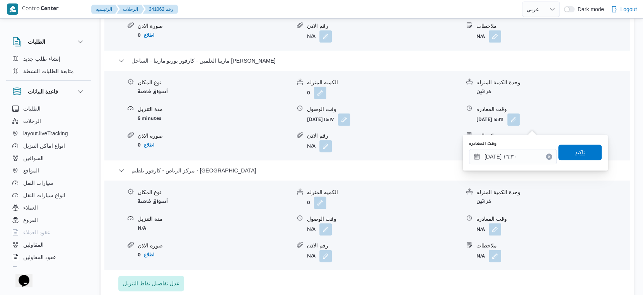
click at [584, 152] on span "تاكيد" at bounding box center [579, 152] width 43 height 15
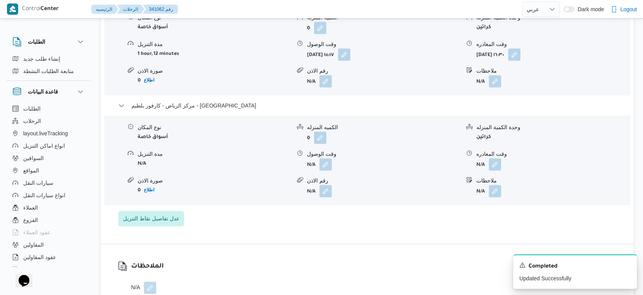
scroll to position [644, 0]
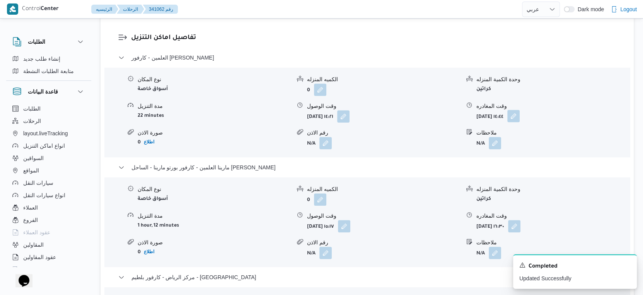
click at [520, 122] on button "button" at bounding box center [513, 116] width 12 height 12
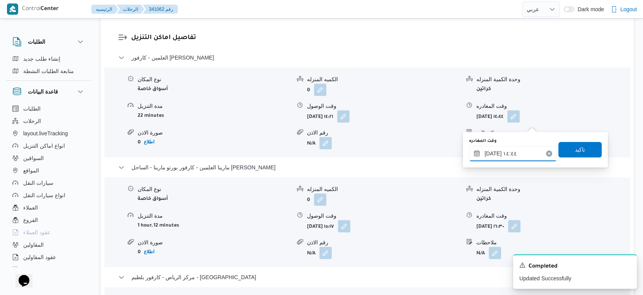
click at [508, 151] on input "٠٥/١٠/٢٠٢٥ ١٤:٤٤" at bounding box center [513, 153] width 88 height 15
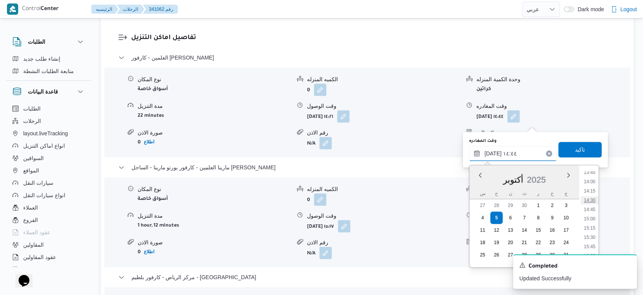
scroll to position [576, 0]
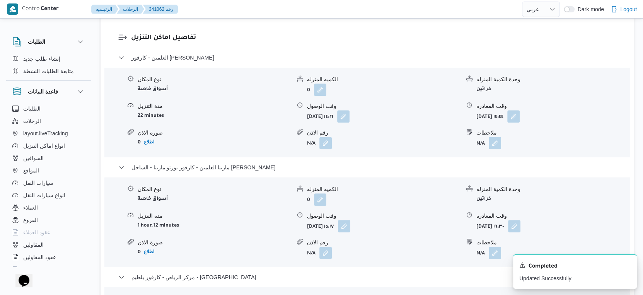
click at [376, 52] on dl "تفاصيل اماكن التنزيل العلمين - كارفور جولف مارينا - مارينا نوع المكان أسواق خاص…" at bounding box center [373, 215] width 485 height 365
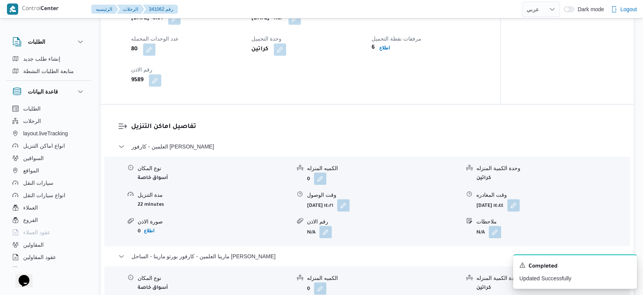
scroll to position [558, 0]
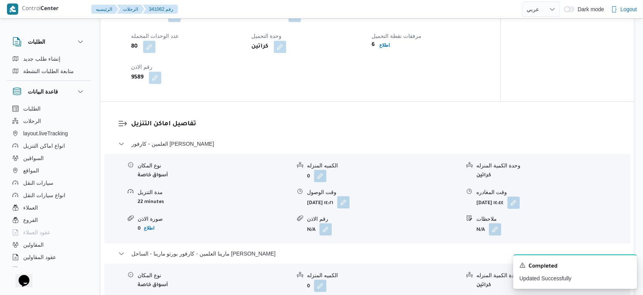
click at [349, 208] on button "button" at bounding box center [343, 202] width 12 height 12
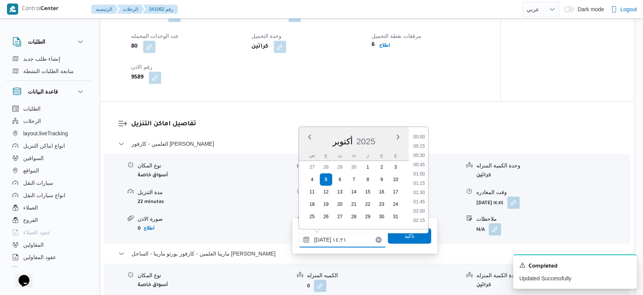
click at [353, 236] on input "٠٥/١٠/٢٠٢٥ ١٤:٢١" at bounding box center [342, 239] width 88 height 15
click at [421, 150] on li "11:00" at bounding box center [419, 150] width 18 height 8
type input "٠٥/١٠/٢٠٢٥ ١١:٠٠"
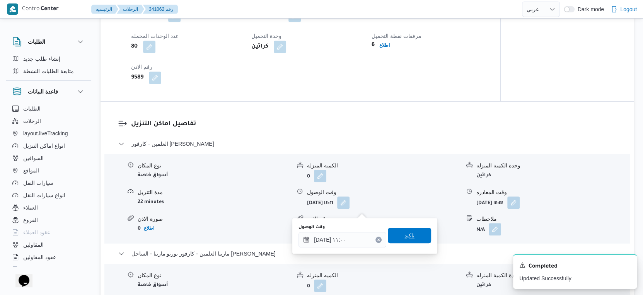
click at [410, 231] on span "تاكيد" at bounding box center [409, 235] width 43 height 15
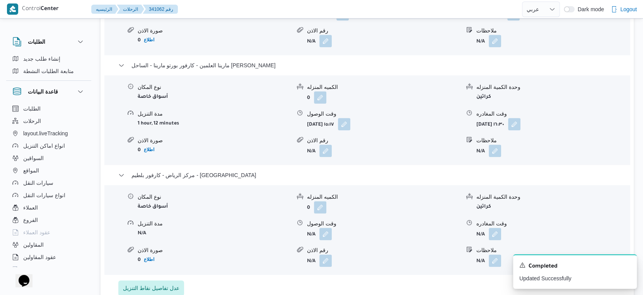
scroll to position [816, 0]
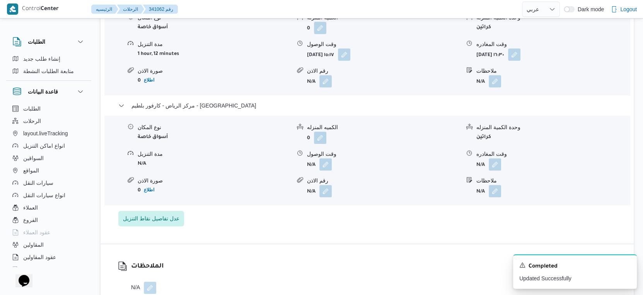
select select "ar"
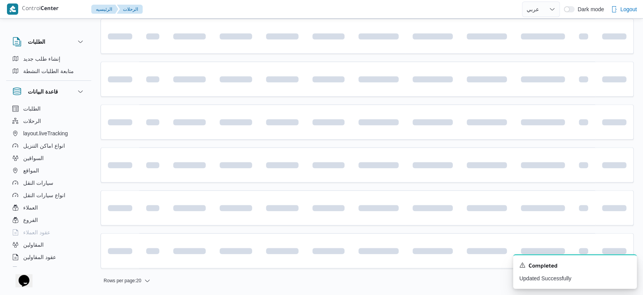
scroll to position [26, 0]
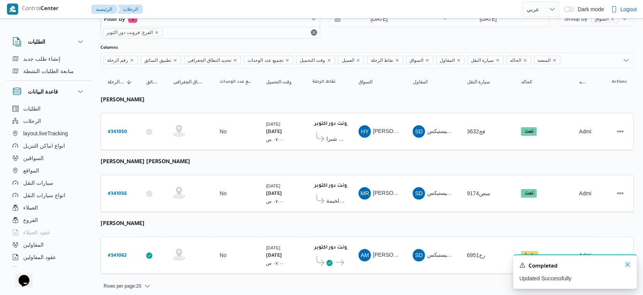
click at [627, 266] on icon "Dismiss toast" at bounding box center [627, 264] width 4 height 4
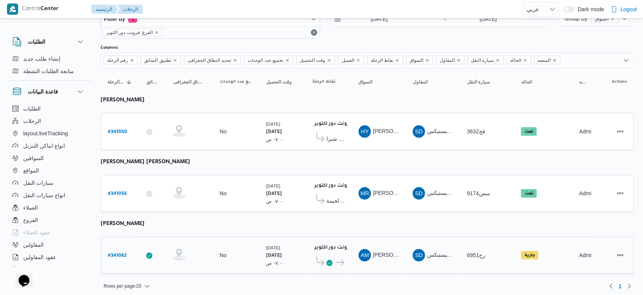
click at [117, 253] on b "# 341062" at bounding box center [117, 255] width 19 height 5
select select "ar"
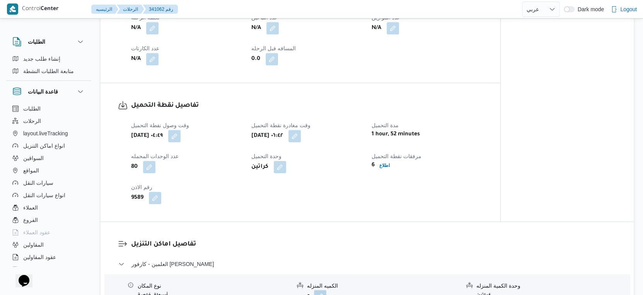
scroll to position [343, 0]
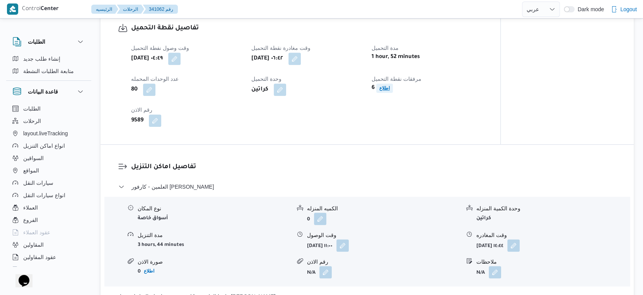
click at [385, 93] on span "اطلاع" at bounding box center [384, 87] width 10 height 9
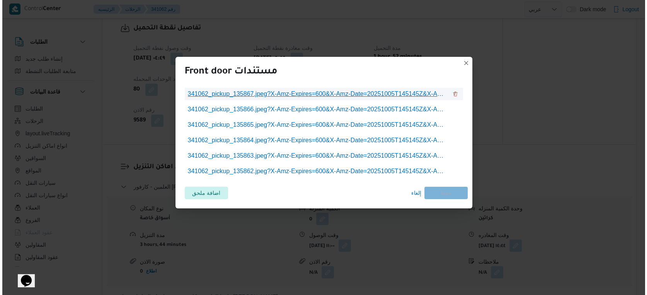
scroll to position [509, 0]
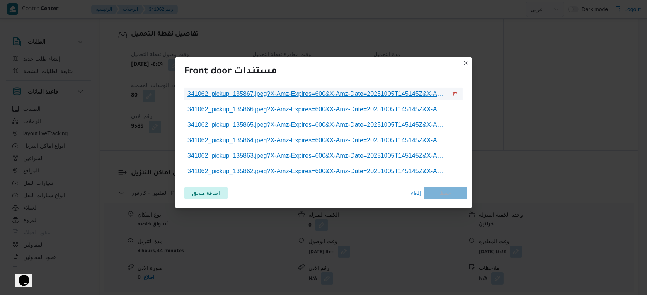
click at [317, 92] on span "341062_pickup_135867.jpeg?X-Amz-Expires=600&X-Amz-Date=20251005T145145Z&X-Amz-A…" at bounding box center [317, 93] width 260 height 9
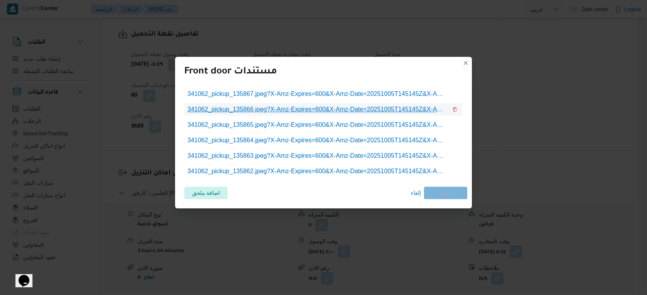
click at [313, 109] on span "341062_pickup_135866.jpeg?X-Amz-Expires=600&X-Amz-Date=20251005T145145Z&X-Amz-A…" at bounding box center [317, 109] width 260 height 9
click at [419, 193] on span "إلغاء" at bounding box center [416, 192] width 10 height 9
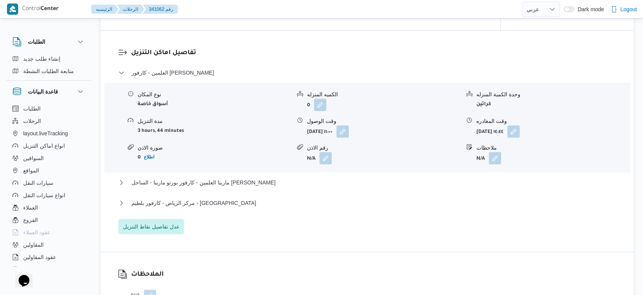
scroll to position [644, 0]
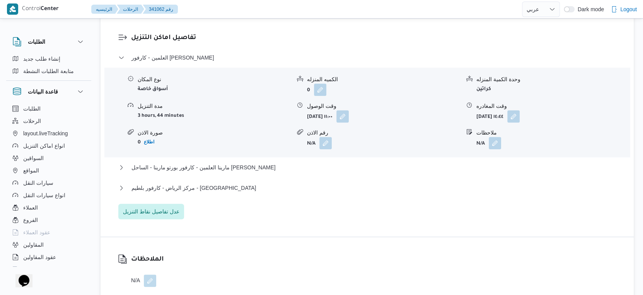
click at [405, 43] on h3 "تفاصيل اماكن التنزيل" at bounding box center [373, 38] width 485 height 10
click at [224, 192] on button "مركز الرياض - كارفور بلطيم - كفر الشيخ" at bounding box center [367, 187] width 498 height 9
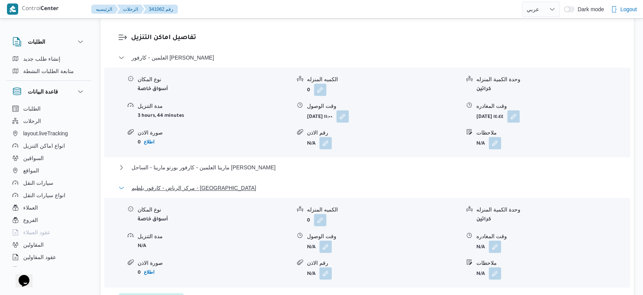
click at [225, 192] on button "مركز الرياض - كارفور بلطيم - كفر الشيخ" at bounding box center [367, 187] width 498 height 9
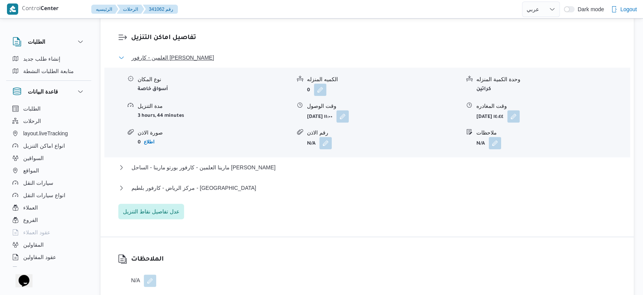
click at [211, 62] on span "العلمين - كارفور جولف مارينا - مارينا" at bounding box center [172, 57] width 82 height 9
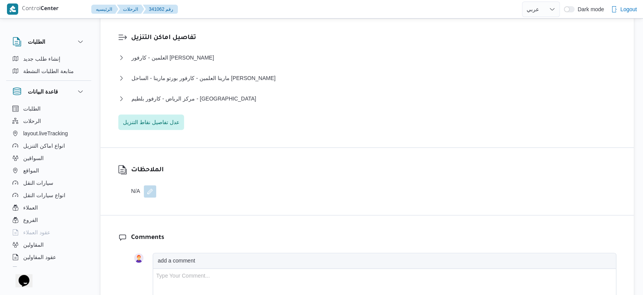
click at [251, 138] on div "تفاصيل اماكن التنزيل العلمين - كارفور جولف مارينا - مارينا نوع المكان أسواق خاص…" at bounding box center [367, 81] width 533 height 132
select select "ar"
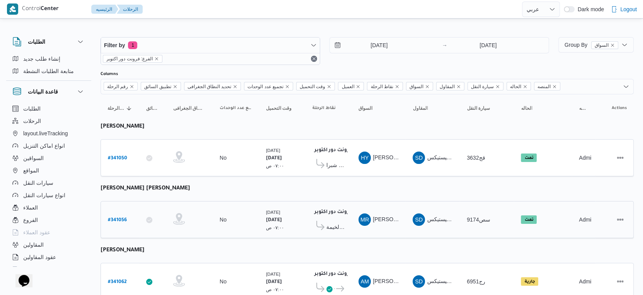
scroll to position [26, 0]
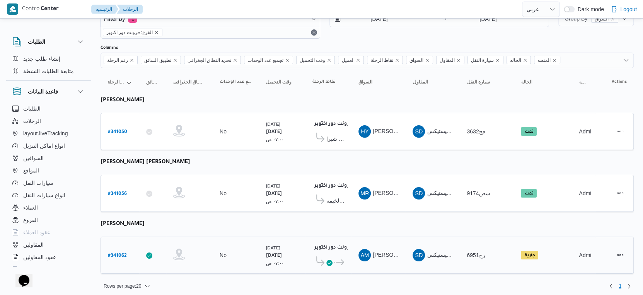
click at [335, 261] on span "..." at bounding box center [334, 262] width 2 height 9
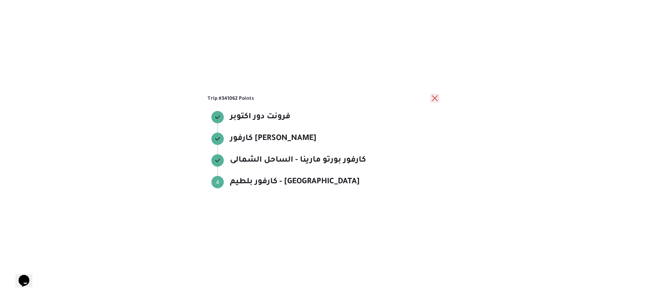
click at [433, 99] on button "close" at bounding box center [434, 98] width 9 height 9
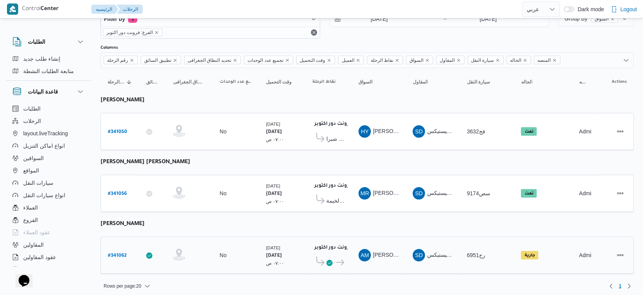
click at [344, 258] on span "كارفور بلطيم - كفر الشيخ" at bounding box center [340, 262] width 10 height 9
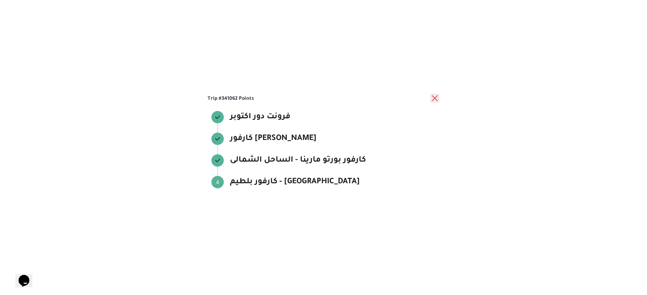
click at [434, 94] on div at bounding box center [434, 98] width 9 height 9
click at [432, 96] on button "close" at bounding box center [434, 98] width 9 height 9
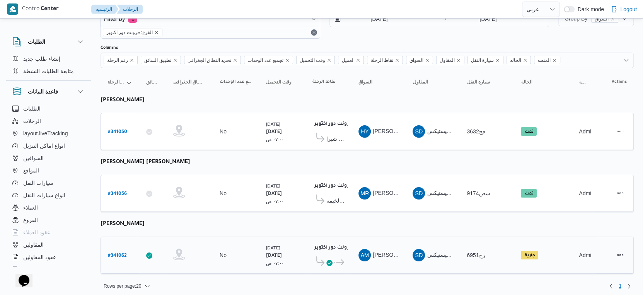
click at [334, 258] on span "..." at bounding box center [334, 262] width 2 height 9
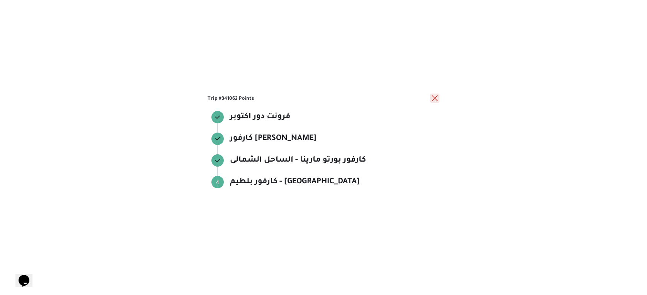
click at [435, 97] on button "close" at bounding box center [434, 98] width 9 height 9
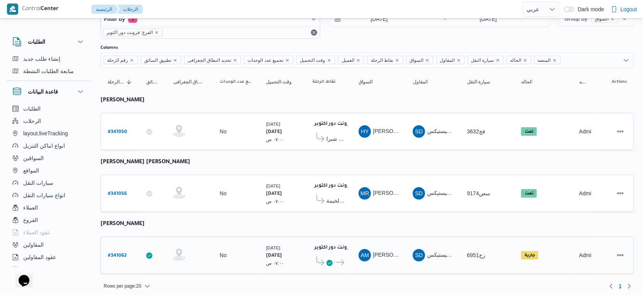
click at [118, 253] on b "# 341062" at bounding box center [117, 255] width 19 height 5
select select "ar"
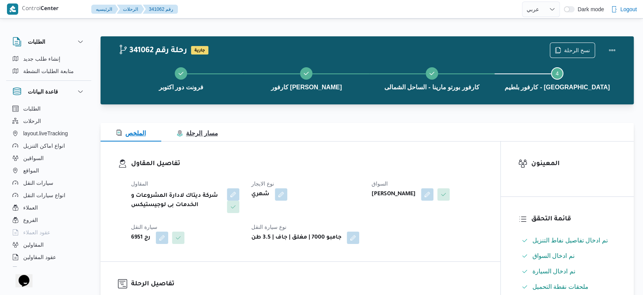
click at [218, 135] on button "مسار الرحلة" at bounding box center [197, 132] width 72 height 19
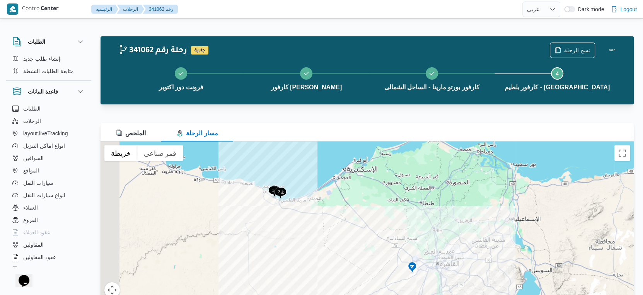
drag, startPoint x: 284, startPoint y: 187, endPoint x: 319, endPoint y: 228, distance: 53.5
click at [319, 228] on div at bounding box center [367, 237] width 533 height 193
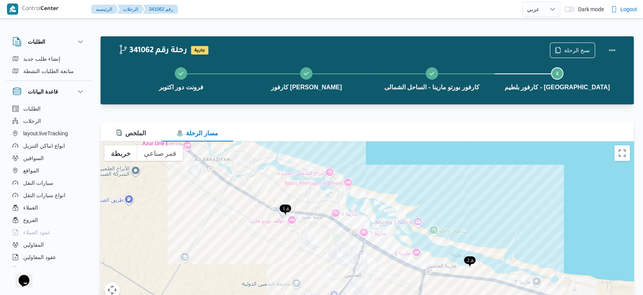
drag, startPoint x: 197, startPoint y: 201, endPoint x: 366, endPoint y: 272, distance: 183.5
click at [366, 272] on div at bounding box center [367, 237] width 533 height 193
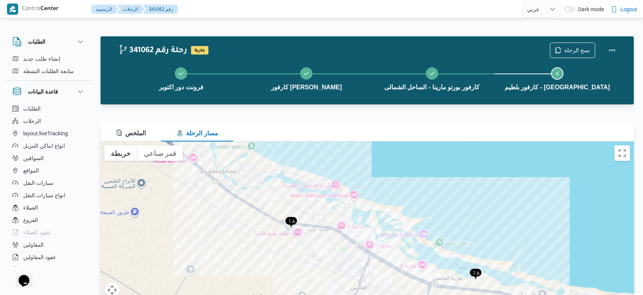
drag, startPoint x: 239, startPoint y: 208, endPoint x: 245, endPoint y: 223, distance: 16.7
click at [245, 223] on div at bounding box center [367, 237] width 533 height 193
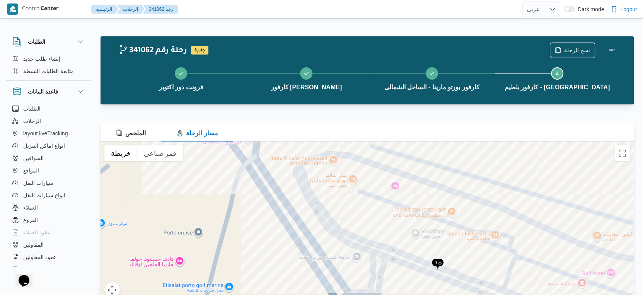
drag, startPoint x: 339, startPoint y: 196, endPoint x: 600, endPoint y: 311, distance: 284.7
click at [600, 295] on html "Control Center الرئيسيه الرحلات 341062 رقم English عربي Dark mode Logout الطلبا…" at bounding box center [321, 147] width 643 height 295
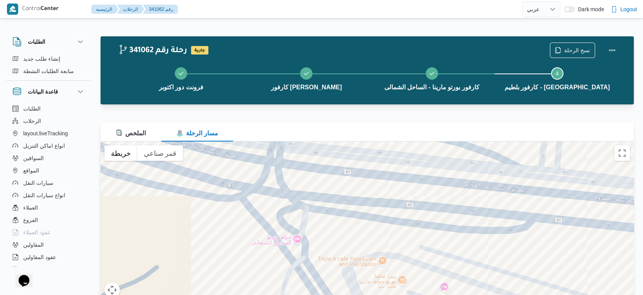
drag, startPoint x: 288, startPoint y: 167, endPoint x: 337, endPoint y: 272, distance: 115.3
click at [337, 272] on div at bounding box center [367, 237] width 533 height 193
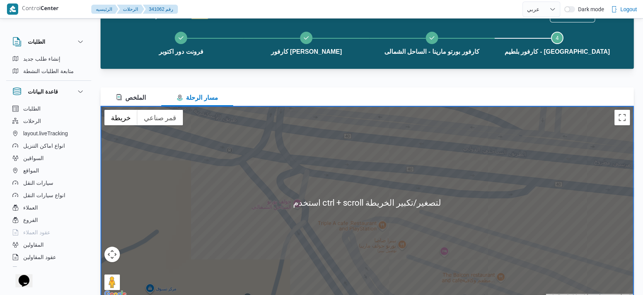
scroll to position [49, 0]
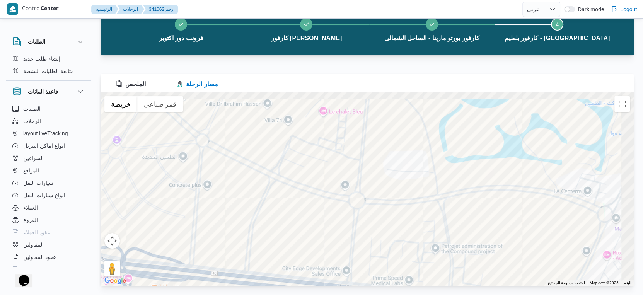
drag, startPoint x: 587, startPoint y: 141, endPoint x: 384, endPoint y: 244, distance: 227.5
click at [384, 244] on div at bounding box center [367, 188] width 533 height 193
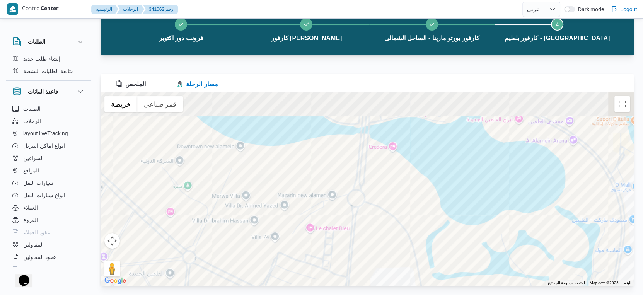
drag, startPoint x: 383, startPoint y: 195, endPoint x: 375, endPoint y: 272, distance: 77.3
click at [375, 272] on div at bounding box center [367, 188] width 533 height 193
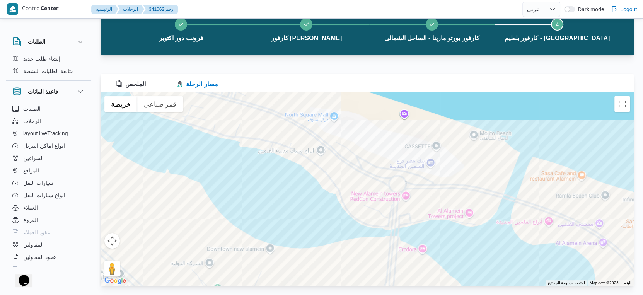
drag, startPoint x: 396, startPoint y: 187, endPoint x: 426, endPoint y: 277, distance: 94.4
click at [426, 286] on div "341062 رحلة رقم جارية نسخ الرحلة فرونت دور اكتوبر كارفور جولف مارينا - مارينا ك…" at bounding box center [316, 133] width 643 height 324
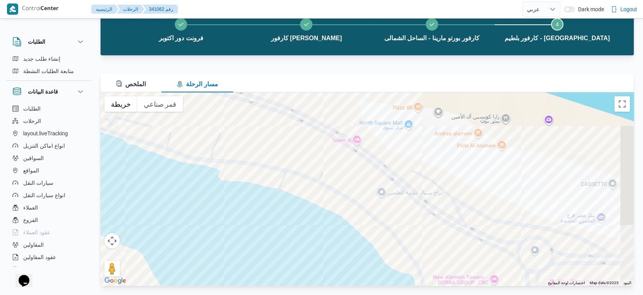
drag, startPoint x: 532, startPoint y: 244, endPoint x: 196, endPoint y: 117, distance: 358.8
click at [196, 117] on div at bounding box center [367, 188] width 533 height 193
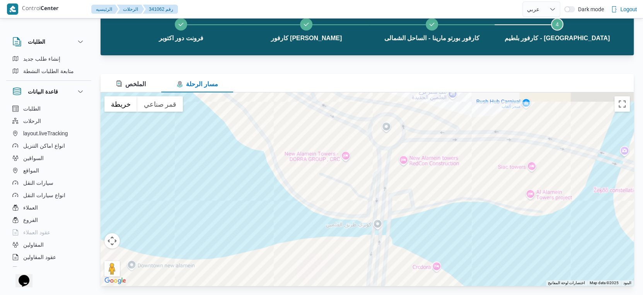
drag, startPoint x: 554, startPoint y: 254, endPoint x: 423, endPoint y: 140, distance: 174.0
click at [423, 140] on div at bounding box center [367, 188] width 533 height 193
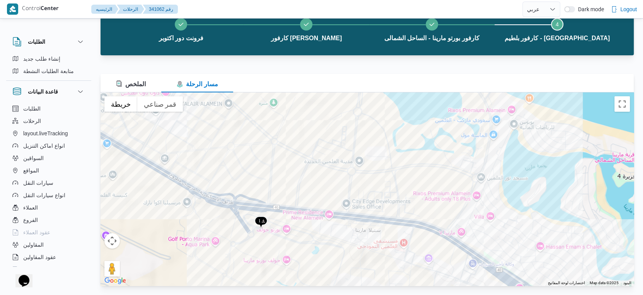
drag, startPoint x: 384, startPoint y: 238, endPoint x: 416, endPoint y: 113, distance: 128.8
click at [416, 113] on div at bounding box center [367, 188] width 533 height 193
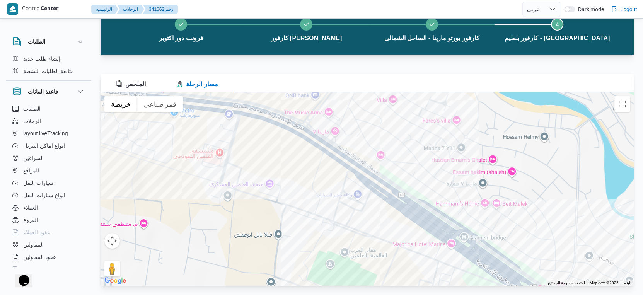
drag, startPoint x: 490, startPoint y: 239, endPoint x: 364, endPoint y: 133, distance: 164.7
click at [364, 133] on div at bounding box center [367, 188] width 533 height 193
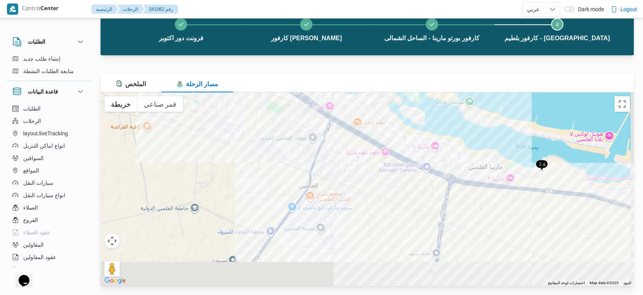
drag, startPoint x: 484, startPoint y: 266, endPoint x: 336, endPoint y: 115, distance: 211.6
click at [336, 115] on div at bounding box center [367, 188] width 533 height 193
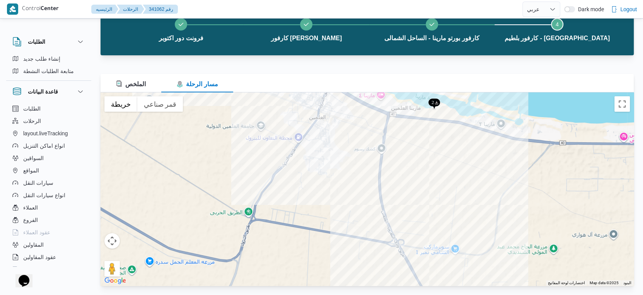
drag, startPoint x: 304, startPoint y: 258, endPoint x: 462, endPoint y: 161, distance: 185.2
click at [462, 161] on div at bounding box center [367, 188] width 533 height 193
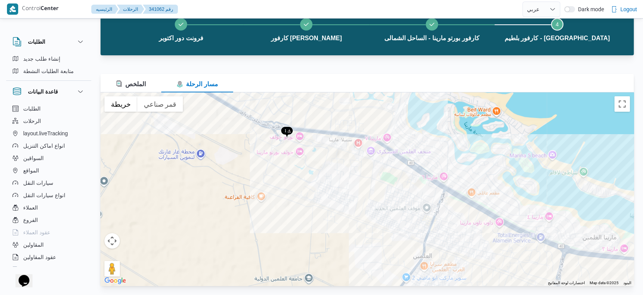
drag, startPoint x: 437, startPoint y: 196, endPoint x: 329, endPoint y: 169, distance: 111.8
click at [329, 169] on div at bounding box center [367, 188] width 533 height 193
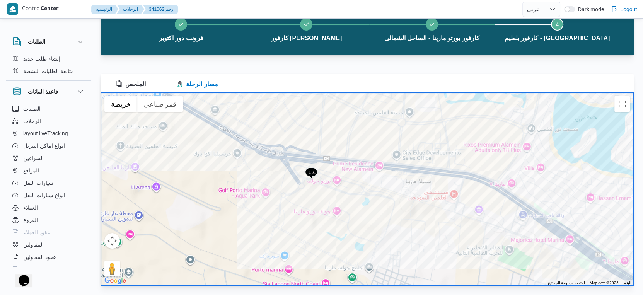
click at [335, 181] on div at bounding box center [367, 188] width 533 height 193
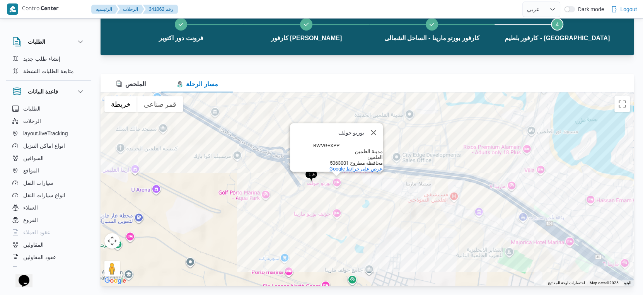
click at [359, 166] on span "‏عرض على خرائط Google" at bounding box center [355, 169] width 53 height 6
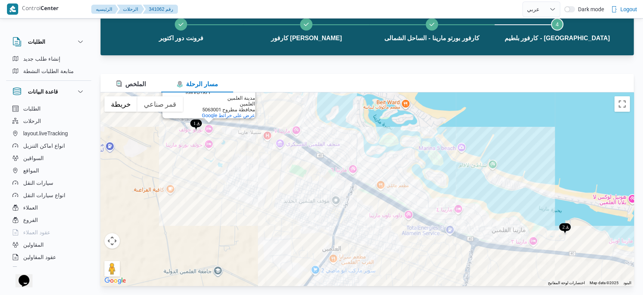
drag, startPoint x: 511, startPoint y: 243, endPoint x: 313, endPoint y: 170, distance: 210.3
click at [313, 170] on div "بورتو جولف بورتو جولف RWVG+XPP مدينة العلمين العلمين محافظة مطروح 5063001 ‏عرض …" at bounding box center [367, 188] width 533 height 193
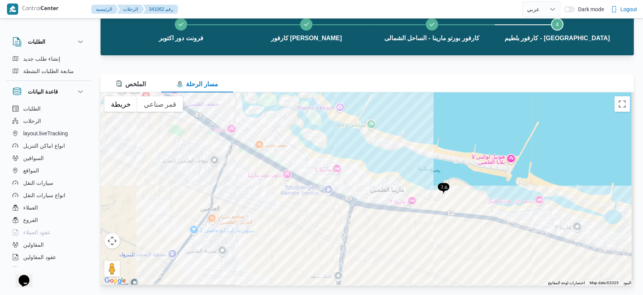
drag, startPoint x: 587, startPoint y: 243, endPoint x: 461, endPoint y: 203, distance: 131.7
click at [461, 203] on div "بورتو جولف بورتو جولف RWVG+XPP مدينة العلمين العلمين محافظة مطروح 5063001 ‏عرض …" at bounding box center [367, 188] width 533 height 193
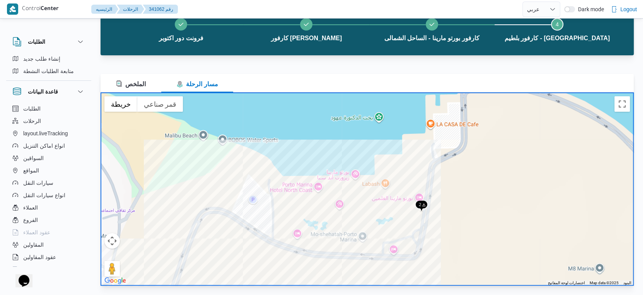
click at [419, 197] on div "بورتو جولف بورتو جولف RWVG+XPP مدينة العلمين العلمين محافظة مطروح 5063001 ‏عرض …" at bounding box center [367, 188] width 533 height 193
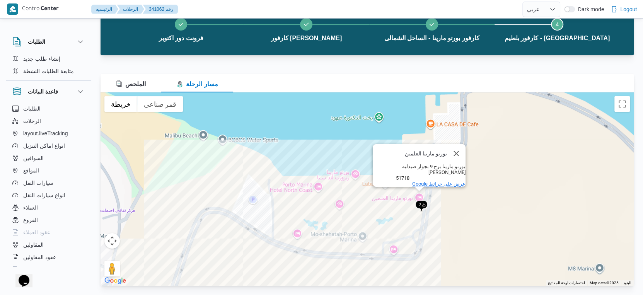
click at [431, 181] on span "‏عرض على خرائط Google" at bounding box center [438, 184] width 53 height 6
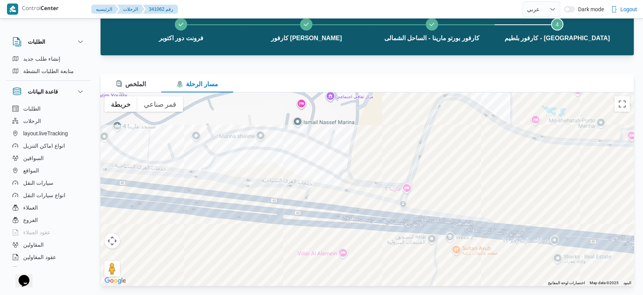
drag, startPoint x: 265, startPoint y: 219, endPoint x: 511, endPoint y: 101, distance: 272.5
click at [511, 101] on div "بورتو مارينا العلمين بورتو مارينا العلمين بورتو مارينا برج 9 بجوار صيدليه سيف ا…" at bounding box center [367, 188] width 533 height 193
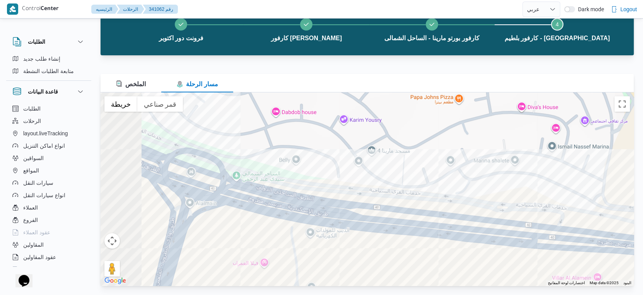
drag, startPoint x: 317, startPoint y: 204, endPoint x: 484, endPoint y: 218, distance: 168.0
click at [484, 218] on div "بورتو مارينا العلمين بورتو مارينا العلمين بورتو مارينا برج 9 بجوار صيدليه سيف ا…" at bounding box center [367, 188] width 533 height 193
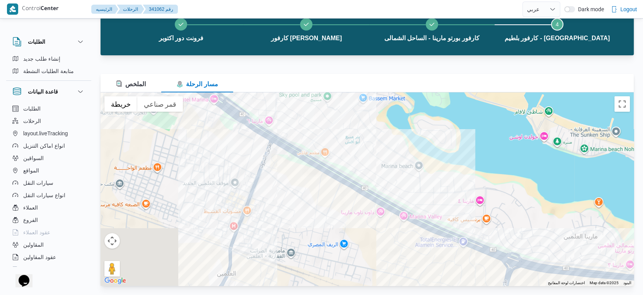
drag, startPoint x: 155, startPoint y: 185, endPoint x: 448, endPoint y: 255, distance: 301.2
click at [448, 255] on div "بورتو مارينا العلمين بورتو مارينا العلمين بورتو مارينا برج 9 بجوار صيدليه سيف ا…" at bounding box center [367, 188] width 533 height 193
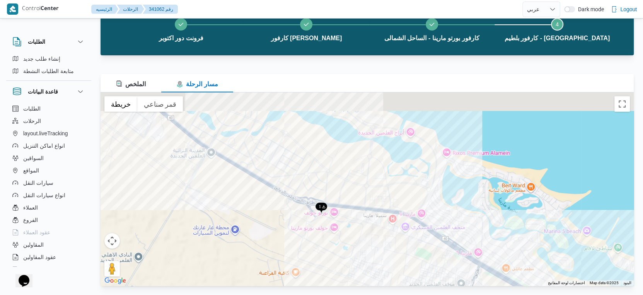
drag, startPoint x: 173, startPoint y: 155, endPoint x: 372, endPoint y: 249, distance: 219.6
click at [372, 249] on div "بورتو مارينا العلمين بورتو مارينا العلمين بورتو مارينا برج 9 بجوار صيدليه سيف ا…" at bounding box center [367, 188] width 533 height 193
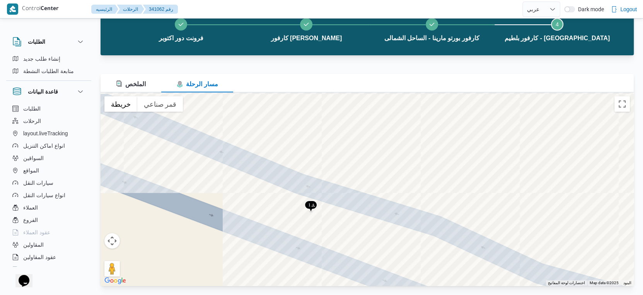
drag, startPoint x: 326, startPoint y: 124, endPoint x: 318, endPoint y: 227, distance: 103.1
click at [318, 227] on div "بورتو مارينا العلمين بورتو مارينا العلمين بورتو مارينا برج 9 بجوار صيدليه سيف ا…" at bounding box center [367, 188] width 533 height 193
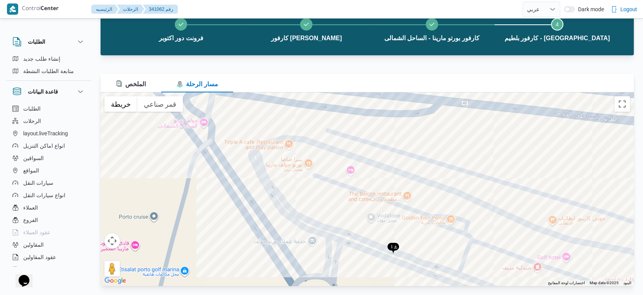
drag, startPoint x: 312, startPoint y: 250, endPoint x: 359, endPoint y: 246, distance: 47.7
click at [404, 278] on div "بورتو مارينا العلمين بورتو مارينا العلمين بورتو مارينا برج 9 بجوار صيدليه سيف ا…" at bounding box center [367, 188] width 533 height 193
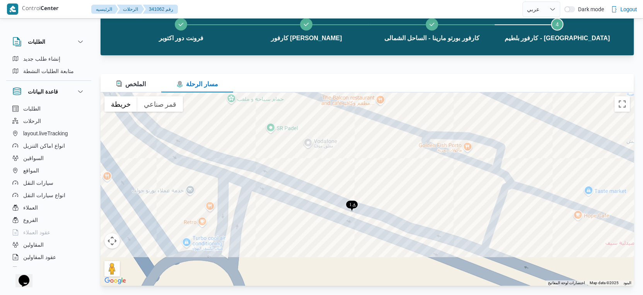
drag, startPoint x: 404, startPoint y: 259, endPoint x: 385, endPoint y: 216, distance: 46.6
click at [385, 216] on div "بورتو مارينا العلمين بورتو مارينا العلمين بورتو مارينا برج 9 بجوار صيدليه سيف ا…" at bounding box center [367, 188] width 533 height 193
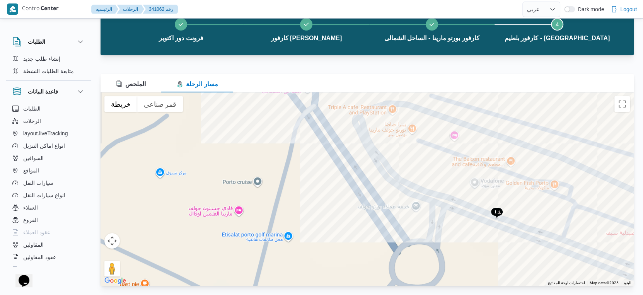
drag, startPoint x: 224, startPoint y: 150, endPoint x: 393, endPoint y: 191, distance: 173.8
click at [393, 191] on div "بورتو مارينا العلمين بورتو مارينا العلمين بورتو مارينا برج 9 بجوار صيدليه سيف ا…" at bounding box center [367, 188] width 533 height 193
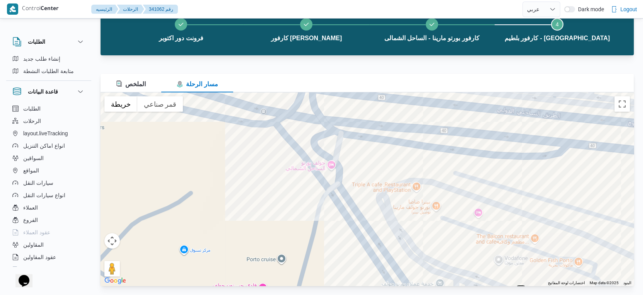
click at [333, 164] on div "بورتو مارينا العلمين بورتو مارينا العلمين بورتو مارينا برج 9 بجوار صيدليه سيف ا…" at bounding box center [367, 188] width 533 height 193
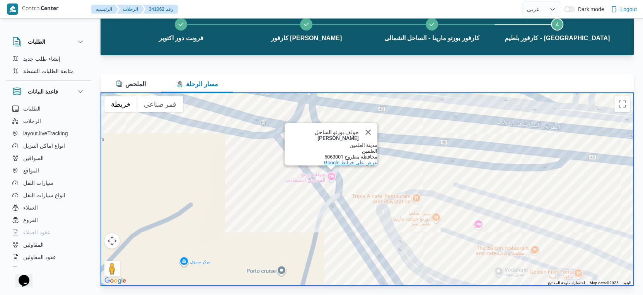
click at [337, 160] on span "‏عرض على خرائط Google" at bounding box center [350, 163] width 53 height 6
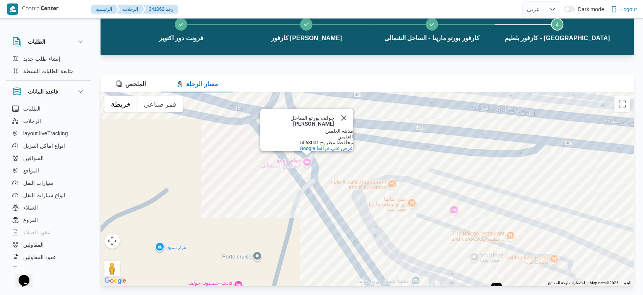
click at [308, 162] on div "جولف بورتو الساحل الشمالي جولف بورتو الساحل الشمالي مدينة العلمين العلمين محافظ…" at bounding box center [367, 188] width 533 height 193
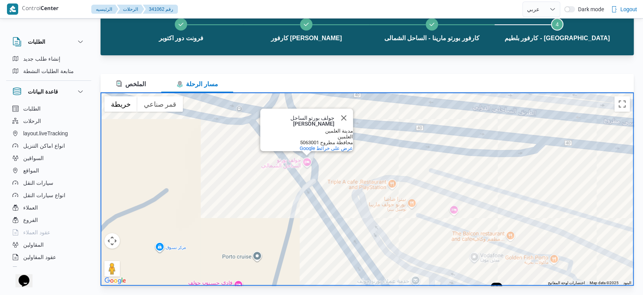
click at [307, 162] on div "جولف بورتو الساحل الشمالي جولف بورتو الساحل الشمالي مدينة العلمين العلمين محافظ…" at bounding box center [367, 188] width 533 height 193
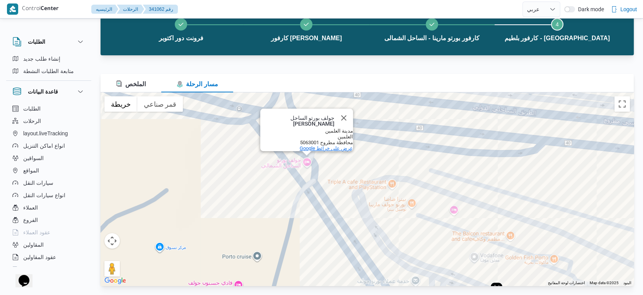
click at [316, 145] on span "‏عرض على خرائط Google" at bounding box center [326, 148] width 53 height 6
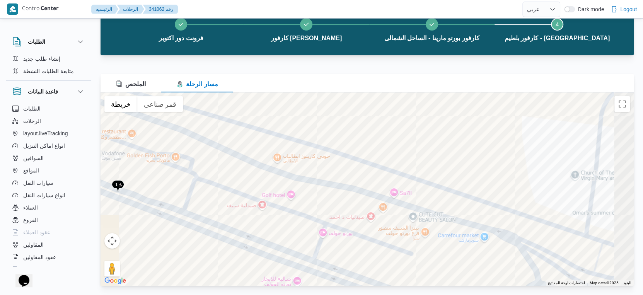
drag, startPoint x: 564, startPoint y: 241, endPoint x: 184, endPoint y: 138, distance: 393.9
click at [184, 138] on div "جولف بورتو الساحل الشمالي جولف بورتو الساحل الشمالي مدينة العلمين العلمين محافظ…" at bounding box center [367, 188] width 533 height 193
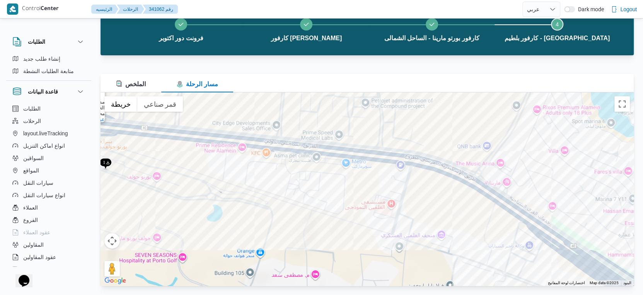
drag, startPoint x: 508, startPoint y: 237, endPoint x: 285, endPoint y: 222, distance: 223.5
click at [286, 223] on div "جولف بورتو الساحل الشمالي جولف بورتو الساحل الشمالي مدينة العلمين العلمين محافظ…" at bounding box center [367, 188] width 533 height 193
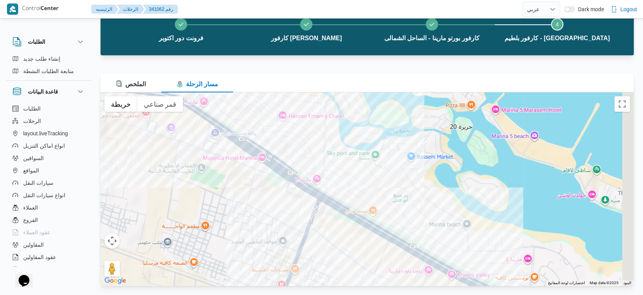
drag, startPoint x: 593, startPoint y: 238, endPoint x: 223, endPoint y: 119, distance: 388.5
click at [214, 119] on div "جولف بورتو الساحل الشمالي جولف بورتو الساحل الشمالي مدينة العلمين العلمين محافظ…" at bounding box center [367, 188] width 533 height 193
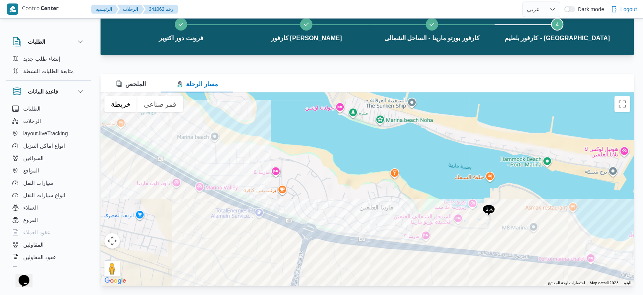
drag, startPoint x: 483, startPoint y: 226, endPoint x: 256, endPoint y: 164, distance: 235.3
click at [256, 164] on div "جولف بورتو الساحل الشمالي جولف بورتو الساحل الشمالي مدينة العلمين العلمين محافظ…" at bounding box center [367, 188] width 533 height 193
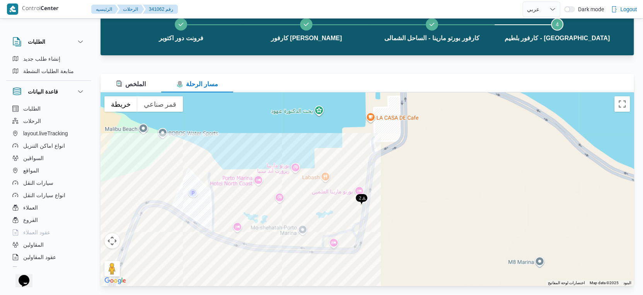
click at [358, 189] on div "جولف بورتو الساحل الشمالي جولف بورتو الساحل الشمالي مدينة العلمين العلمين محافظ…" at bounding box center [367, 188] width 533 height 193
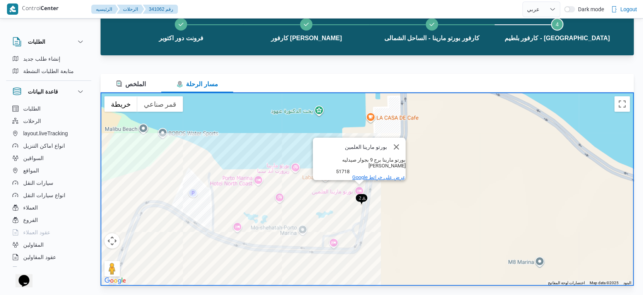
click at [365, 174] on span "‏عرض على خرائط Google" at bounding box center [378, 177] width 53 height 6
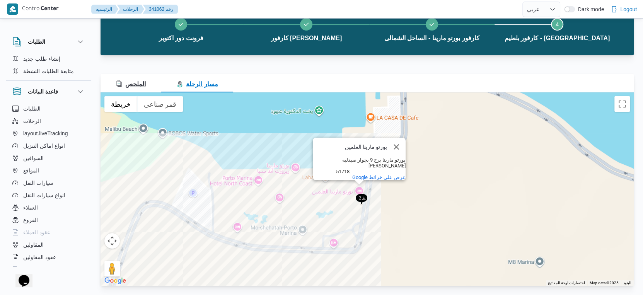
click at [139, 81] on span "الملخص" at bounding box center [131, 84] width 30 height 7
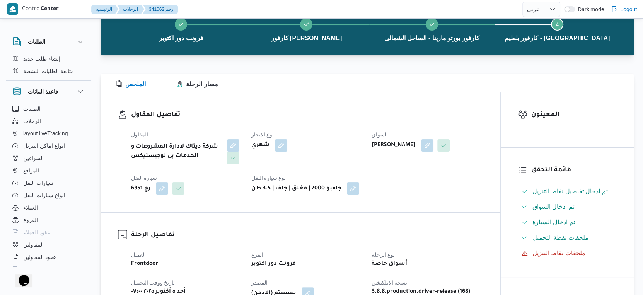
scroll to position [0, 0]
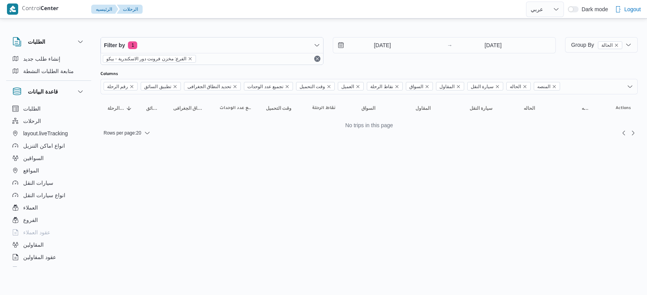
select select "ar"
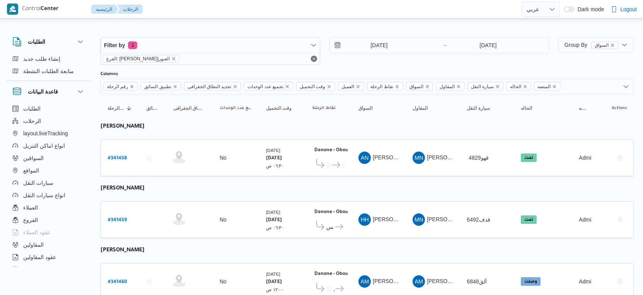
select select "ar"
